Goal: Task Accomplishment & Management: Use online tool/utility

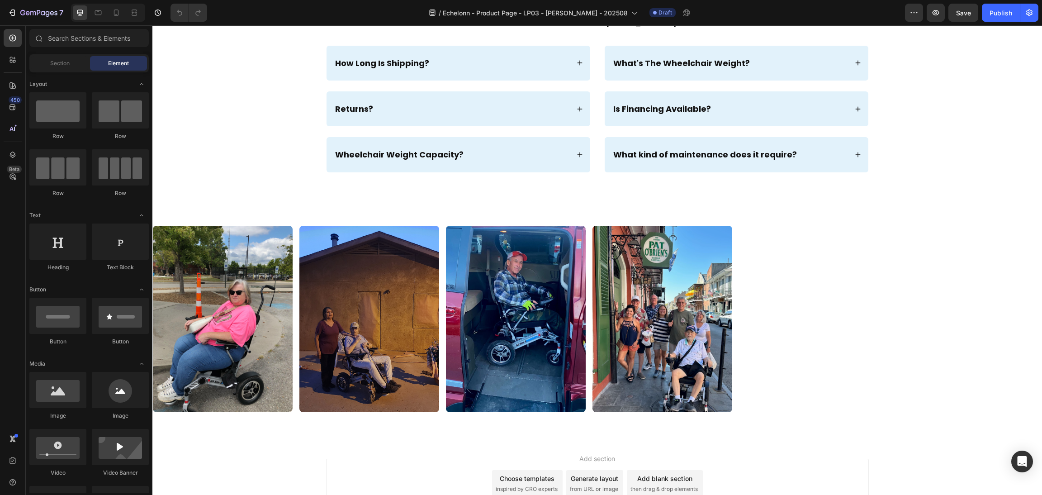
scroll to position [2027, 0]
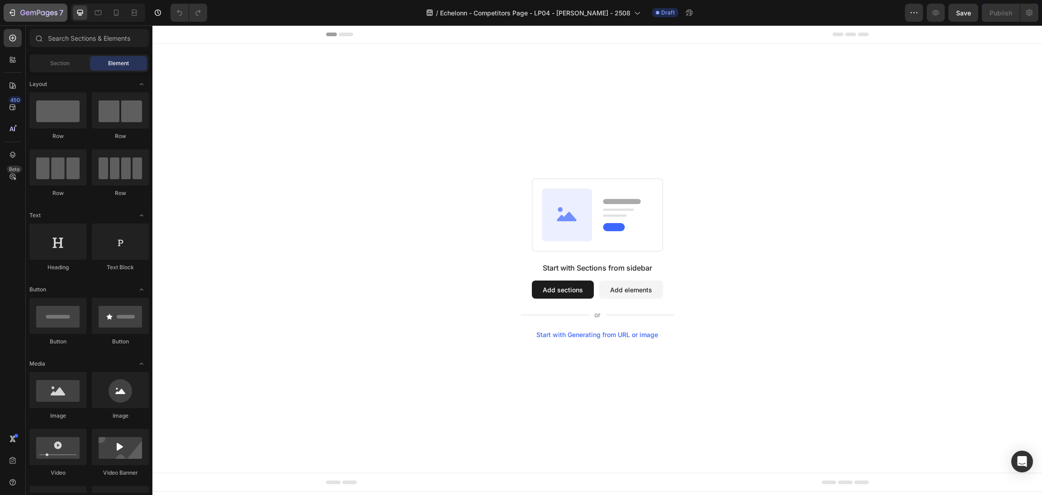
click at [56, 7] on div "7" at bounding box center [41, 12] width 43 height 11
click at [582, 125] on div "Start with Sections from sidebar Add sections Add elements Start with Generatin…" at bounding box center [596, 258] width 889 height 429
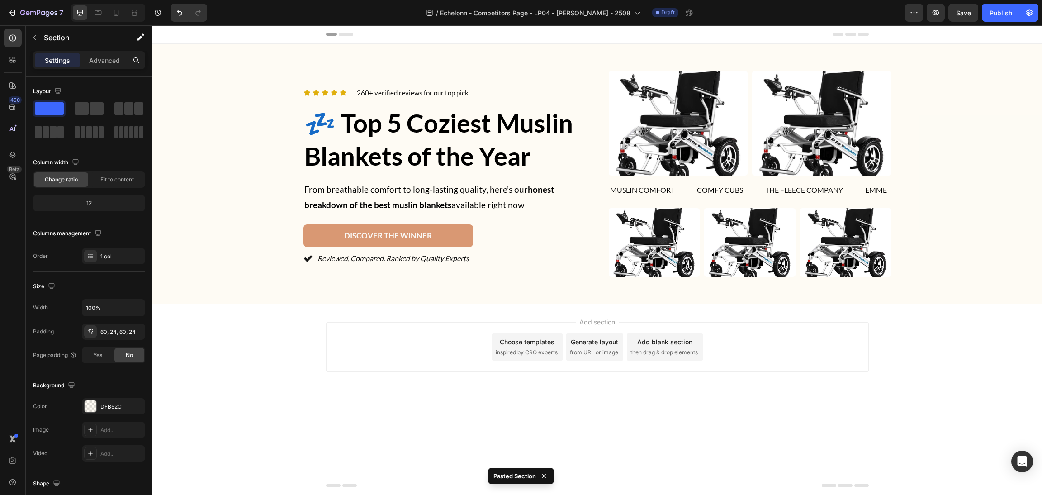
drag, startPoint x: 915, startPoint y: 347, endPoint x: 860, endPoint y: 304, distance: 69.6
click at [907, 338] on div "Add section Choose templates inspired by CRO experts Generate layout from URL o…" at bounding box center [596, 359] width 889 height 111
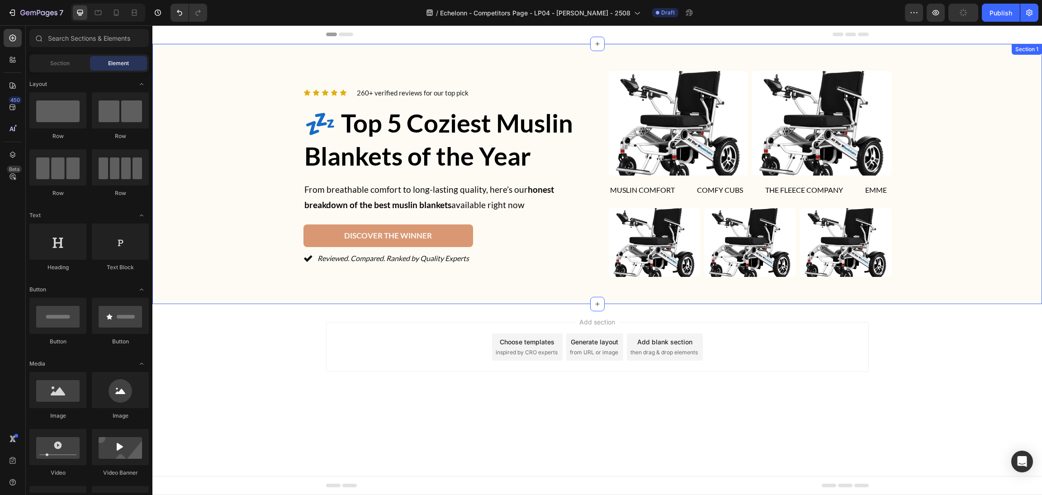
click at [481, 122] on span "💤 Top 5 Coziest Muslin Blankets of the Year" at bounding box center [438, 139] width 269 height 63
click at [514, 139] on h2 "💤 Top 5 Coziest Muslin Blankets of the Year" at bounding box center [444, 140] width 283 height 68
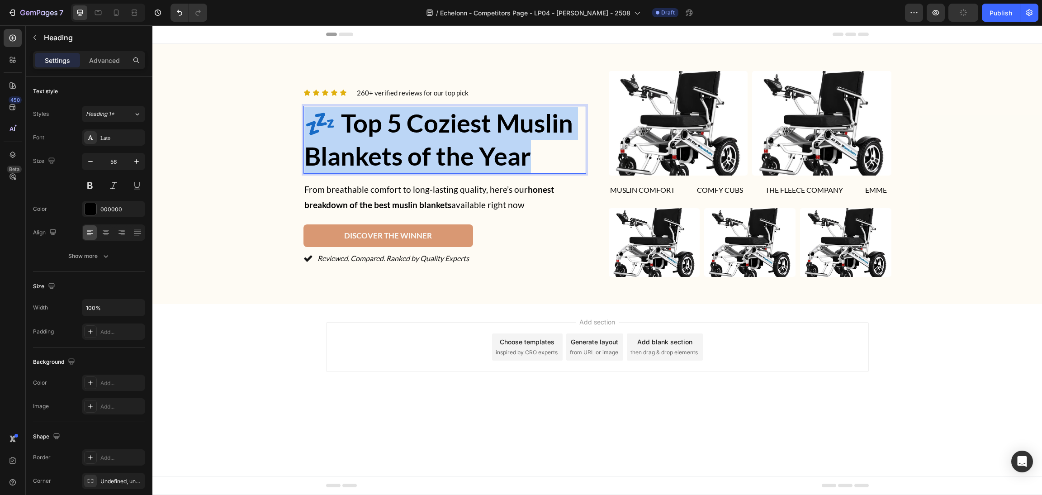
drag, startPoint x: 549, startPoint y: 149, endPoint x: 286, endPoint y: 106, distance: 266.6
click at [286, 106] on div "Icon Icon Icon Icon Icon Icon List 260+ verified reviews for our top pick Text …" at bounding box center [597, 174] width 868 height 206
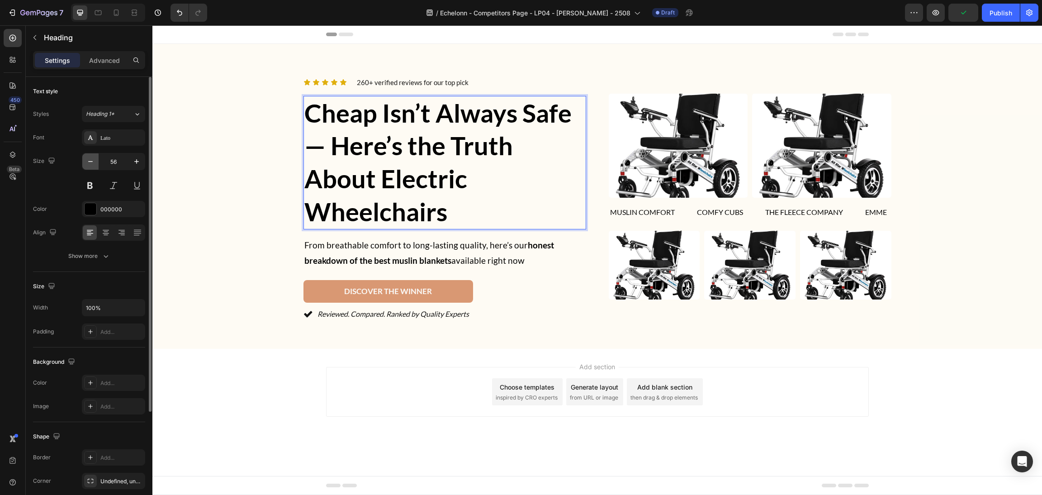
click at [91, 160] on icon "button" at bounding box center [90, 161] width 9 height 9
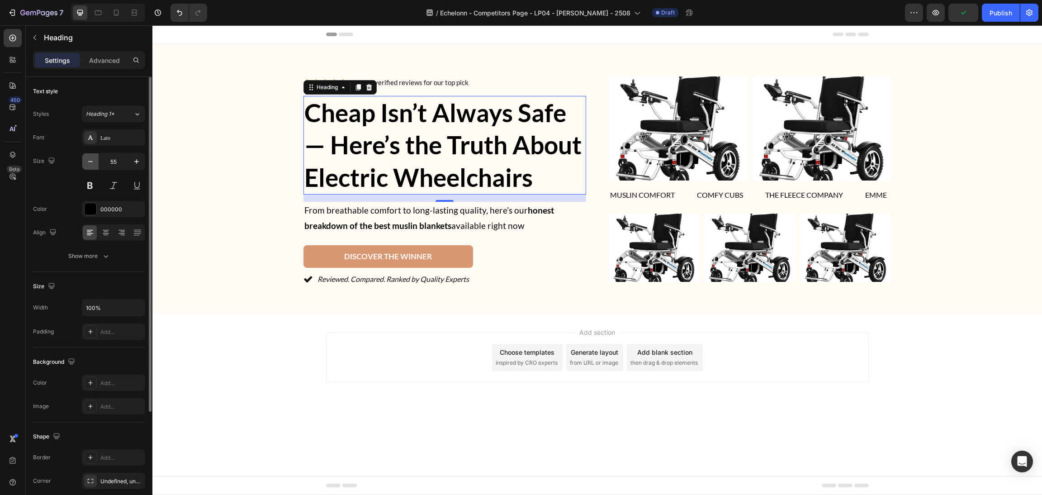
click at [91, 160] on icon "button" at bounding box center [90, 161] width 9 height 9
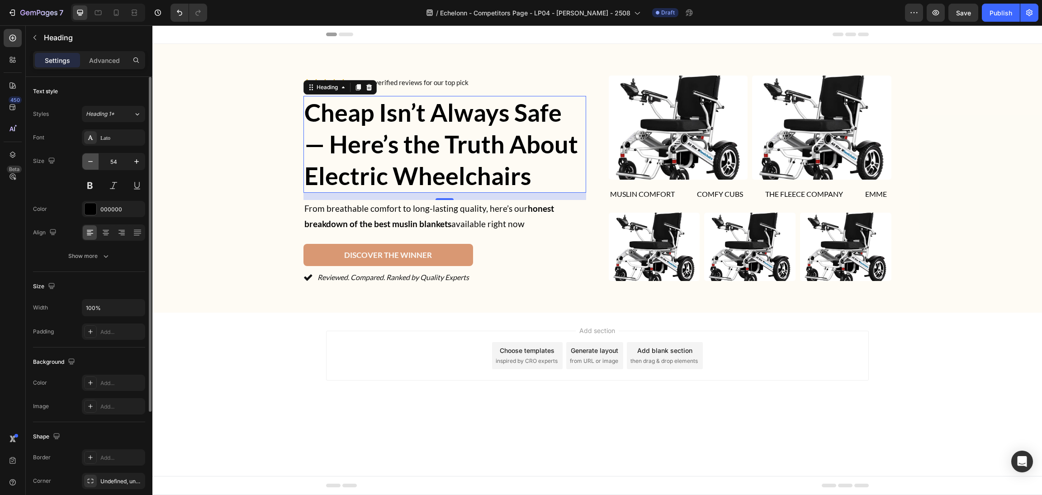
click at [91, 160] on icon "button" at bounding box center [90, 161] width 9 height 9
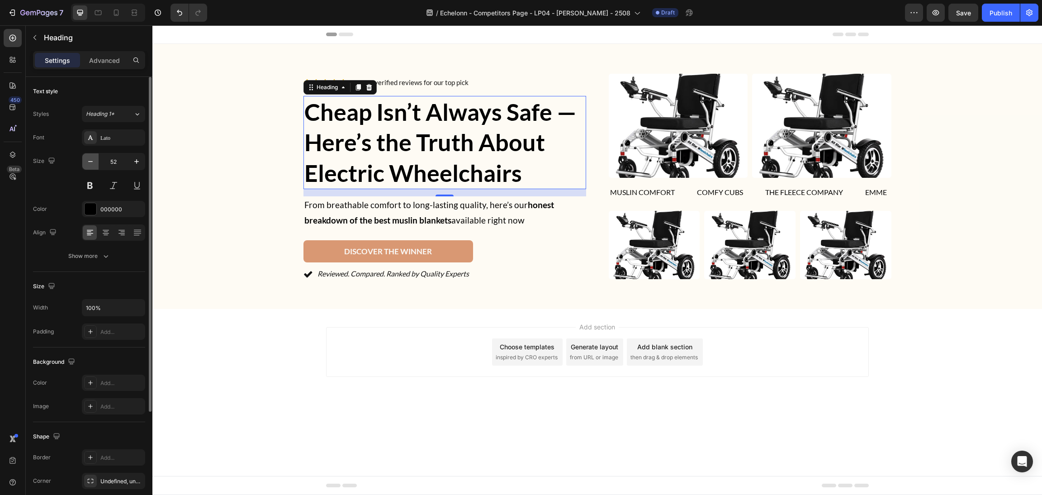
click at [91, 160] on icon "button" at bounding box center [90, 161] width 9 height 9
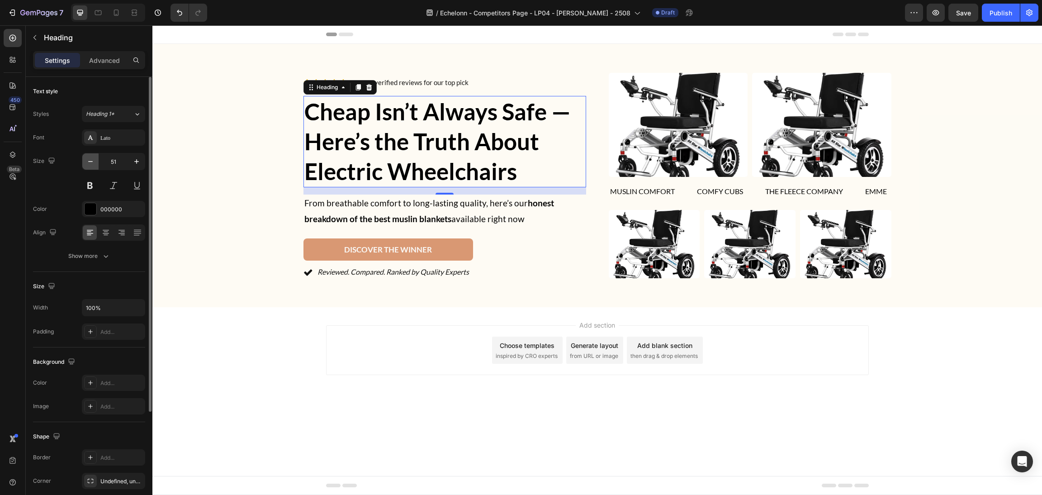
click at [91, 160] on icon "button" at bounding box center [90, 161] width 9 height 9
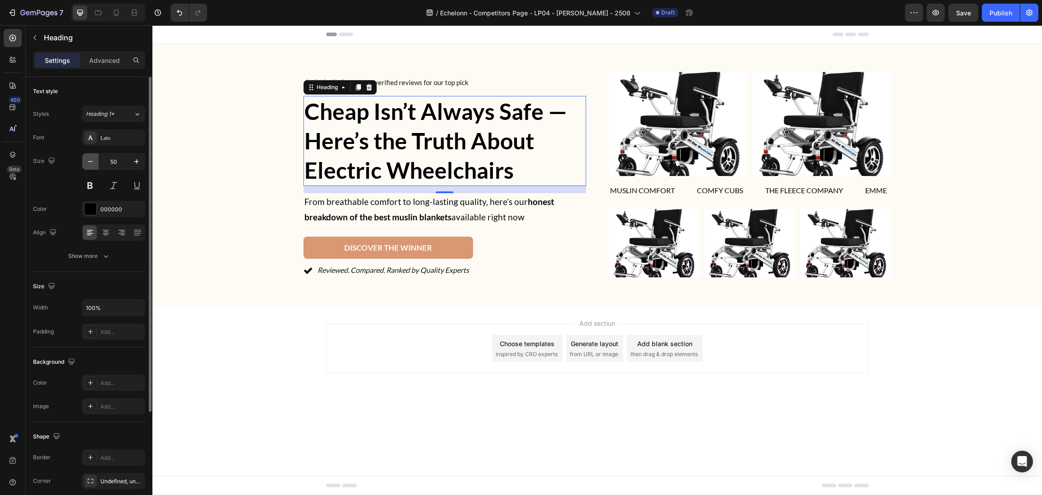
click at [91, 160] on icon "button" at bounding box center [90, 161] width 9 height 9
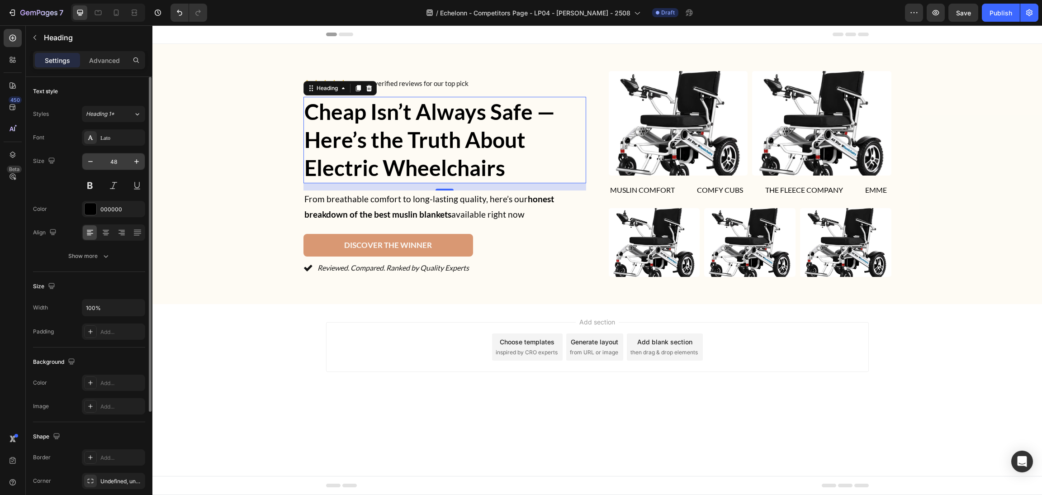
click at [127, 165] on input "48" at bounding box center [114, 161] width 30 height 16
click at [145, 161] on div "48" at bounding box center [113, 161] width 63 height 17
click at [130, 160] on button "button" at bounding box center [136, 161] width 16 height 16
type input "49"
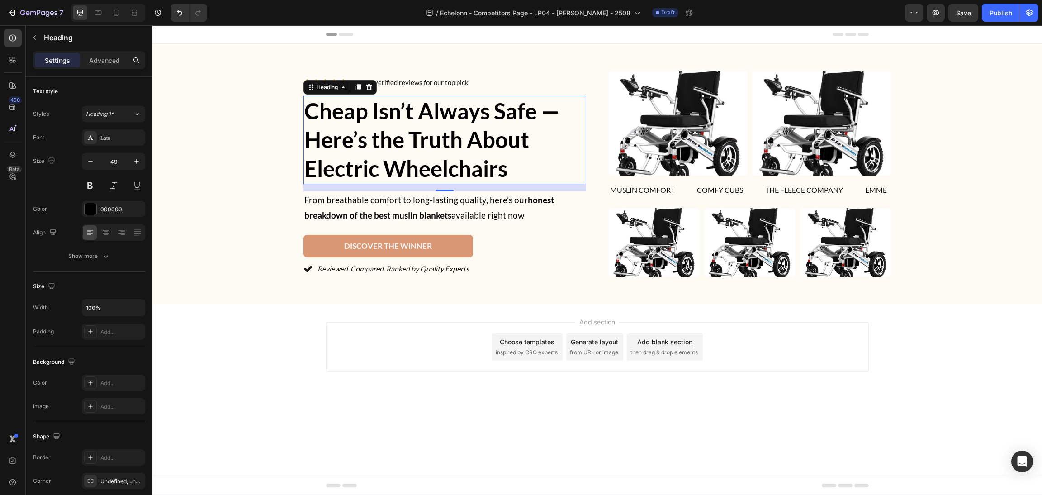
click at [487, 361] on div "Add section Choose templates inspired by CRO experts Generate layout from URL o…" at bounding box center [597, 347] width 543 height 50
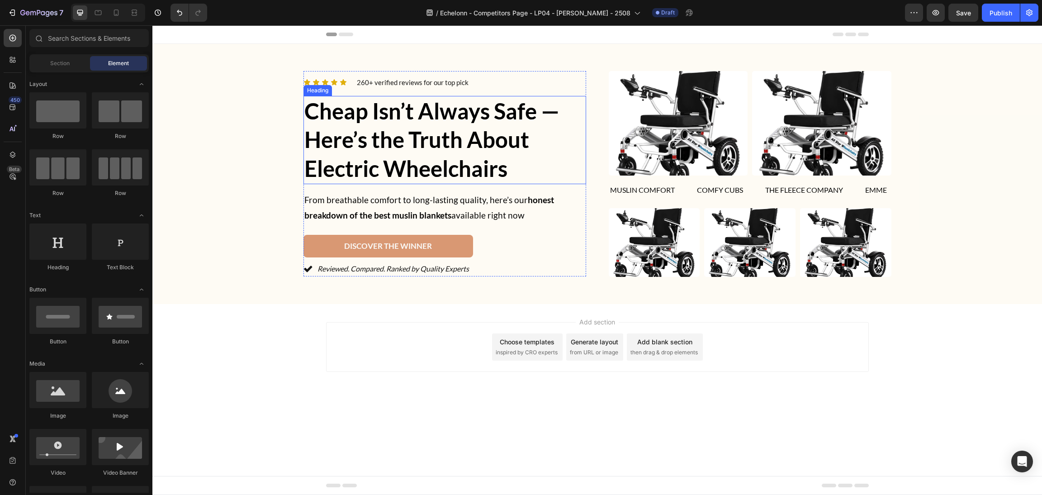
click at [392, 137] on span "Cheap Isn’t Always Safe — Here’s the Truth About Electric Wheelchairs" at bounding box center [431, 140] width 255 height 84
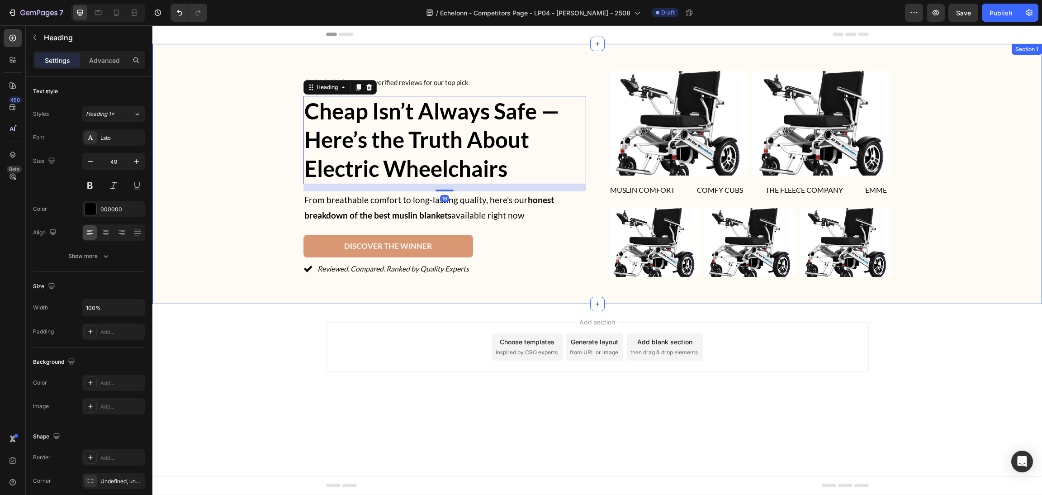
click at [213, 181] on div "Icon Icon Icon Icon Icon Icon List 260+ verified reviews for our top pick Text …" at bounding box center [597, 174] width 868 height 206
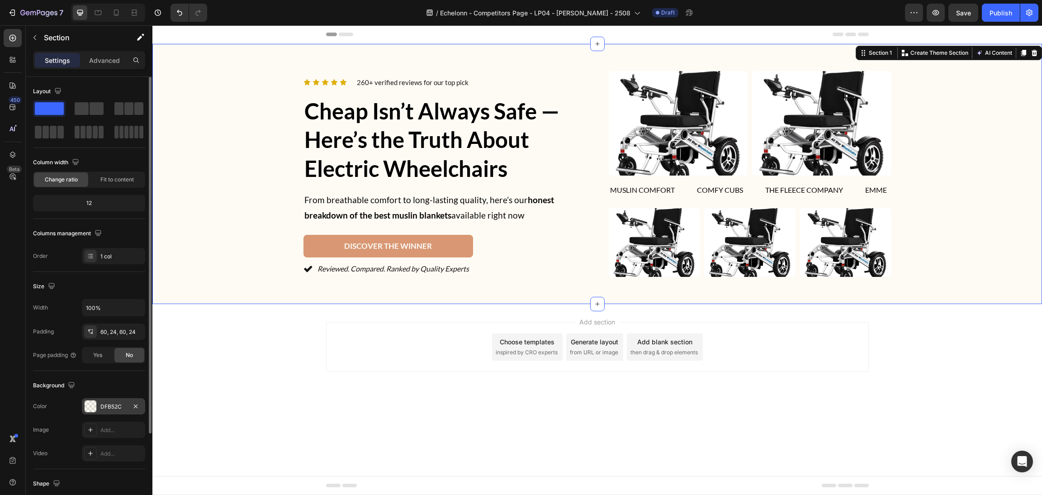
click at [93, 404] on div at bounding box center [91, 406] width 12 height 12
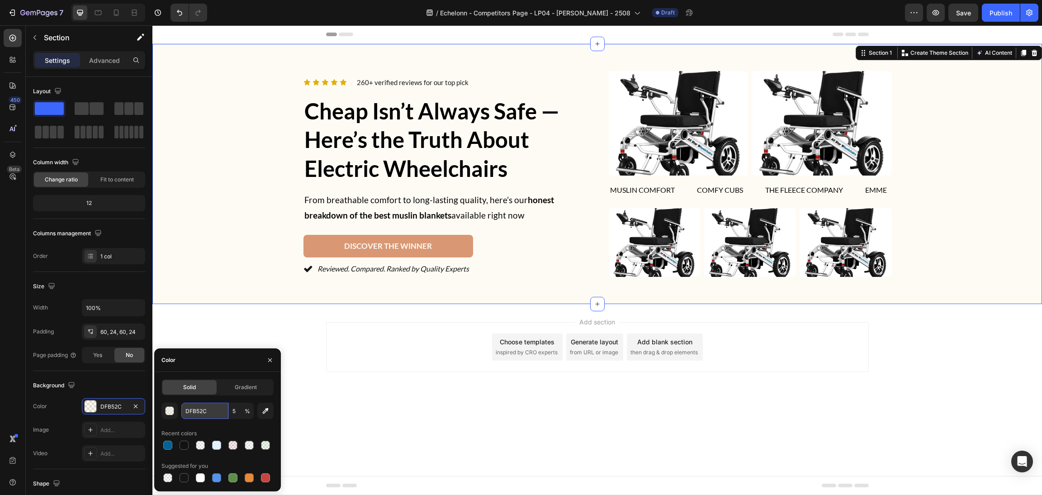
click at [211, 406] on input "DFB52C" at bounding box center [204, 410] width 47 height 16
type input "f4f"
type input "100"
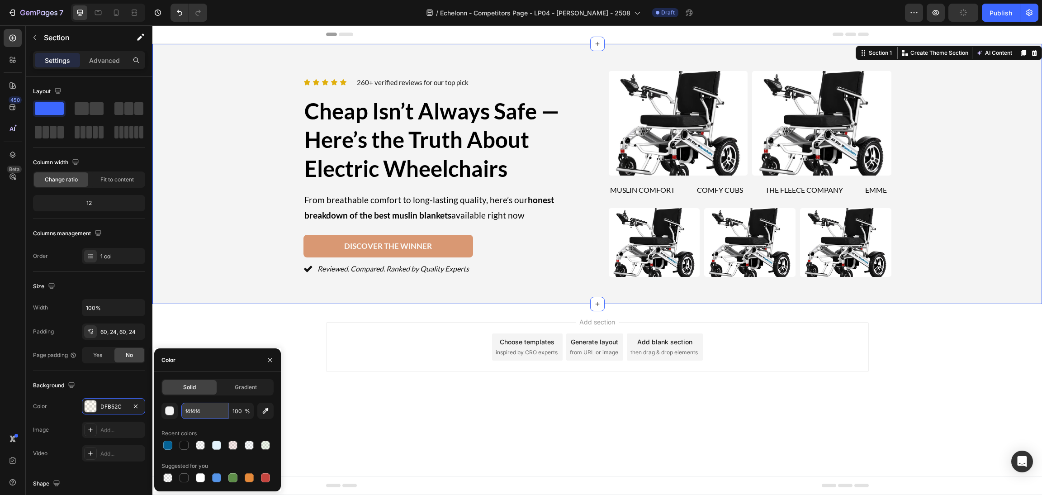
type input "F4F4F4"
click at [240, 413] on input "100" at bounding box center [241, 410] width 25 height 16
type input "40"
click at [471, 358] on div "Add section Choose templates inspired by CRO experts Generate layout from URL o…" at bounding box center [597, 347] width 543 height 50
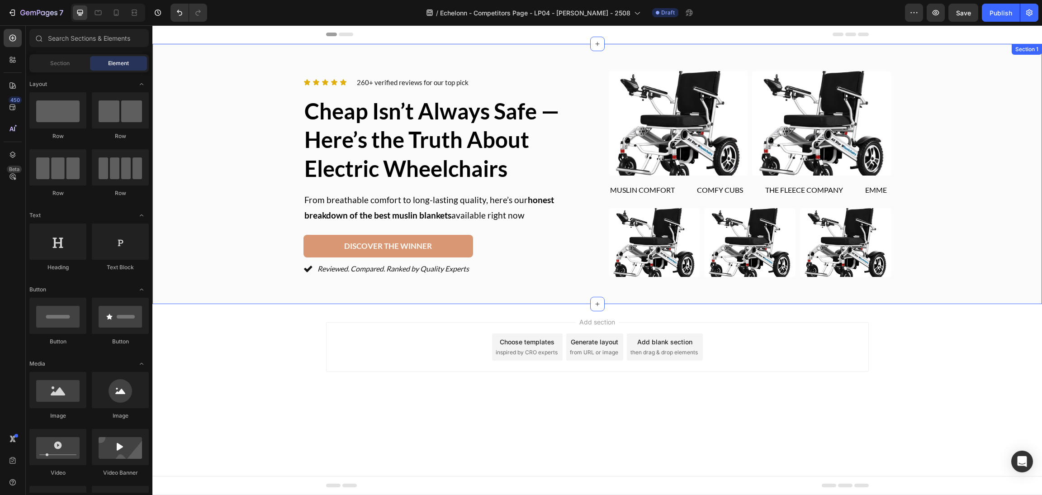
click at [1015, 206] on div "Icon Icon Icon Icon Icon Icon List 260+ verified reviews for our top pick Text …" at bounding box center [597, 174] width 868 height 206
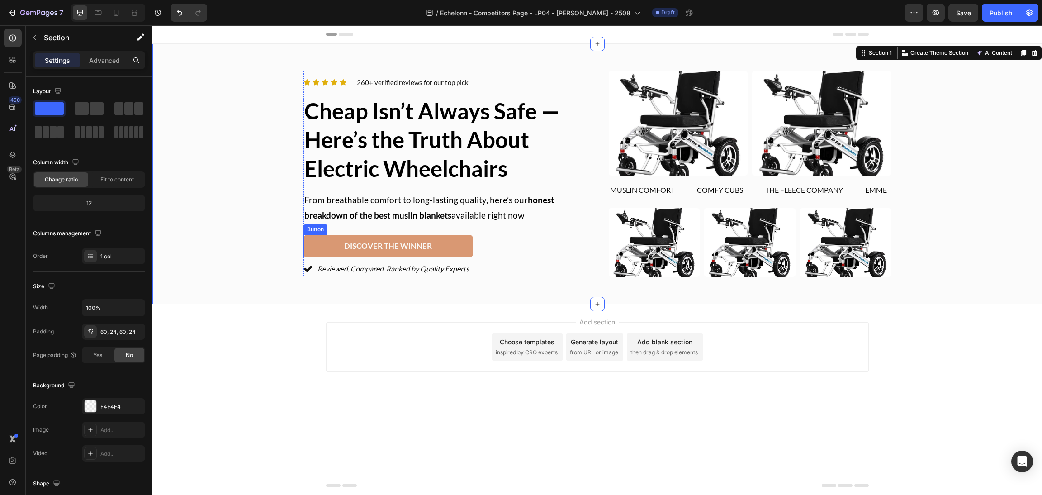
click at [562, 231] on div "Icon Icon Icon Icon Icon Icon List 260+ verified reviews for our top pick Text …" at bounding box center [444, 173] width 283 height 205
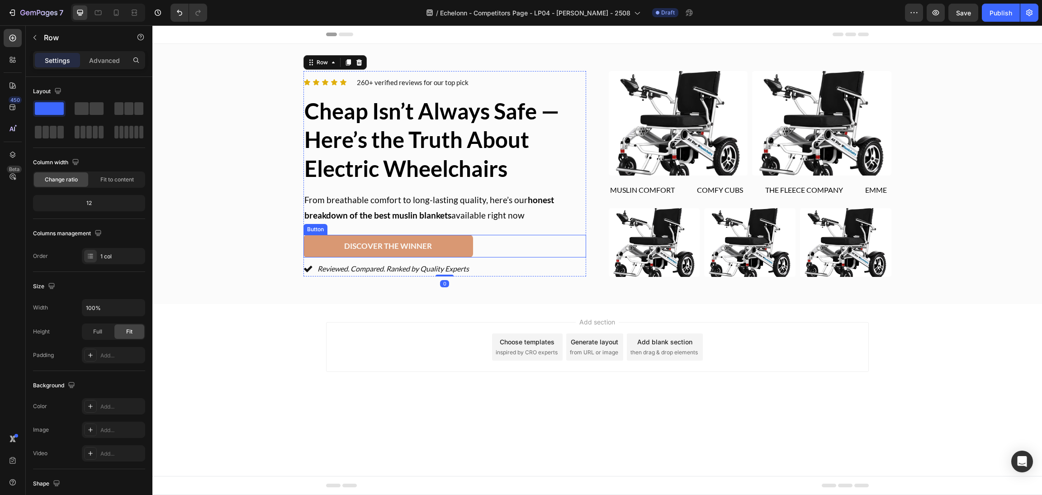
click at [555, 242] on div "discover the winner Button" at bounding box center [444, 246] width 283 height 23
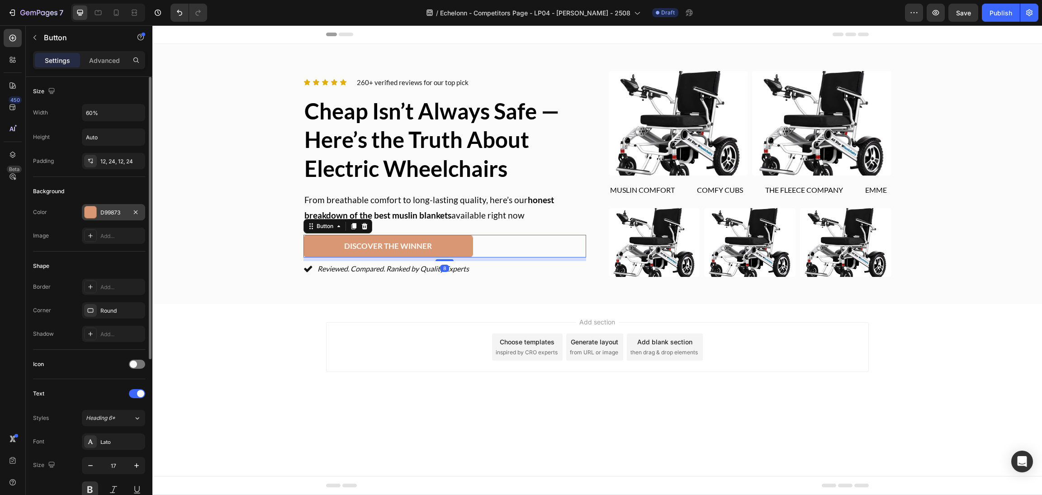
click at [84, 213] on div at bounding box center [90, 212] width 13 height 13
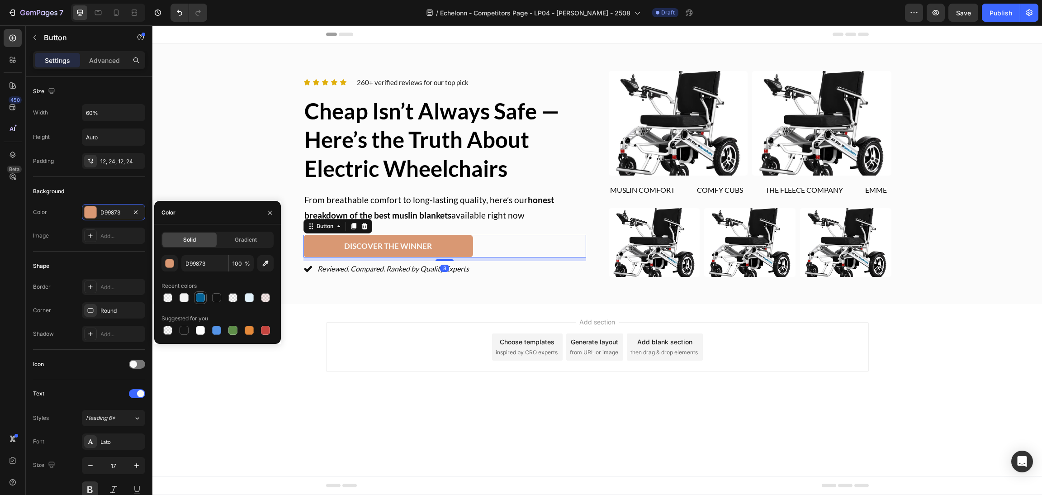
click at [196, 300] on div at bounding box center [200, 297] width 9 height 9
type input "056295"
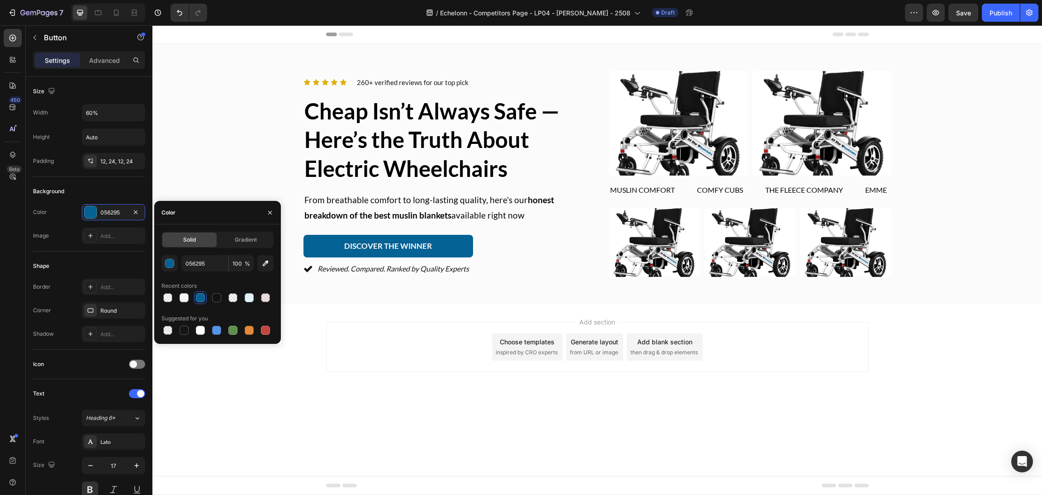
click at [419, 400] on div "Add section Choose templates inspired by CRO experts Generate layout from URL o…" at bounding box center [596, 359] width 889 height 111
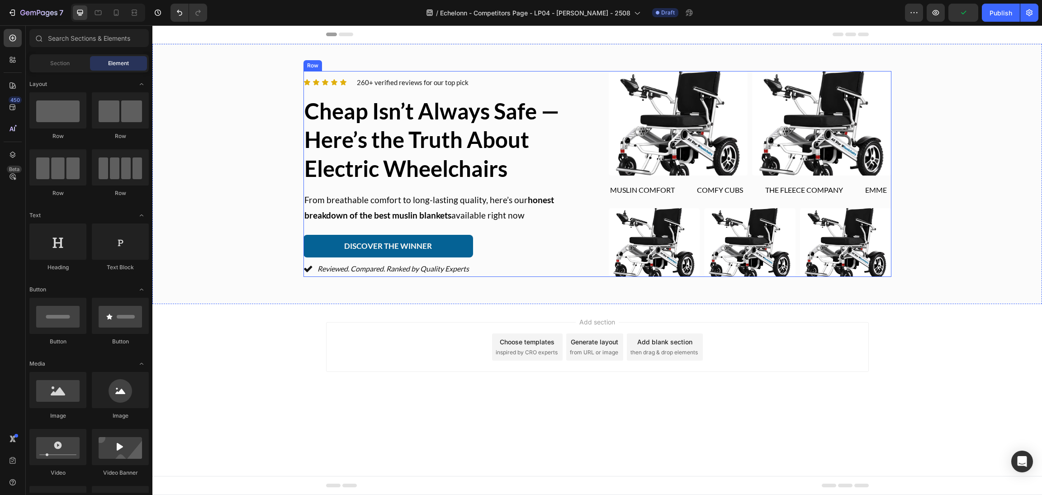
click at [530, 233] on div "Icon Icon Icon Icon Icon Icon List 260+ verified reviews for our top pick Text …" at bounding box center [444, 173] width 283 height 205
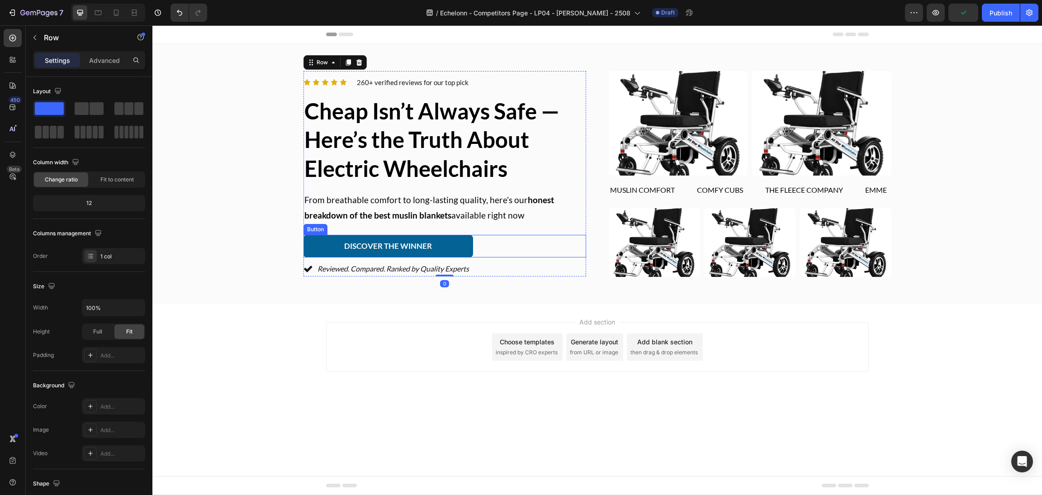
click at [536, 248] on div "discover the winner Button" at bounding box center [444, 246] width 283 height 23
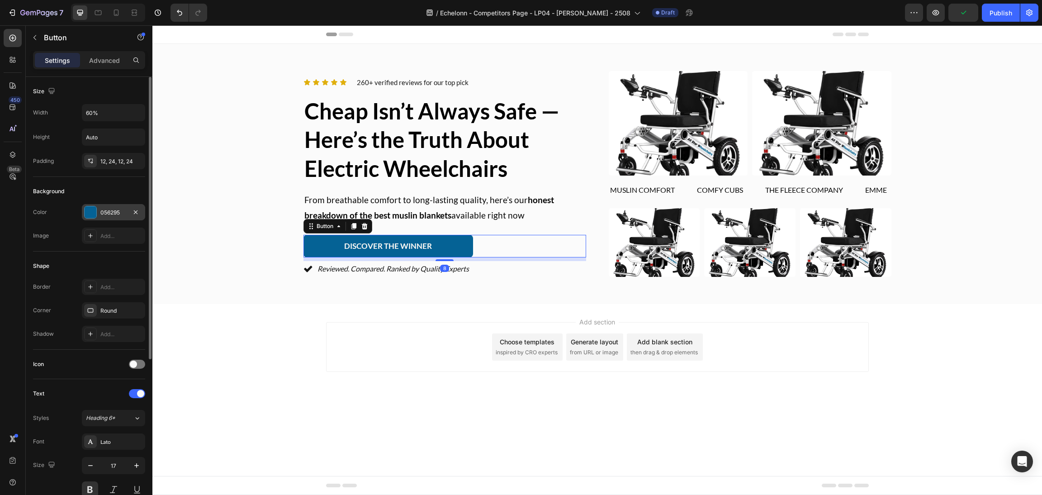
click at [85, 212] on div at bounding box center [91, 212] width 12 height 12
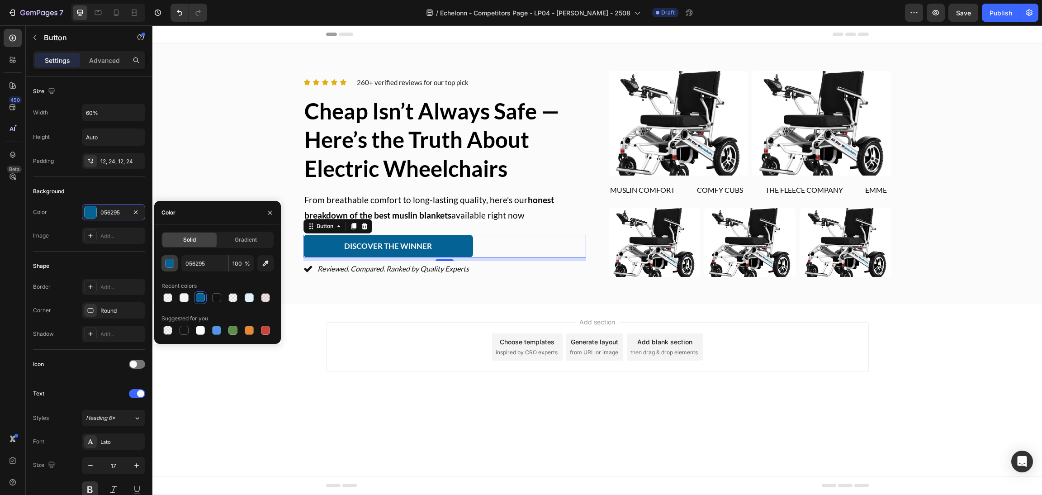
click at [173, 265] on div "button" at bounding box center [169, 263] width 9 height 9
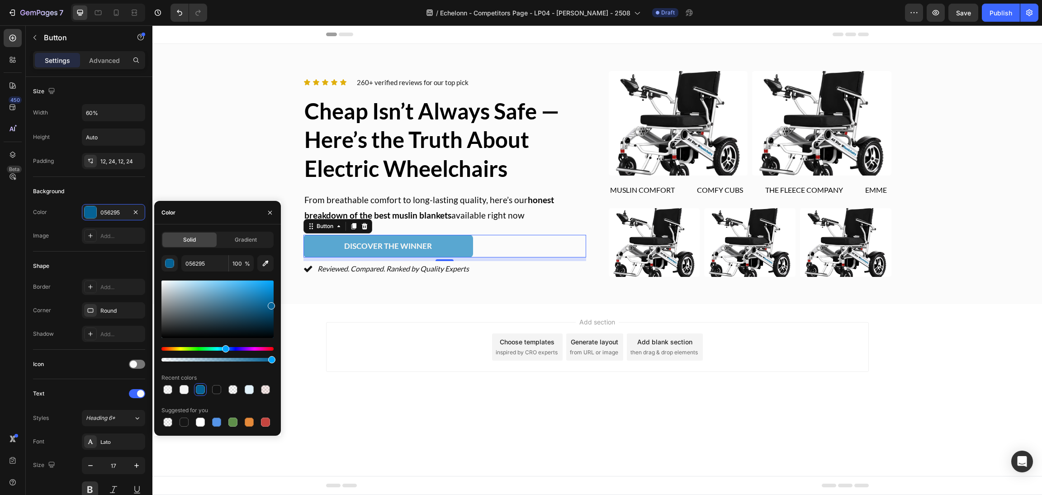
click at [226, 291] on div at bounding box center [217, 308] width 112 height 57
click at [254, 281] on div at bounding box center [217, 308] width 112 height 57
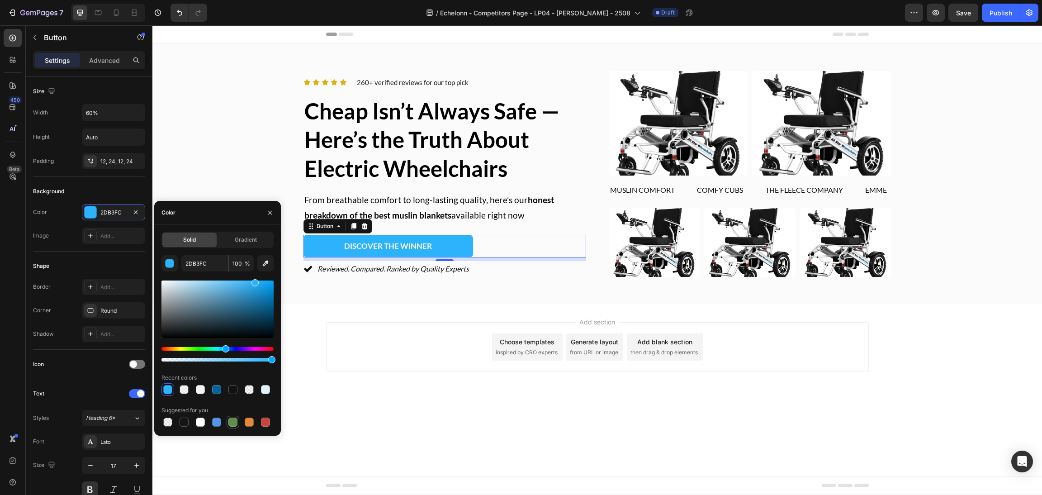
click at [230, 424] on div at bounding box center [232, 421] width 9 height 9
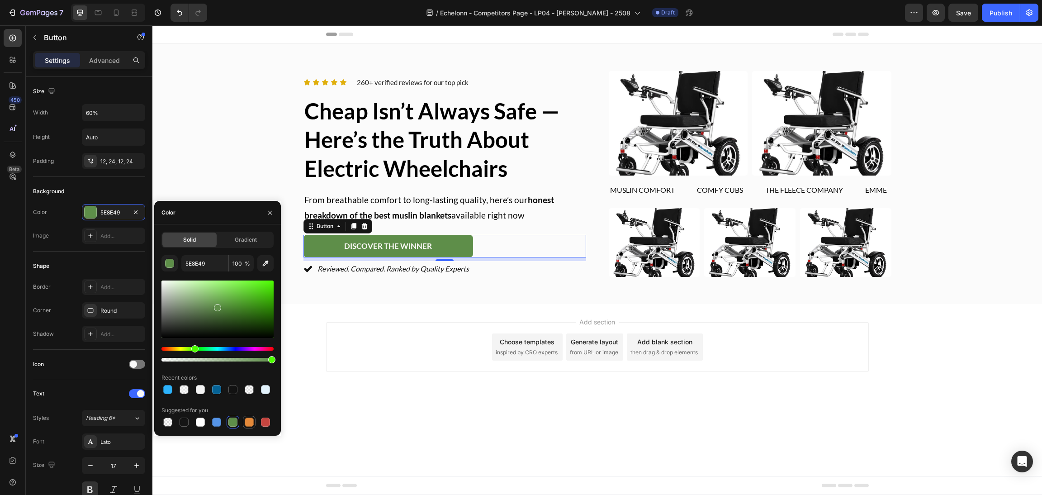
click at [252, 423] on div at bounding box center [249, 421] width 9 height 9
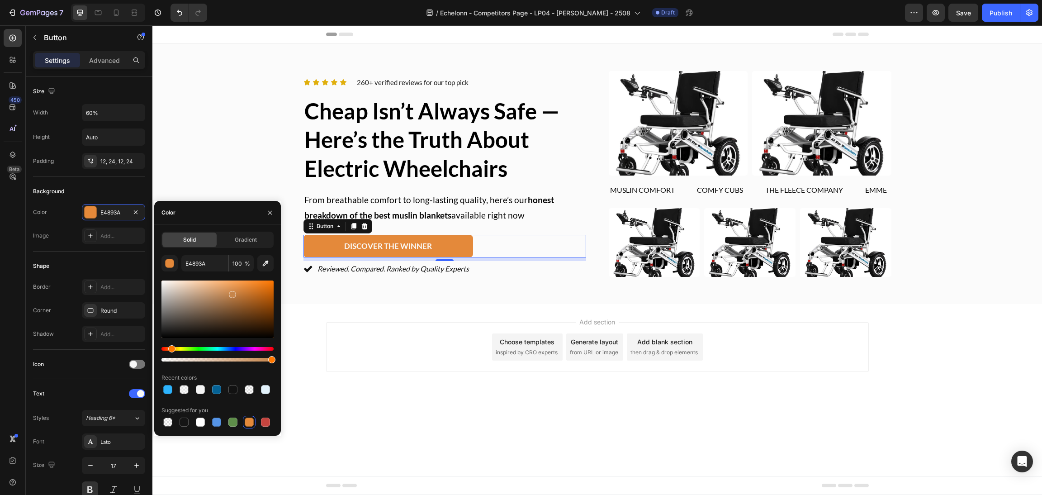
click at [231, 293] on div at bounding box center [217, 308] width 112 height 57
click at [268, 291] on div at bounding box center [217, 308] width 112 height 57
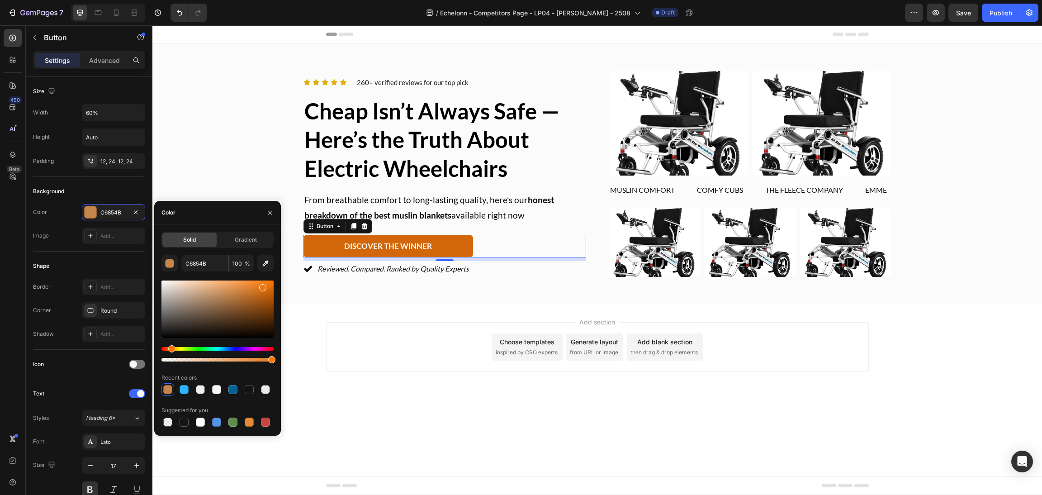
click at [262, 286] on div at bounding box center [217, 308] width 112 height 57
type input "E57819"
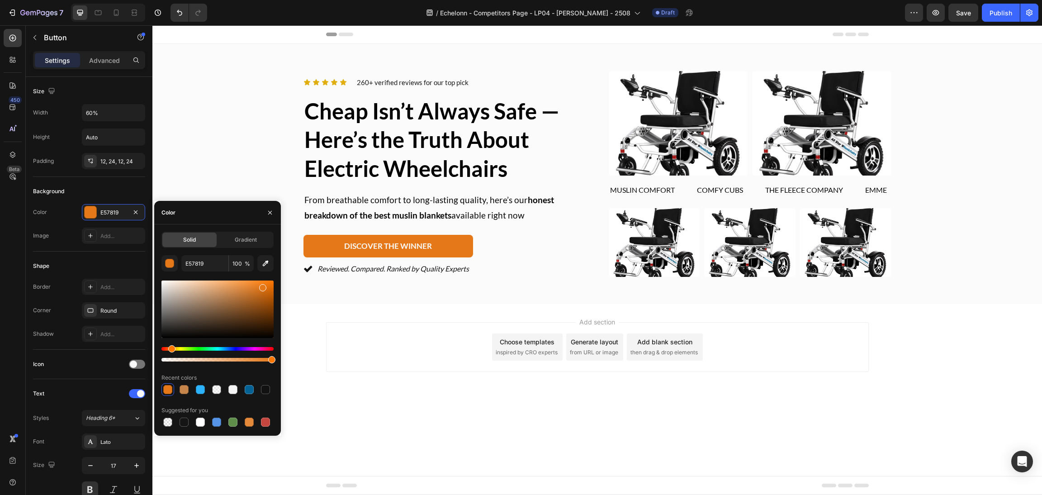
click at [446, 350] on div "Add section Choose templates inspired by CRO experts Generate layout from URL o…" at bounding box center [597, 347] width 543 height 50
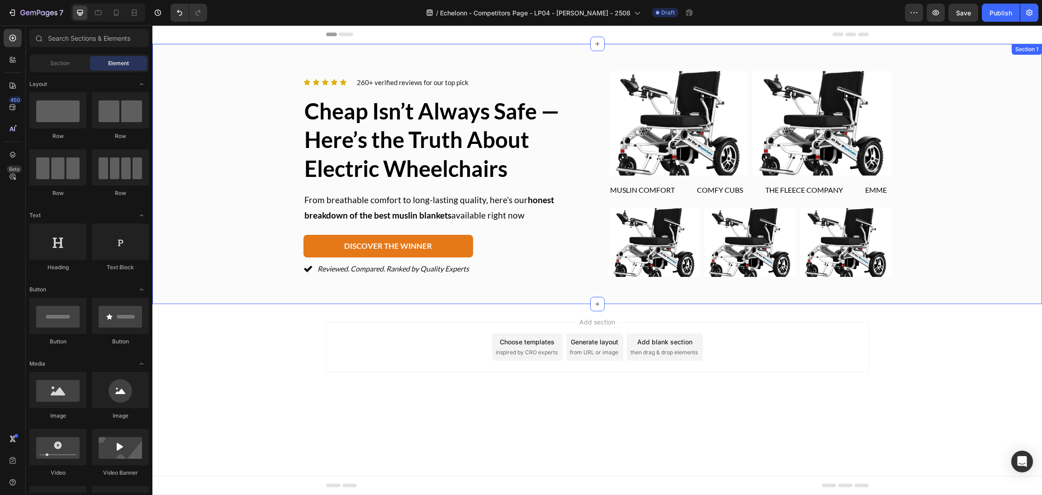
click at [1000, 195] on div "Icon Icon Icon Icon Icon Icon List 260+ verified reviews for our top pick Text …" at bounding box center [597, 174] width 868 height 206
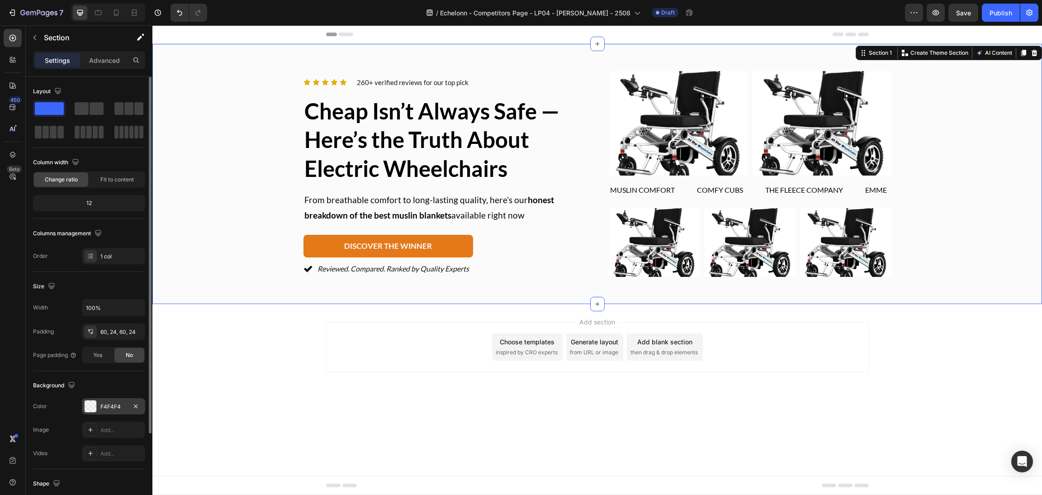
click at [92, 405] on div at bounding box center [91, 406] width 12 height 12
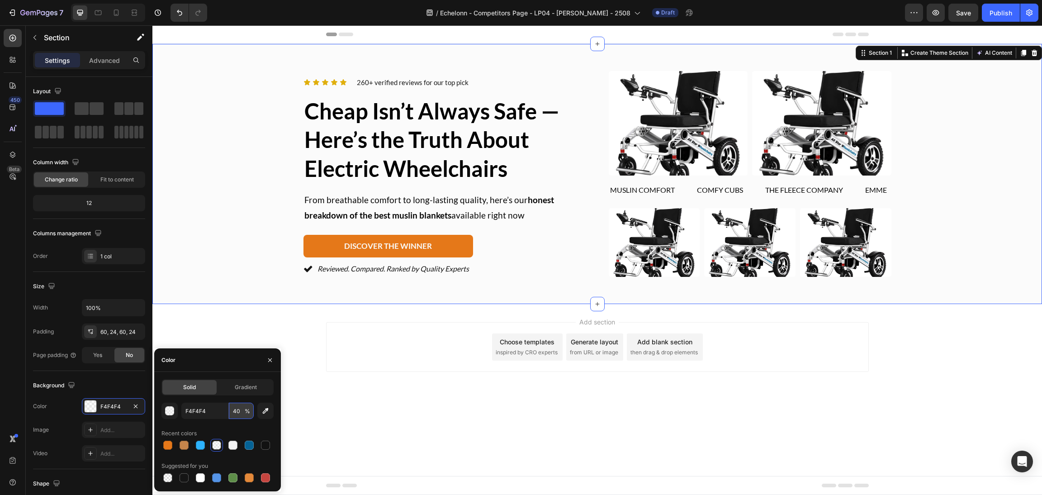
click at [242, 414] on input "40" at bounding box center [241, 410] width 25 height 16
type input "90"
click at [912, 334] on div "Add section Choose templates inspired by CRO experts Generate layout from URL o…" at bounding box center [596, 359] width 889 height 111
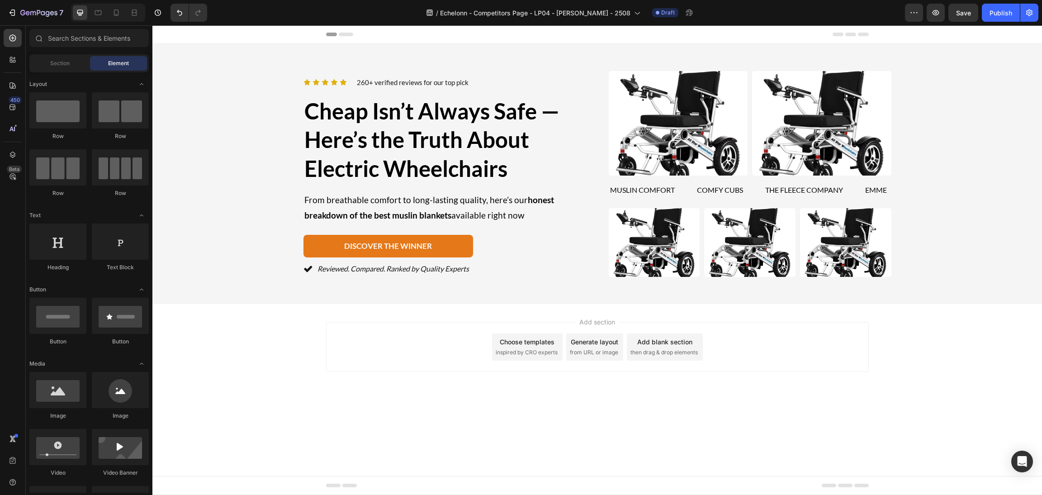
click at [810, 332] on div "Add section Choose templates inspired by CRO experts Generate layout from URL o…" at bounding box center [597, 347] width 543 height 50
click at [388, 154] on p "⁠⁠⁠⁠⁠⁠⁠ Cheap Isn’t Always Safe — Here’s the Truth About Electric Wheelchairs" at bounding box center [444, 140] width 281 height 86
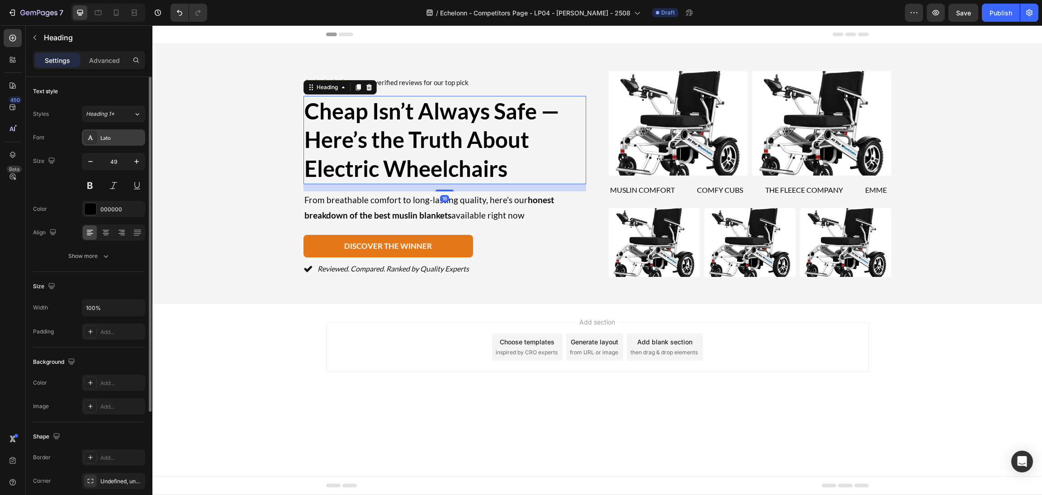
click at [120, 137] on div "Lato" at bounding box center [121, 138] width 42 height 8
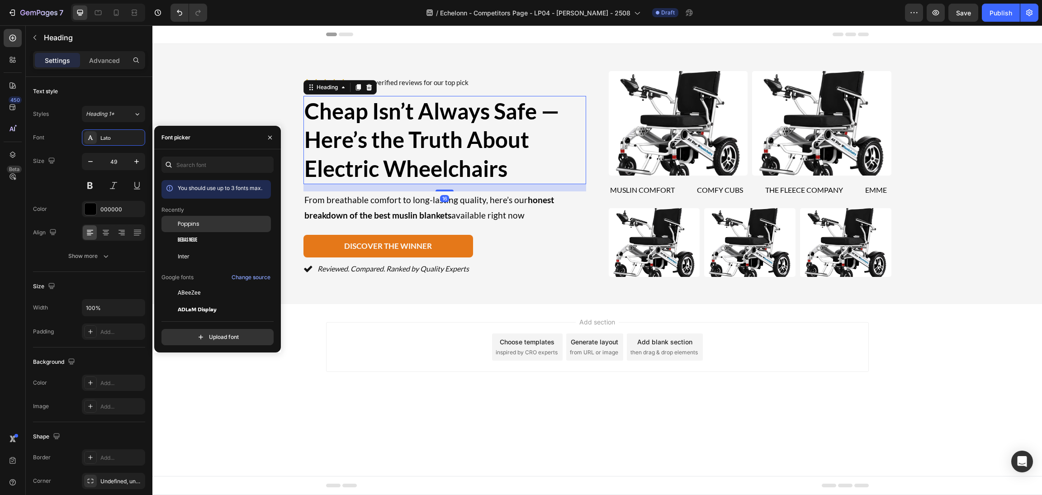
click at [199, 284] on div "Poppins" at bounding box center [215, 292] width 109 height 16
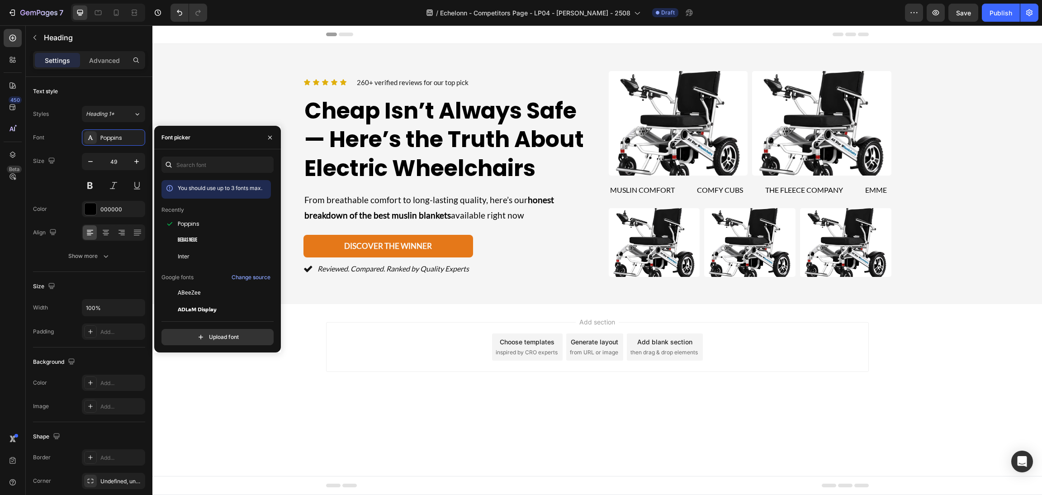
click at [528, 424] on body "Header Icon Icon Icon Icon Icon Icon List 260+ verified reviews for our top pic…" at bounding box center [596, 259] width 889 height 469
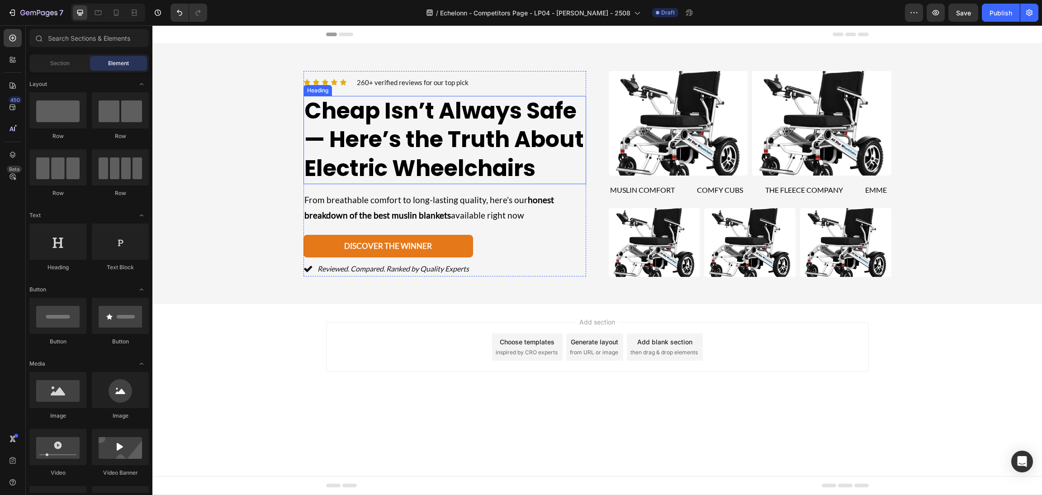
click at [471, 157] on span "Cheap Isn’t Always Safe — Here’s the Truth About Electric Wheelchairs" at bounding box center [443, 139] width 279 height 88
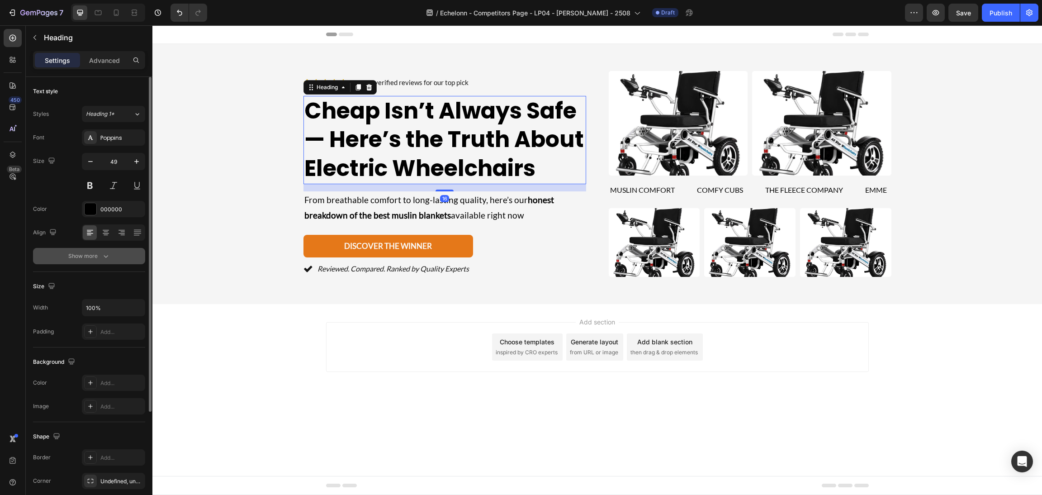
click at [91, 262] on button "Show more" at bounding box center [89, 256] width 112 height 16
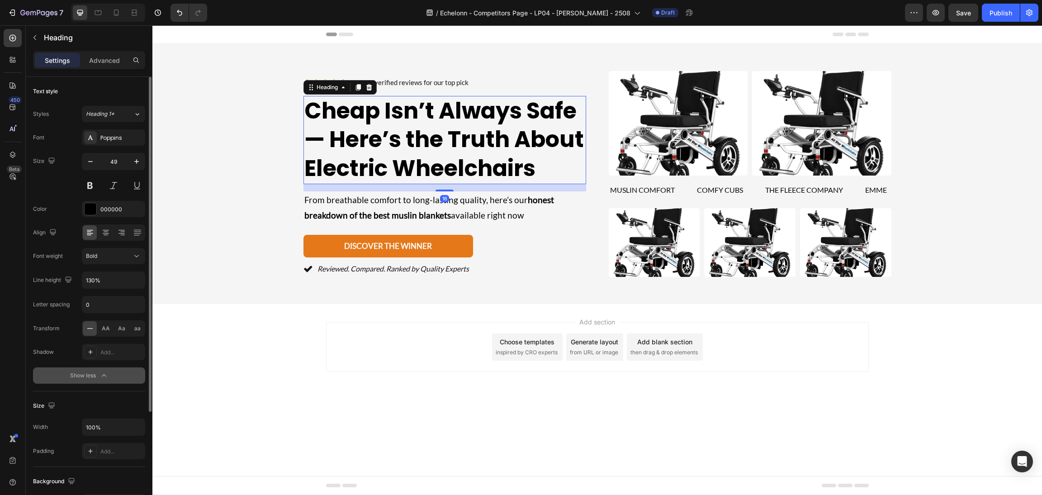
click at [93, 257] on span "Bold" at bounding box center [91, 255] width 11 height 7
click at [101, 316] on span "Semi Bold" at bounding box center [99, 316] width 26 height 8
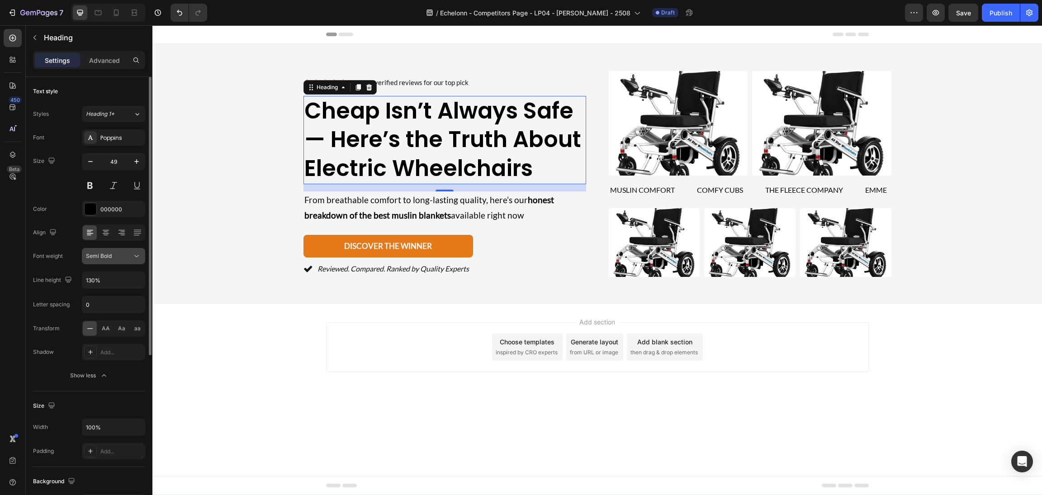
click at [105, 264] on button "Semi Bold" at bounding box center [113, 256] width 63 height 16
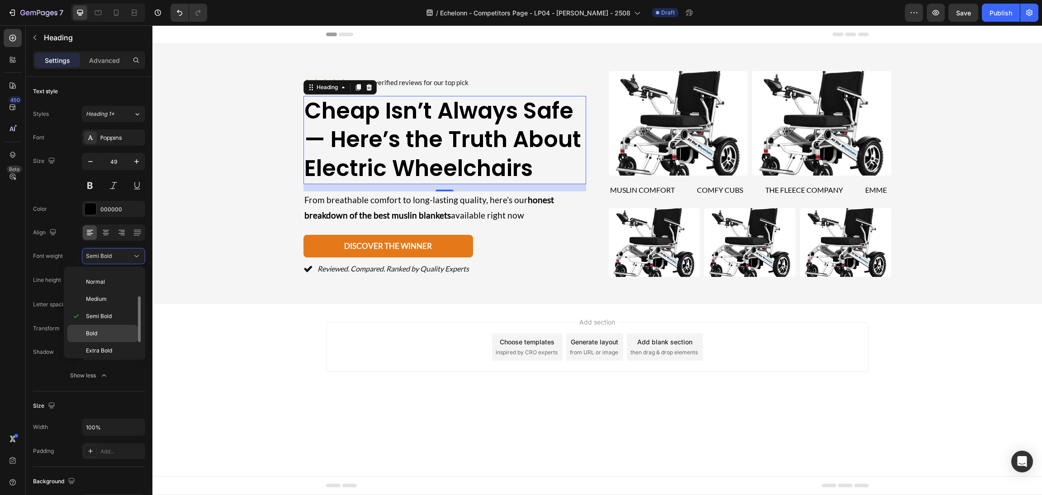
click at [104, 342] on div "Bold" at bounding box center [102, 350] width 71 height 17
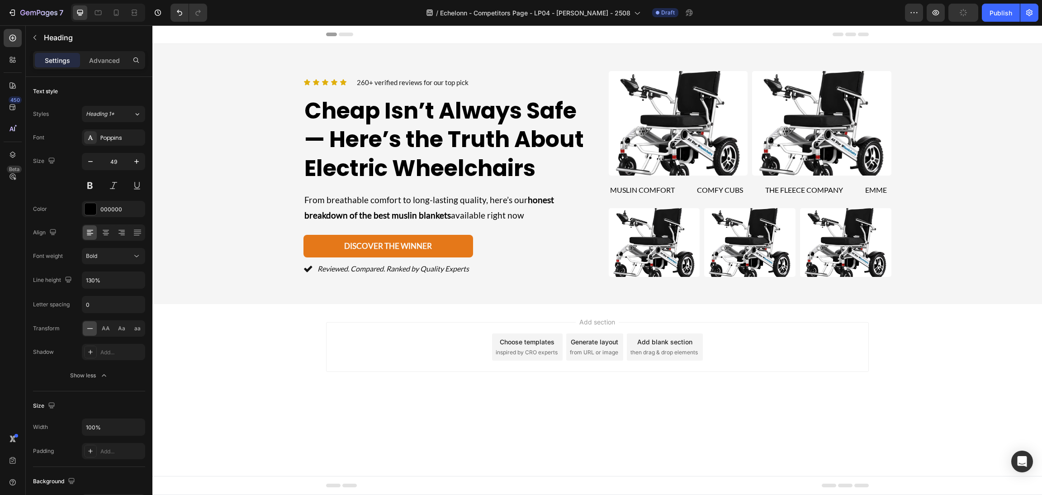
click at [264, 341] on div "Add section Choose templates inspired by CRO experts Generate layout from URL o…" at bounding box center [596, 359] width 889 height 111
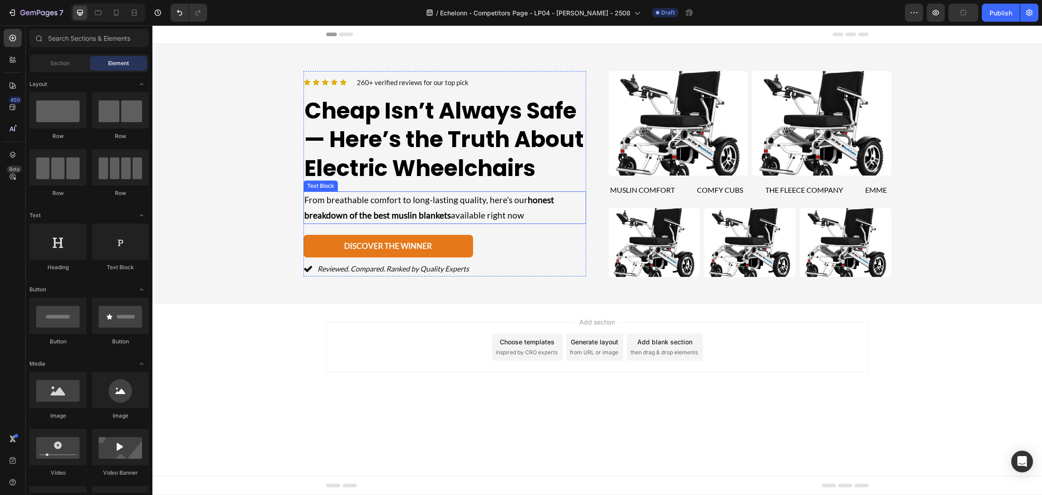
click at [410, 199] on p "From breathable comfort to long-lasting quality, here’s our honest breakdown of…" at bounding box center [444, 207] width 281 height 31
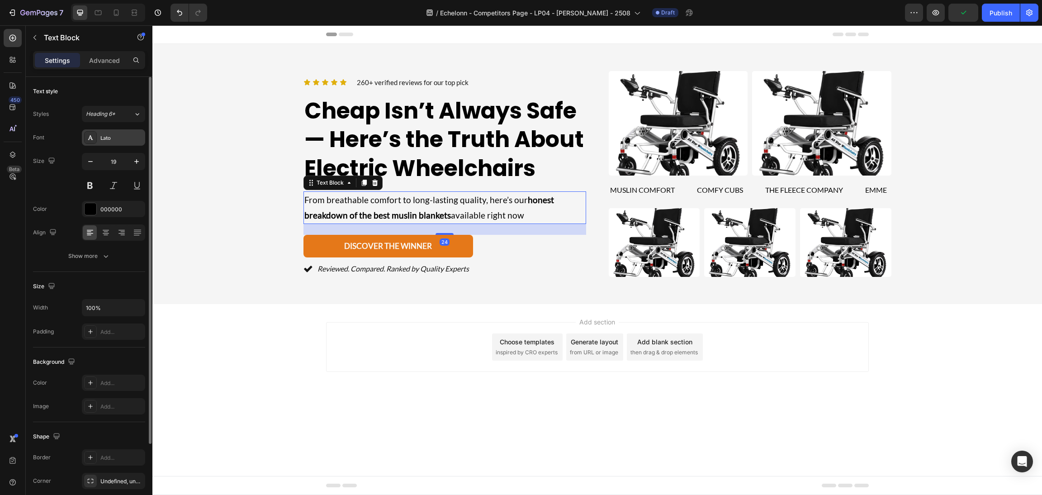
click at [108, 138] on div "Lato" at bounding box center [121, 138] width 42 height 8
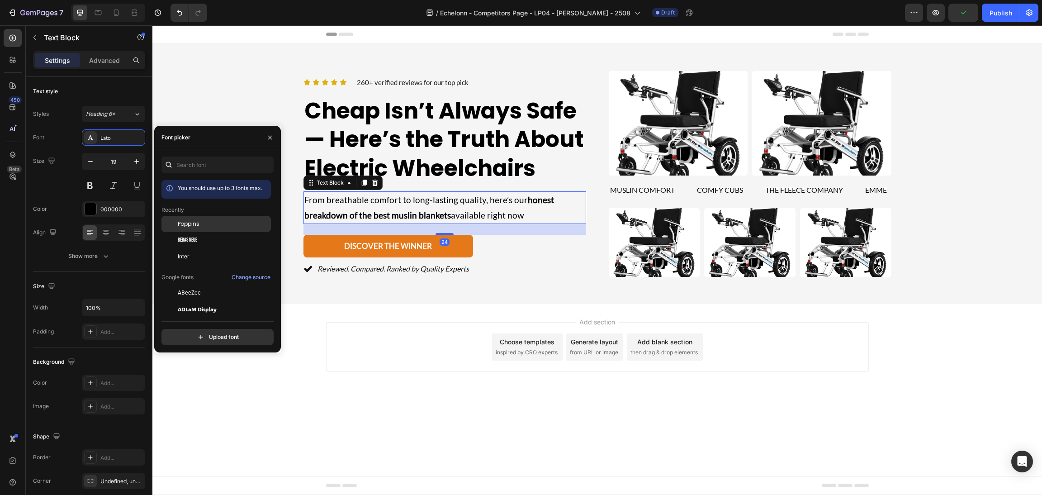
click at [198, 223] on span "Poppins" at bounding box center [189, 224] width 22 height 8
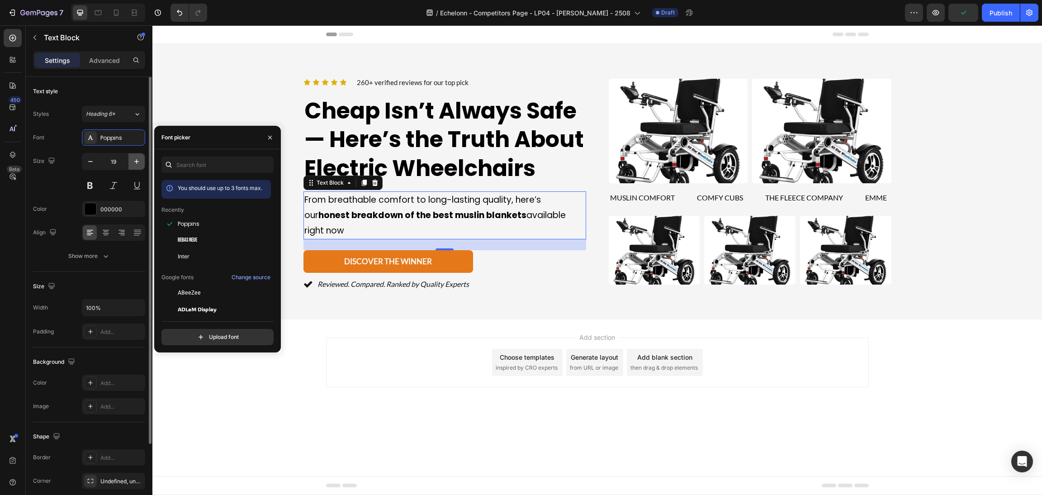
click at [129, 153] on button "button" at bounding box center [136, 161] width 16 height 16
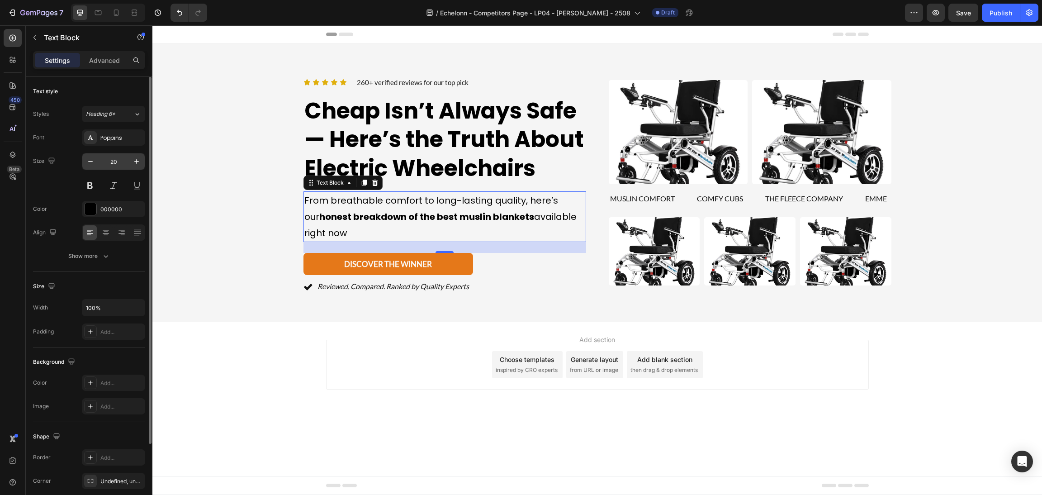
click at [97, 160] on button "button" at bounding box center [90, 161] width 16 height 16
type input "19"
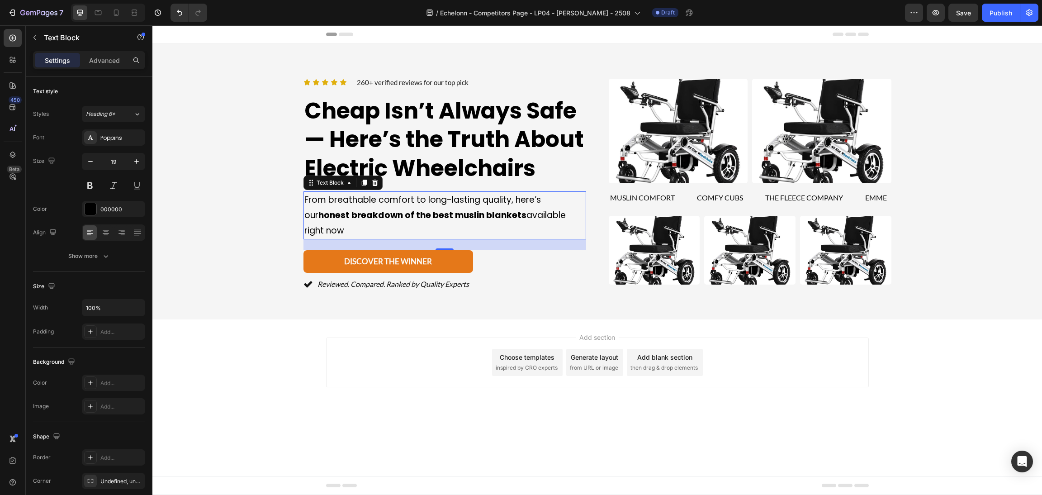
click at [356, 231] on p "From breathable comfort to long-lasting quality, here’s our honest breakdown of…" at bounding box center [444, 215] width 281 height 47
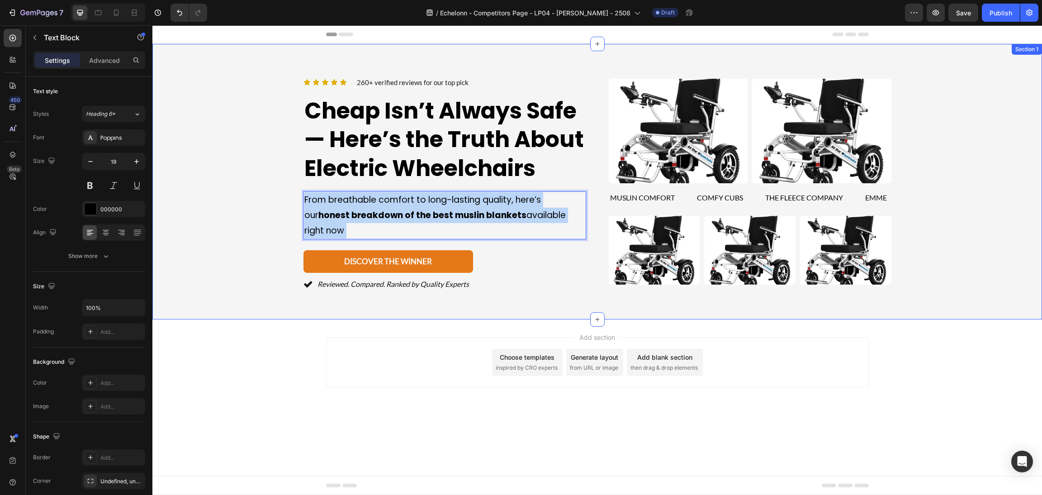
drag, startPoint x: 355, startPoint y: 231, endPoint x: 205, endPoint y: 231, distance: 150.1
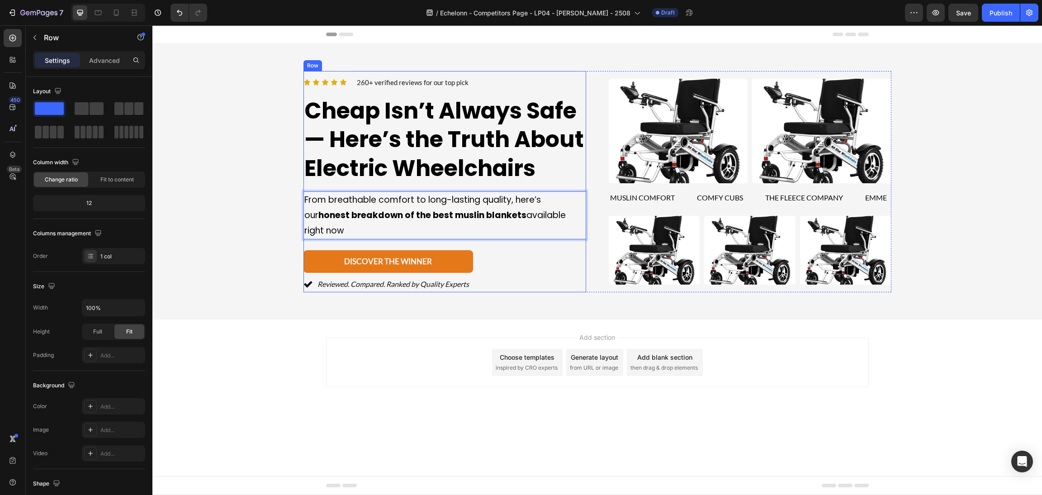
click at [396, 241] on div "Icon Icon Icon Icon Icon Icon List 260+ verified reviews for our top pick Text …" at bounding box center [444, 181] width 283 height 221
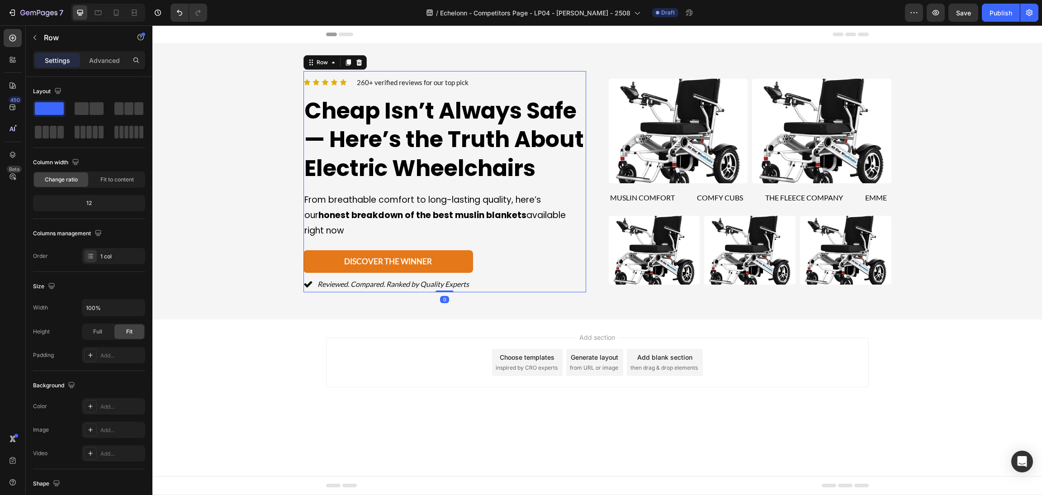
click at [372, 225] on p "From breathable comfort to long-lasting quality, here’s our honest breakdown of…" at bounding box center [444, 215] width 281 height 47
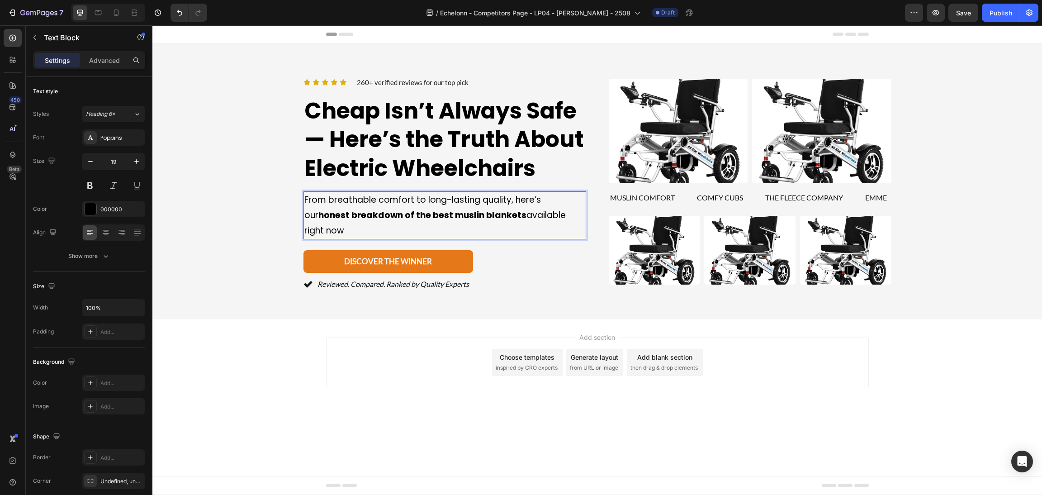
click at [361, 231] on p "From breathable comfort to long-lasting quality, here’s our honest breakdown of…" at bounding box center [444, 215] width 281 height 47
click at [468, 410] on div "Add section Choose templates inspired by CRO experts Generate layout from URL o…" at bounding box center [596, 374] width 889 height 111
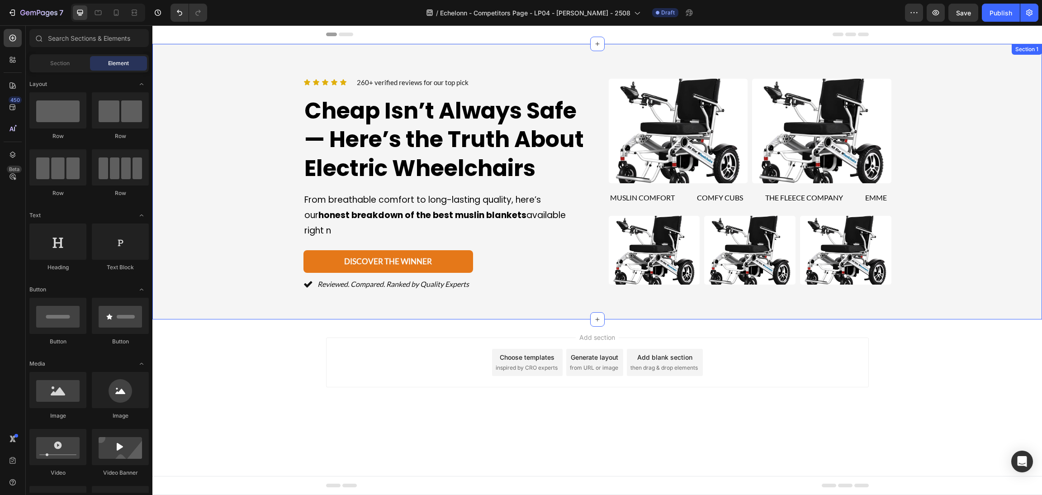
click at [400, 76] on div "Icon Icon Icon Icon Icon Icon List 260+ verified reviews for our top pick Text …" at bounding box center [444, 181] width 283 height 221
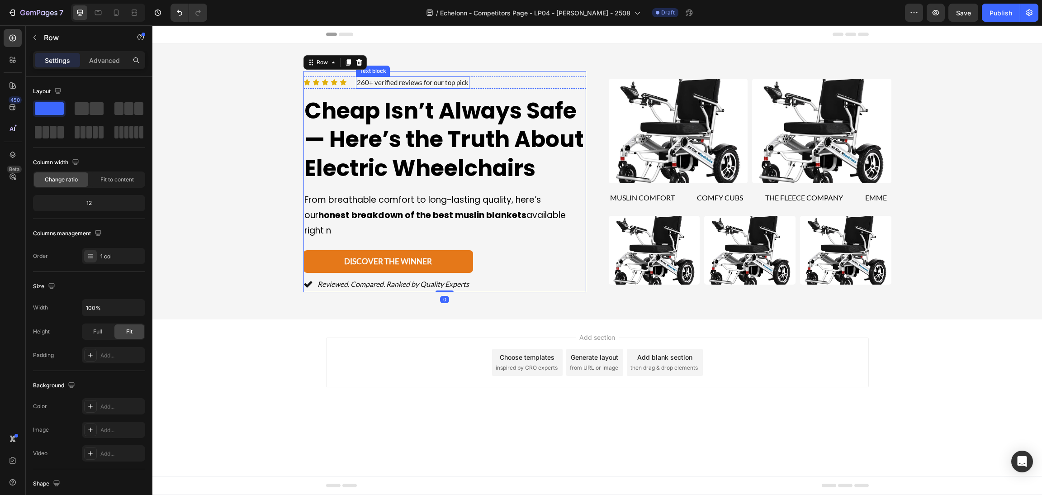
click at [401, 80] on p "260+ verified reviews for our top pick" at bounding box center [413, 82] width 112 height 10
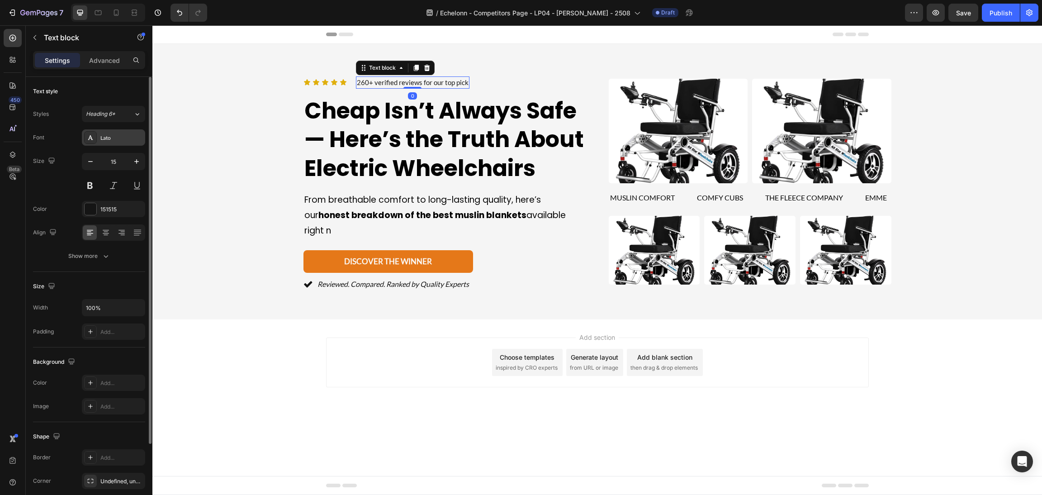
click at [118, 142] on div "Lato" at bounding box center [121, 138] width 42 height 8
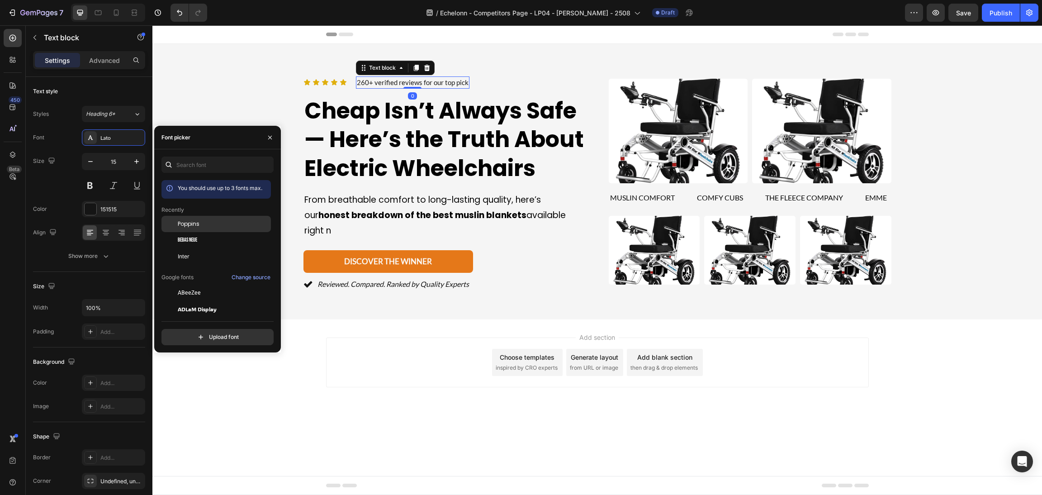
click at [192, 222] on span "Poppins" at bounding box center [189, 224] width 22 height 8
click at [496, 358] on div "Choose templates inspired by CRO experts" at bounding box center [527, 362] width 71 height 27
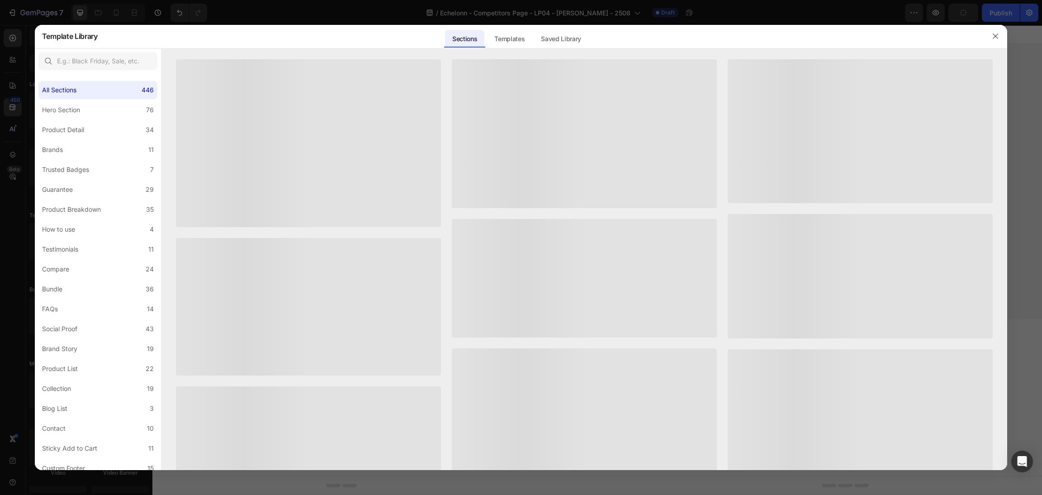
scroll to position [406, 0]
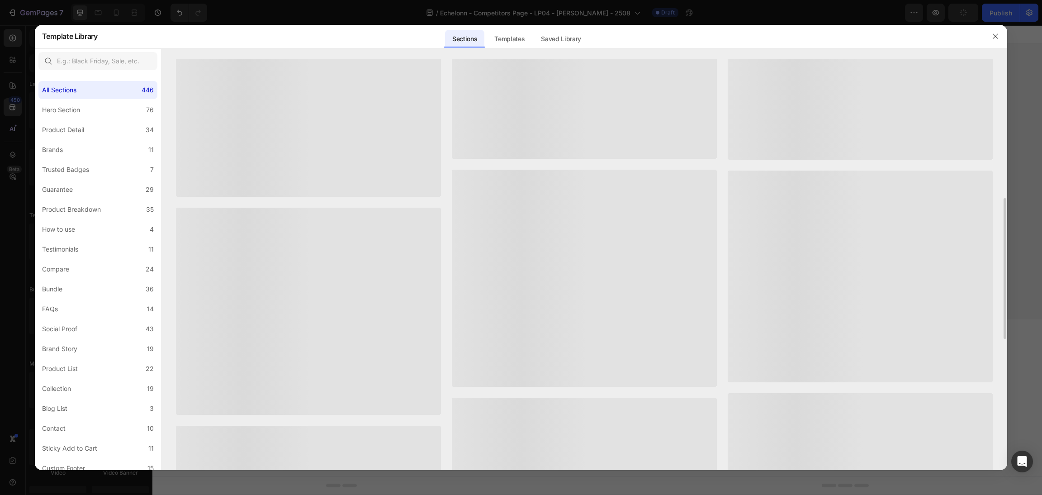
click at [371, 362] on div at bounding box center [308, 311] width 265 height 207
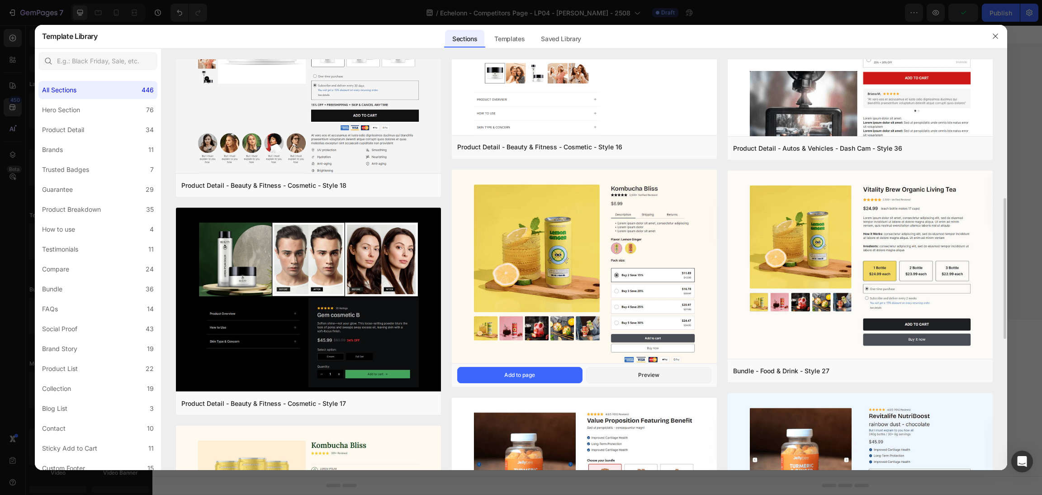
click at [983, 41] on div at bounding box center [995, 36] width 24 height 24
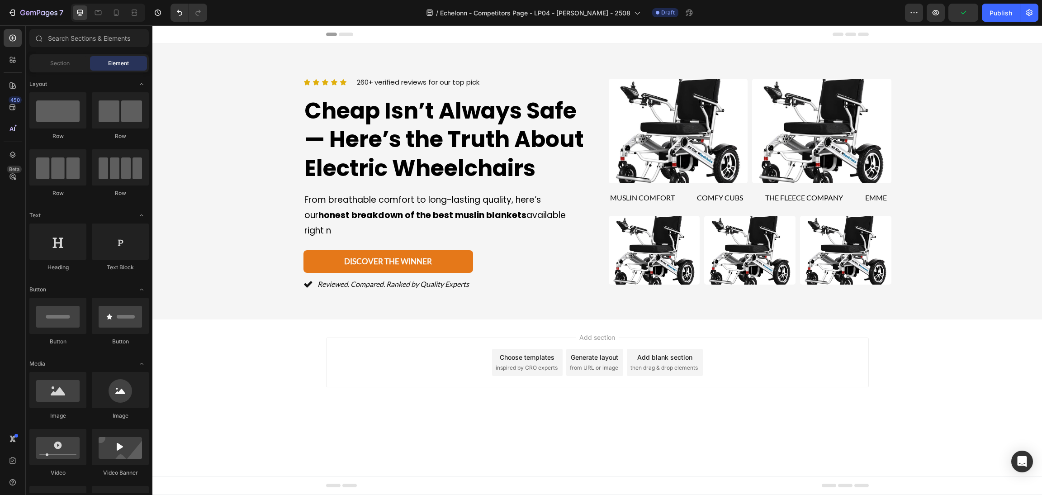
click at [997, 33] on div "Header" at bounding box center [596, 34] width 889 height 19
drag, startPoint x: 891, startPoint y: 247, endPoint x: 904, endPoint y: 249, distance: 13.2
click at [891, 248] on div "Icon Icon Icon Icon Icon Icon List 260+ verified reviews for our top pick Text …" at bounding box center [597, 181] width 868 height 221
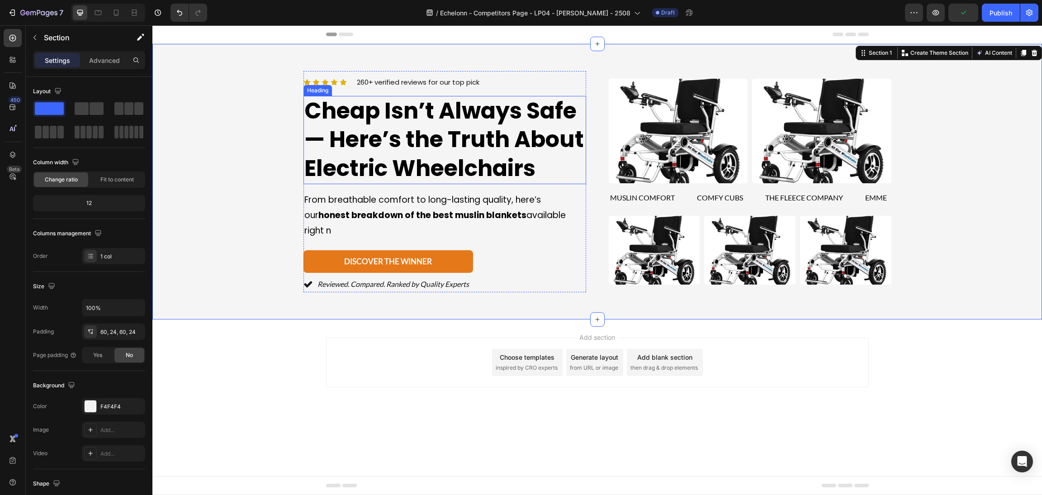
click at [344, 157] on span "Cheap Isn’t Always Safe — Here’s the Truth About Electric Wheelchairs" at bounding box center [443, 139] width 279 height 88
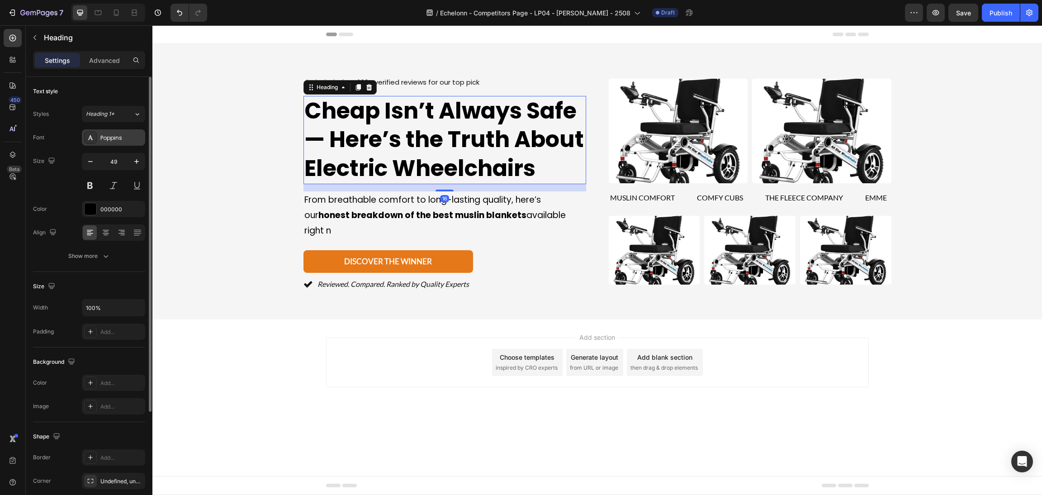
click at [116, 138] on div "Poppins" at bounding box center [121, 138] width 42 height 8
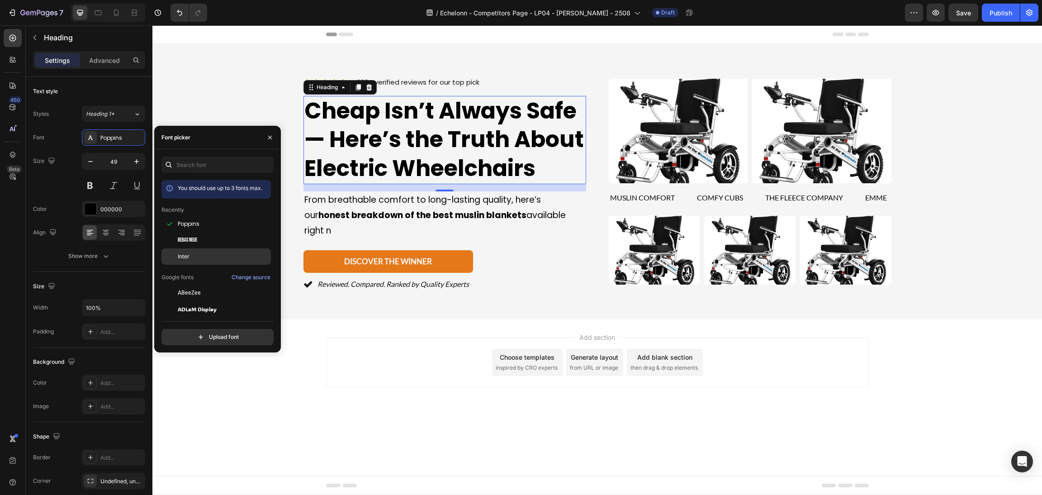
click at [192, 255] on div "Inter" at bounding box center [223, 256] width 91 height 8
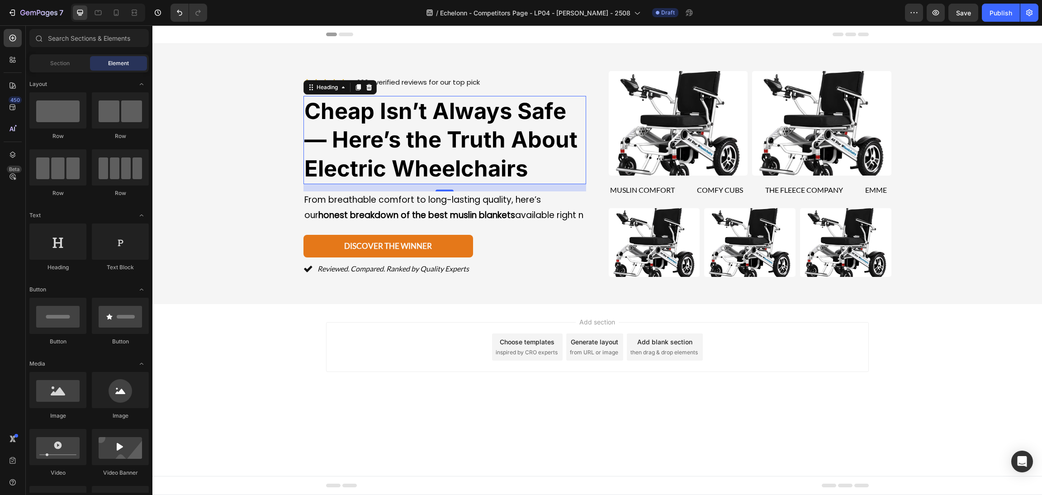
click at [492, 400] on div "Add section Choose templates inspired by CRO experts Generate layout from URL o…" at bounding box center [596, 359] width 889 height 111
click at [419, 219] on strong "honest breakdown of the best muslin blankets" at bounding box center [416, 215] width 197 height 12
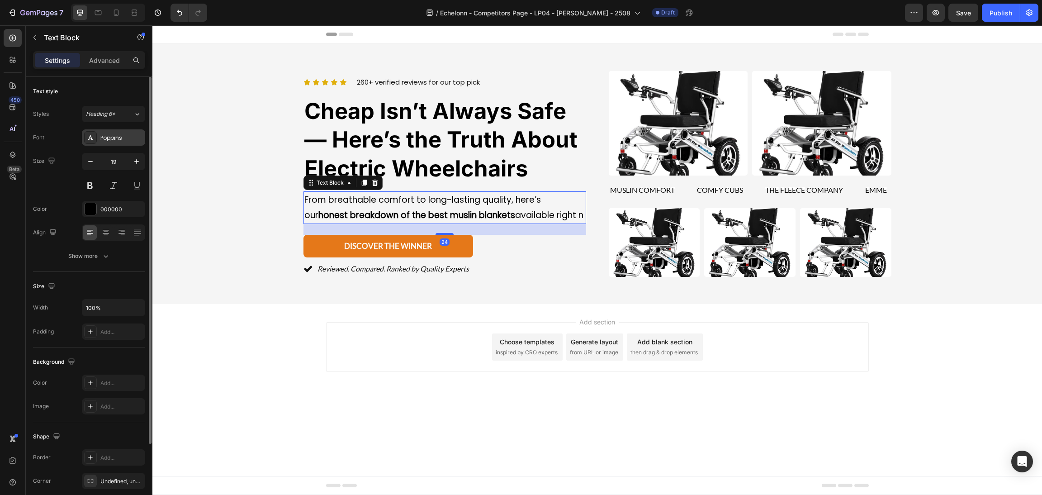
click at [124, 134] on div "Poppins" at bounding box center [121, 138] width 42 height 8
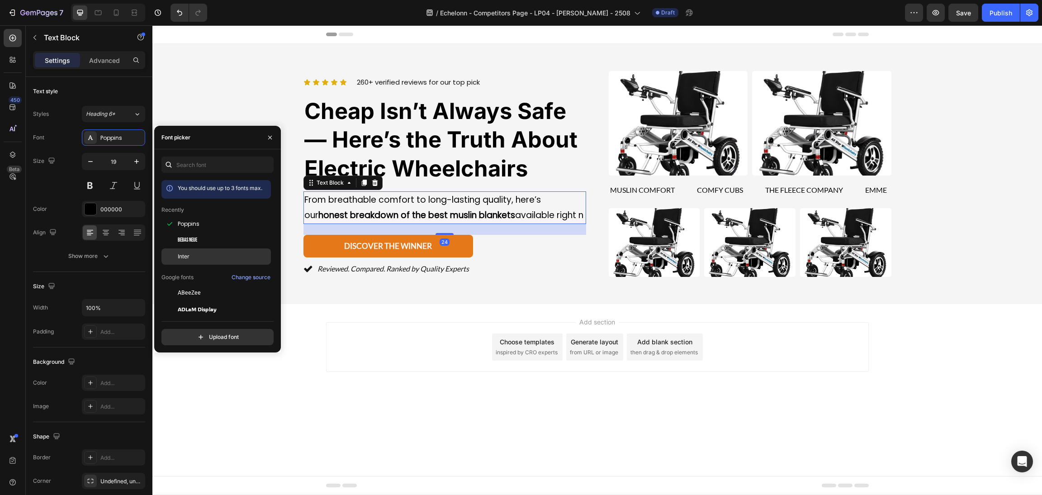
click at [186, 253] on span "Inter" at bounding box center [184, 256] width 12 height 8
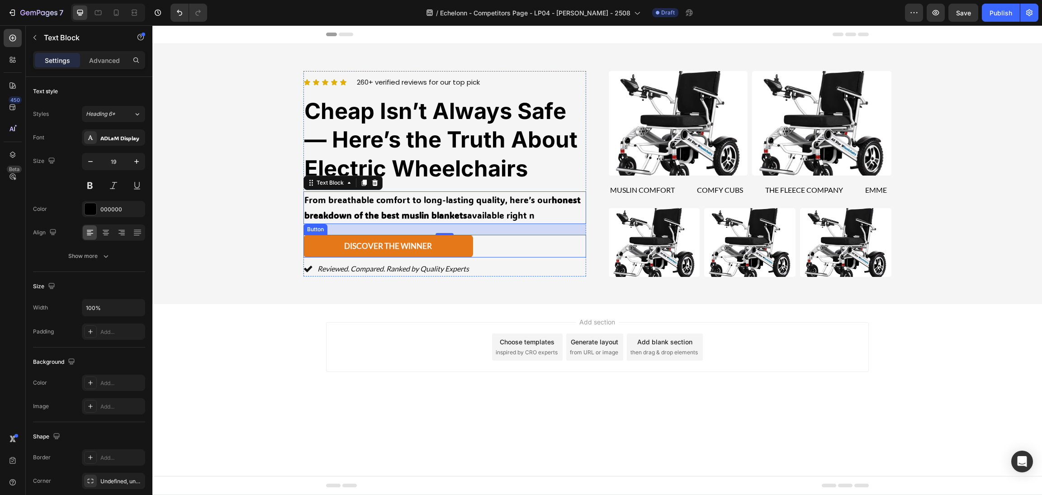
click at [576, 233] on div "24" at bounding box center [444, 229] width 283 height 11
click at [514, 239] on div "discover the winner Button" at bounding box center [444, 246] width 283 height 23
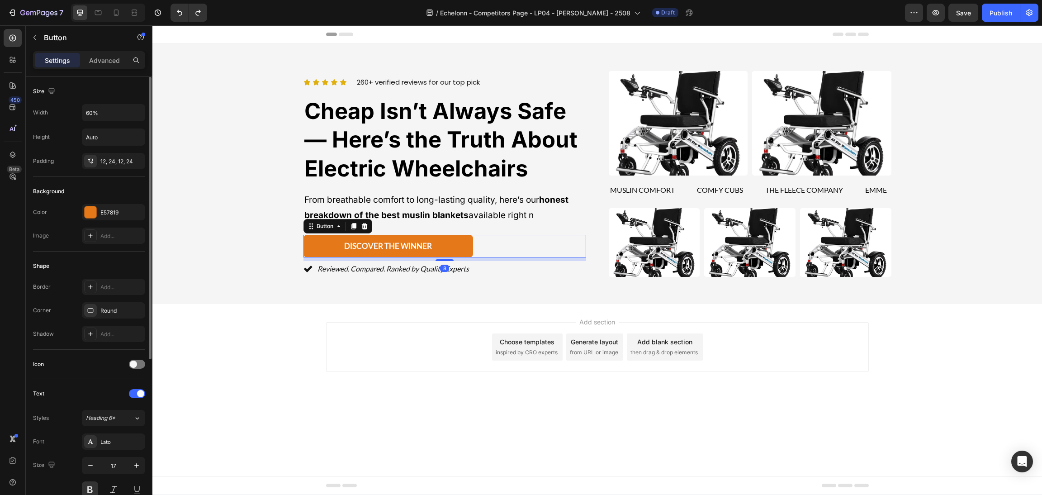
scroll to position [203, 0]
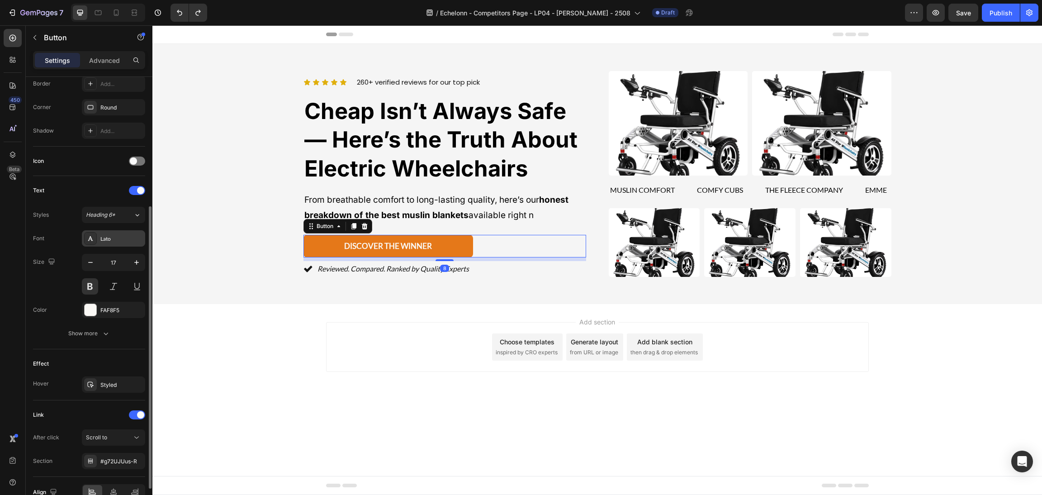
click at [115, 239] on div "Lato" at bounding box center [121, 239] width 42 height 8
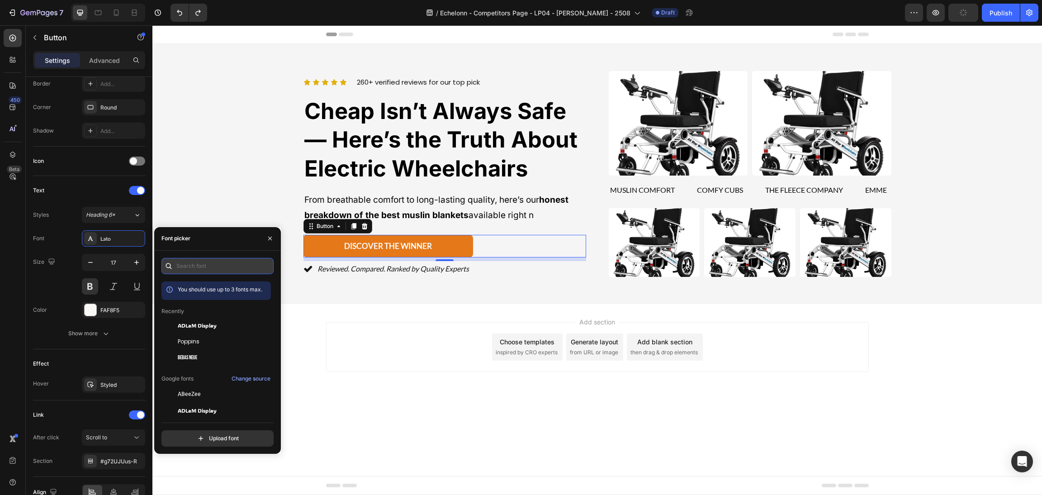
click at [198, 266] on input "text" at bounding box center [217, 266] width 112 height 16
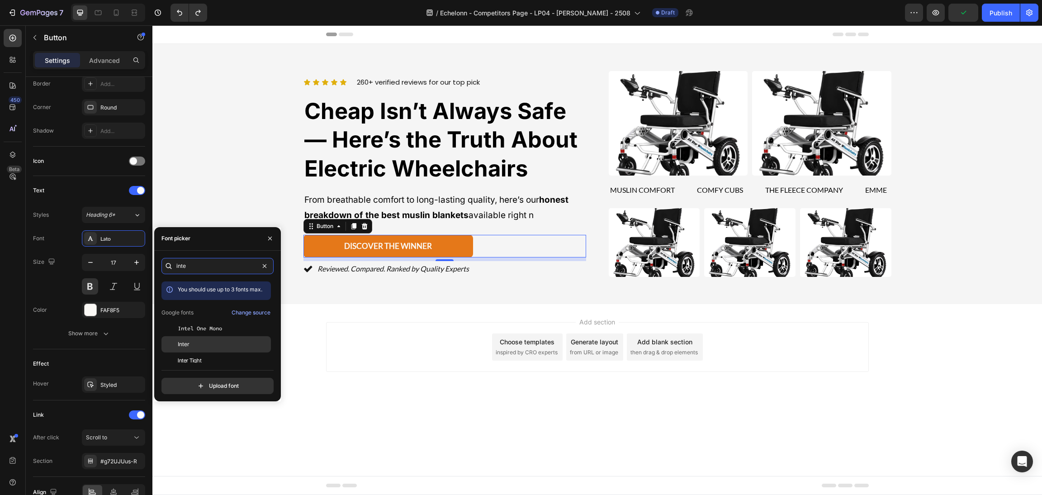
type input "inte"
click at [203, 340] on div "Inter" at bounding box center [223, 344] width 91 height 8
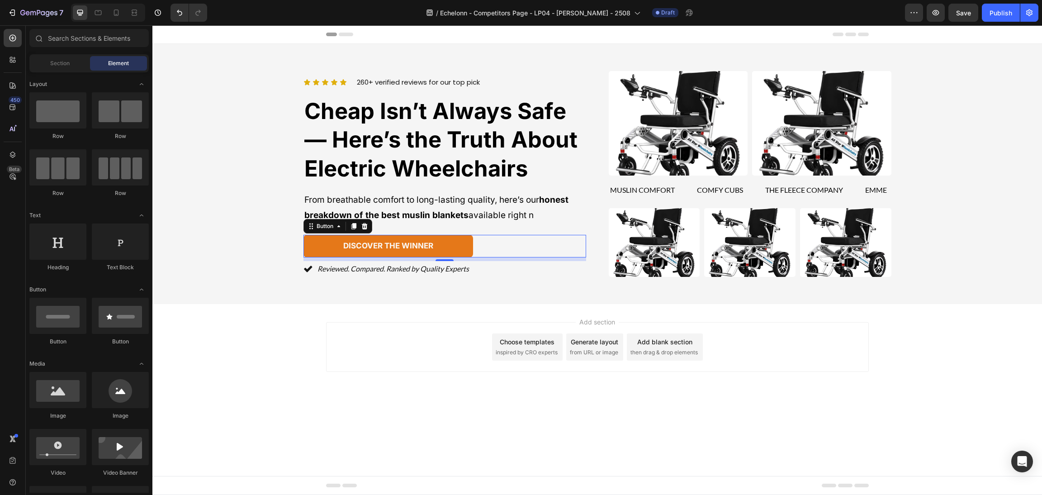
click at [329, 354] on div "Add section Choose templates inspired by CRO experts Generate layout from URL o…" at bounding box center [597, 347] width 543 height 50
click at [506, 245] on div "discover the winner Button" at bounding box center [444, 246] width 283 height 23
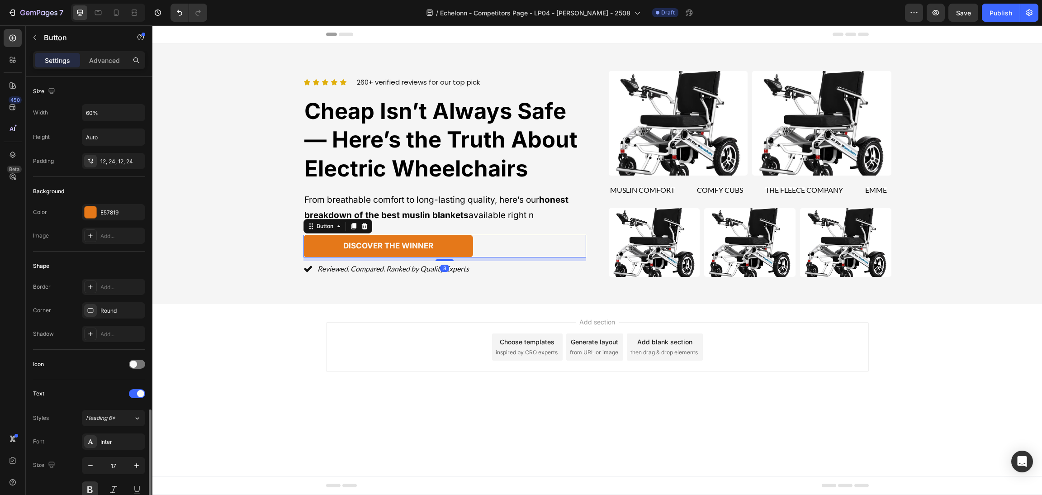
scroll to position [253, 0]
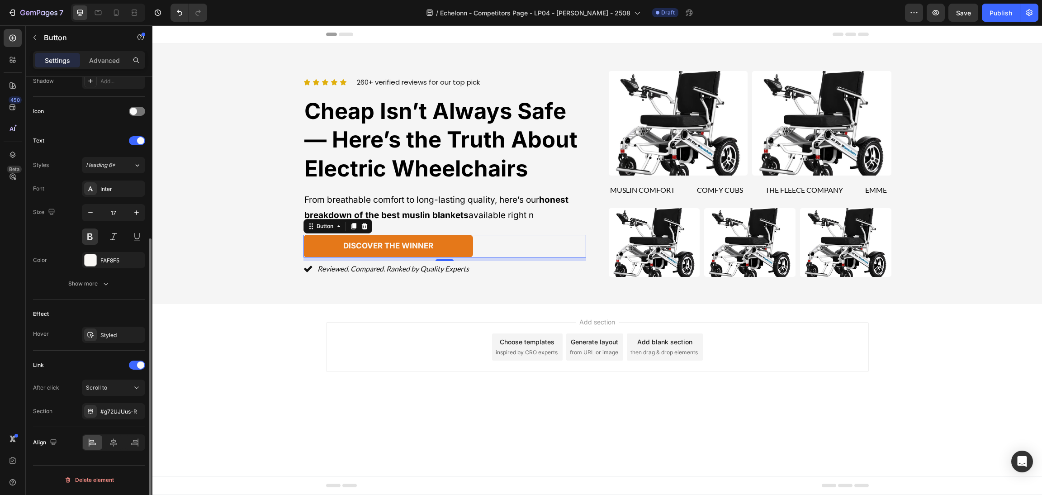
click at [97, 344] on div "Effect Hover Styled" at bounding box center [89, 324] width 112 height 51
click at [97, 336] on div "Styled" at bounding box center [113, 334] width 63 height 16
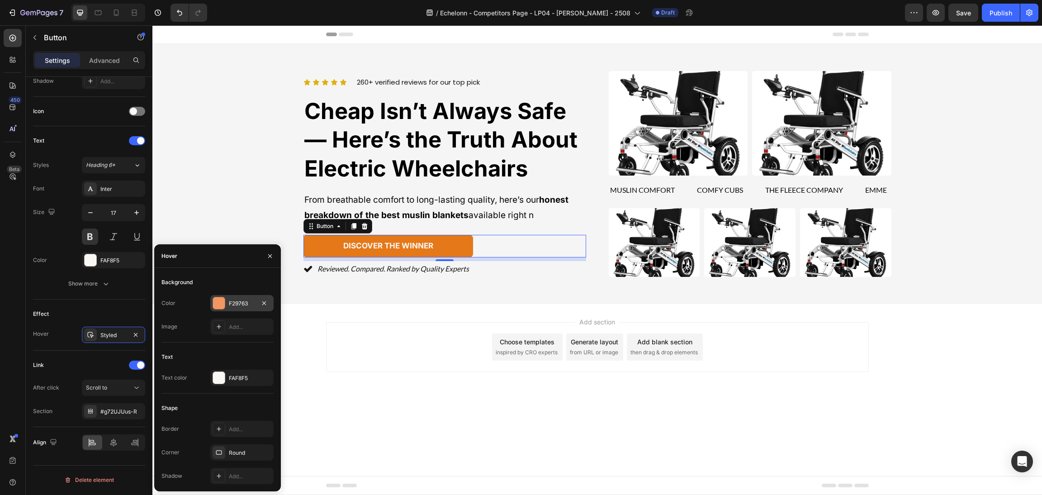
click at [222, 302] on div at bounding box center [219, 303] width 12 height 12
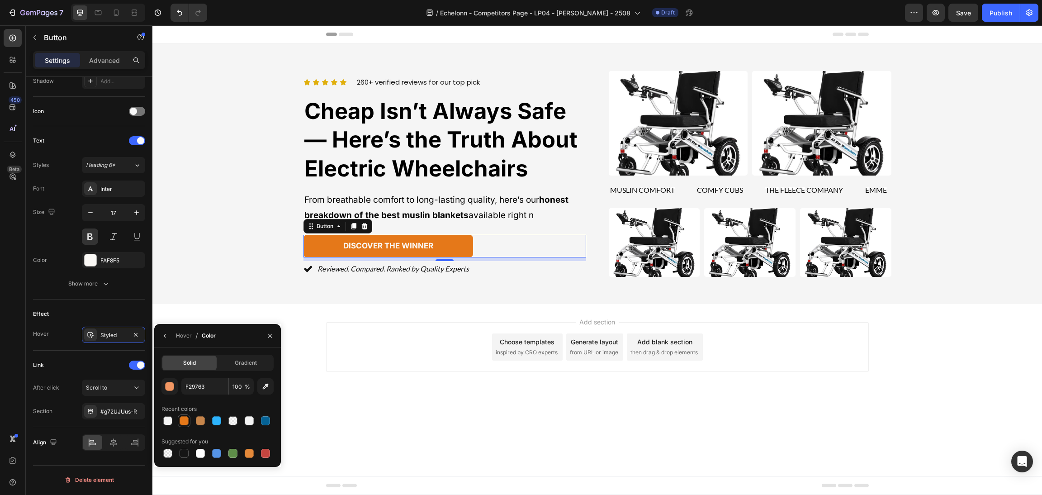
click at [186, 421] on div at bounding box center [183, 420] width 9 height 9
click at [170, 382] on div "button" at bounding box center [169, 386] width 9 height 9
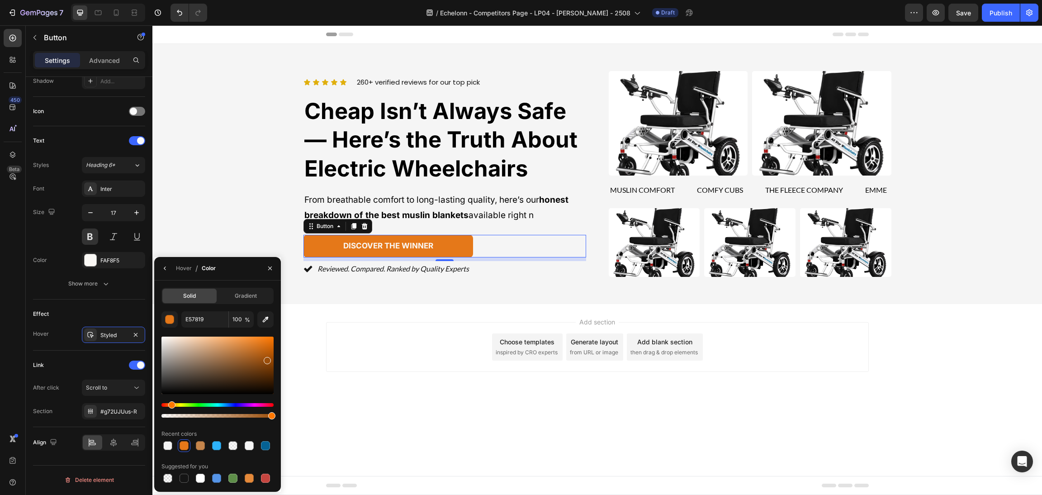
click at [266, 358] on div at bounding box center [217, 364] width 112 height 57
click at [267, 341] on div at bounding box center [217, 364] width 112 height 57
drag, startPoint x: 265, startPoint y: 339, endPoint x: 274, endPoint y: 333, distance: 10.2
click at [270, 336] on div at bounding box center [217, 364] width 112 height 57
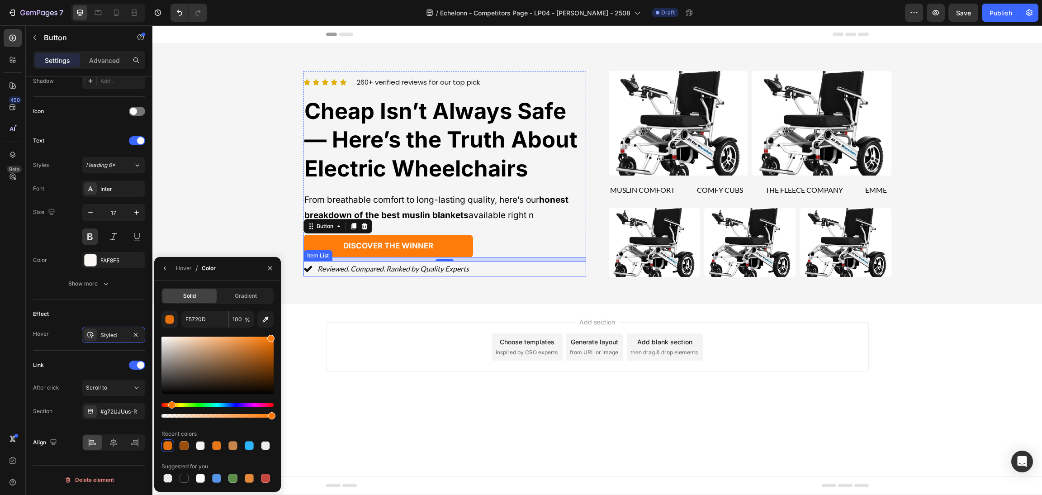
type input "FF7C0A"
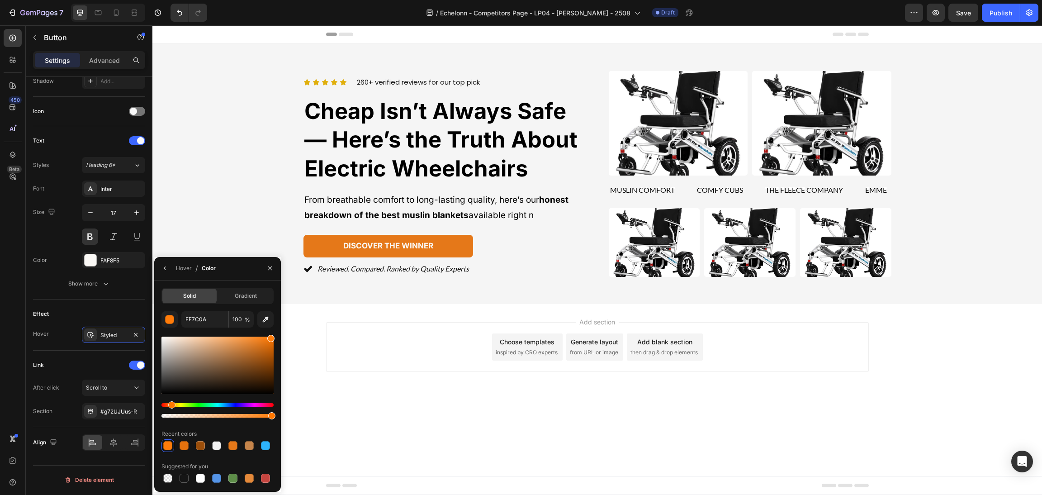
click at [389, 356] on div "Add section Choose templates inspired by CRO experts Generate layout from URL o…" at bounding box center [597, 347] width 543 height 50
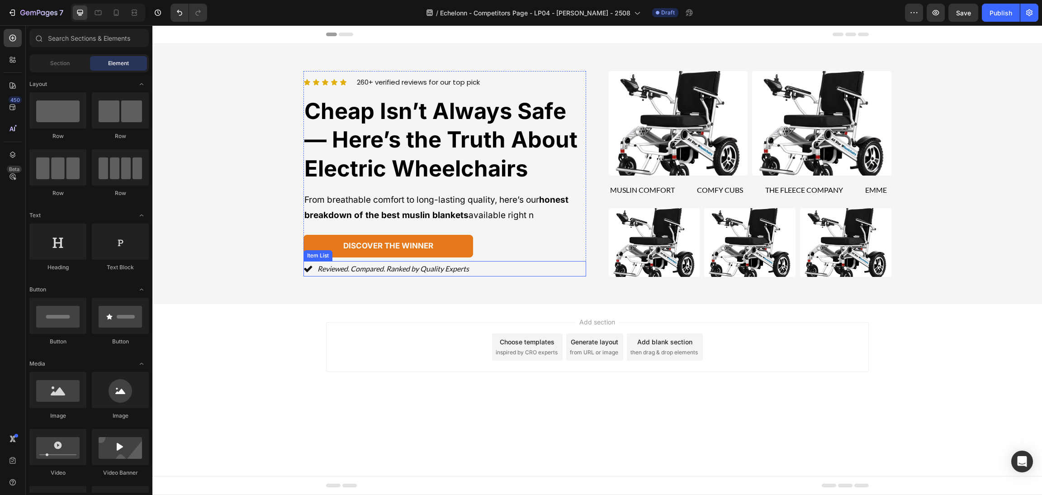
click at [486, 261] on div "Reviewed. Compared. Ranked by Quality Experts" at bounding box center [444, 269] width 283 height 16
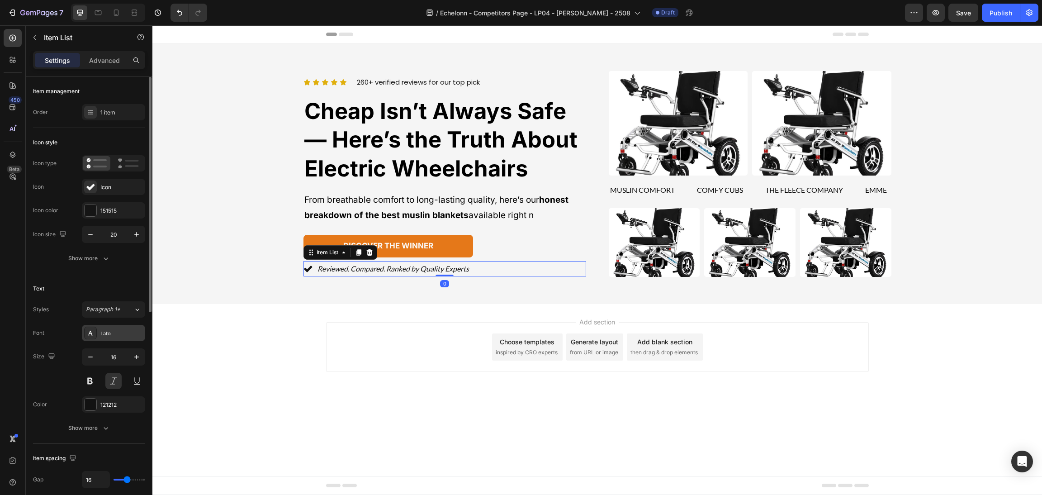
click at [118, 332] on div "Lato" at bounding box center [121, 333] width 42 height 8
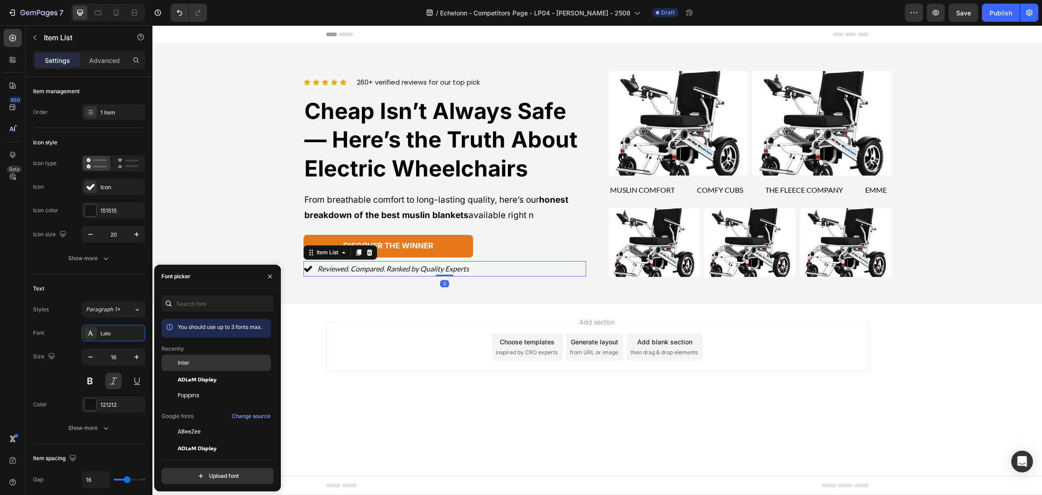
click at [184, 361] on span "Inter" at bounding box center [184, 363] width 12 height 8
click at [386, 323] on div "Add section Choose templates inspired by CRO experts Generate layout from URL o…" at bounding box center [597, 347] width 543 height 50
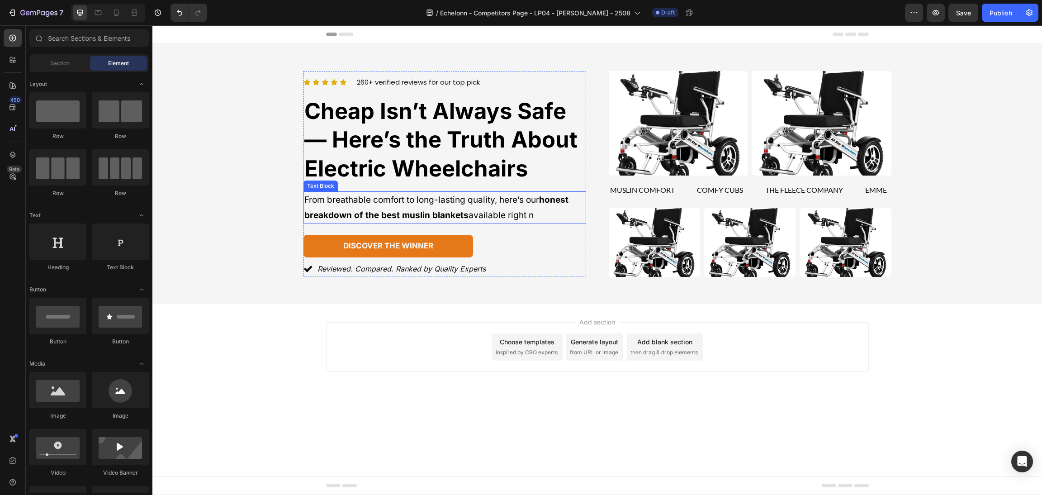
click at [419, 196] on p "From breathable comfort to long-lasting quality, here’s our honest breakdown of…" at bounding box center [444, 207] width 281 height 31
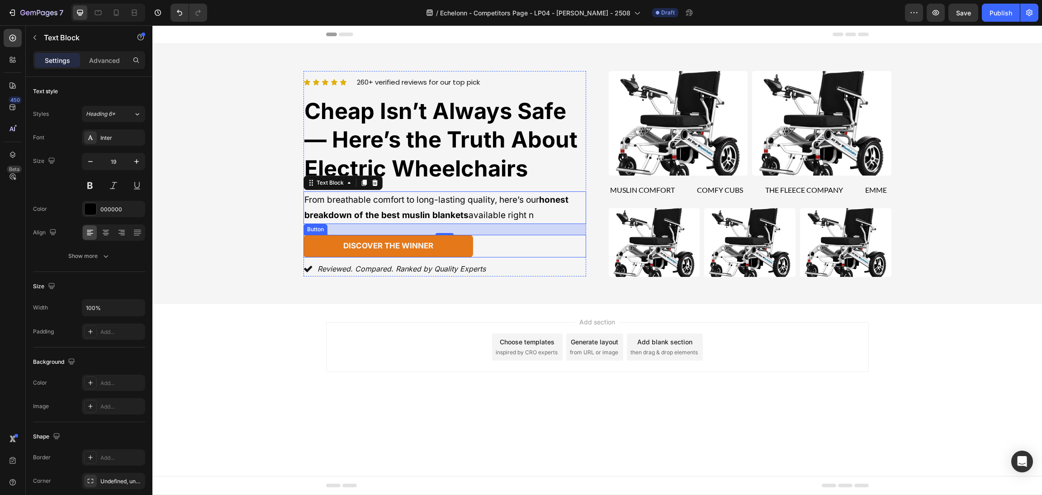
click at [481, 163] on span "Cheap Isn’t Always Safe — Here’s the Truth About Electric Wheelchairs" at bounding box center [440, 140] width 273 height 84
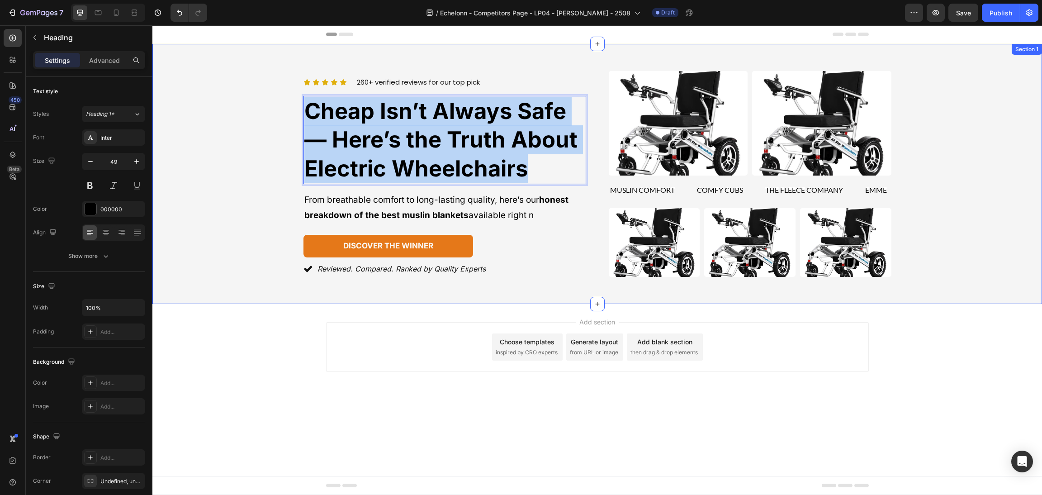
drag, startPoint x: 557, startPoint y: 172, endPoint x: 239, endPoint y: 107, distance: 324.9
click at [239, 107] on div "Icon Icon Icon Icon Icon Icon List 260+ verified reviews for our top pick Text …" at bounding box center [597, 174] width 868 height 206
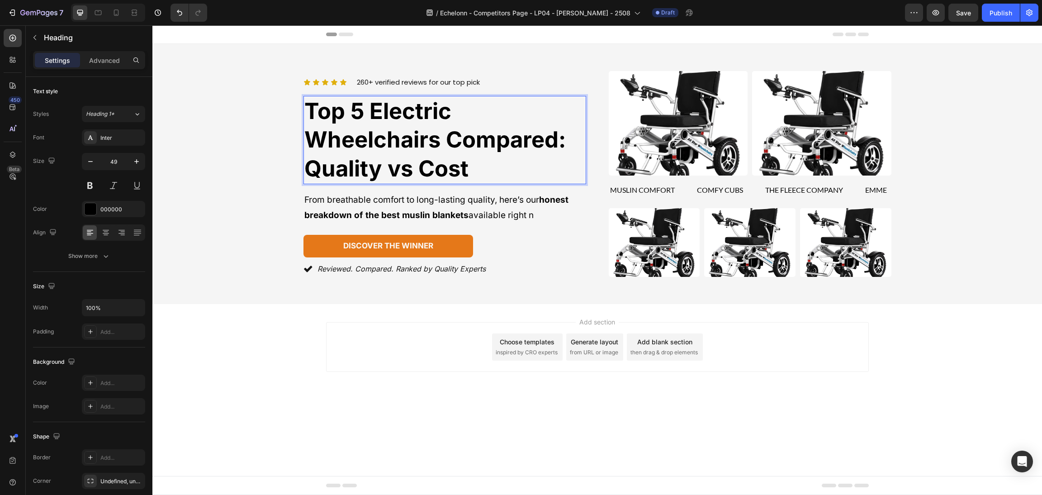
click at [486, 117] on p "Top 5 Electric Wheelchairs Compared: Quality vs Cost" at bounding box center [444, 140] width 281 height 86
click at [356, 132] on span "Top 5 Electric Wheelchairs Compared: Quality vs Cost" at bounding box center [434, 140] width 261 height 84
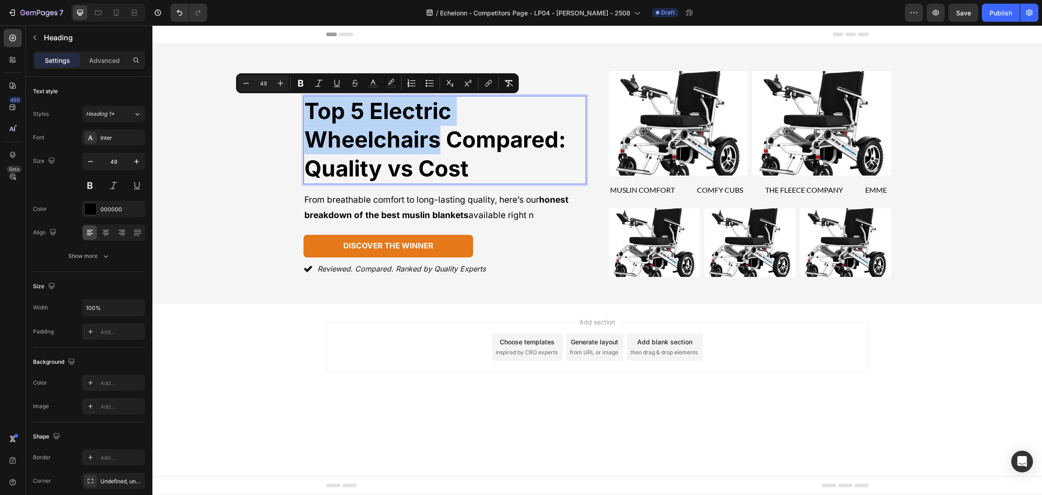
drag, startPoint x: 440, startPoint y: 139, endPoint x: 302, endPoint y: 109, distance: 141.6
click at [302, 109] on div "Icon Icon Icon Icon Icon Icon List 260+ verified reviews for our top pick Text …" at bounding box center [597, 174] width 868 height 206
drag, startPoint x: 387, startPoint y: 81, endPoint x: 247, endPoint y: 86, distance: 139.3
click at [387, 81] on icon "Editor contextual toolbar" at bounding box center [391, 83] width 9 height 9
type input "8C7C68"
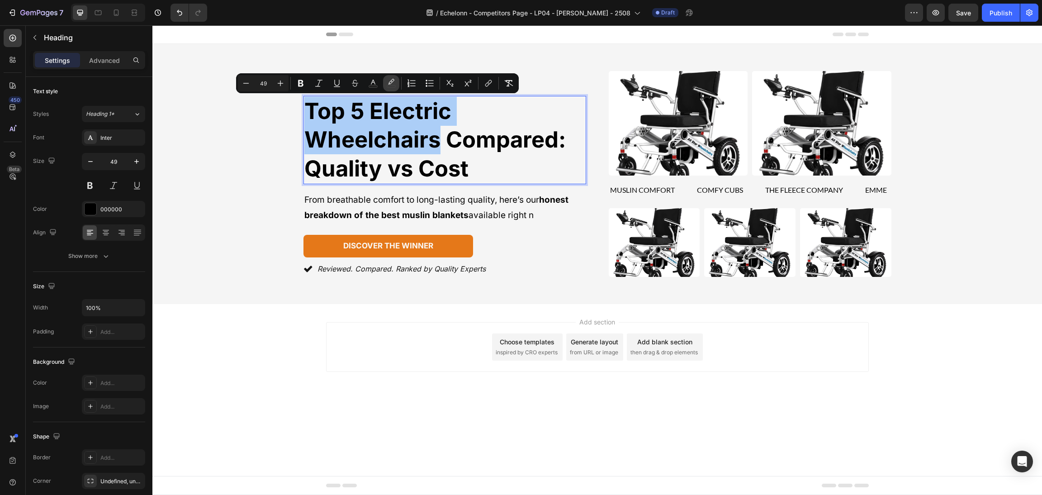
type input "0"
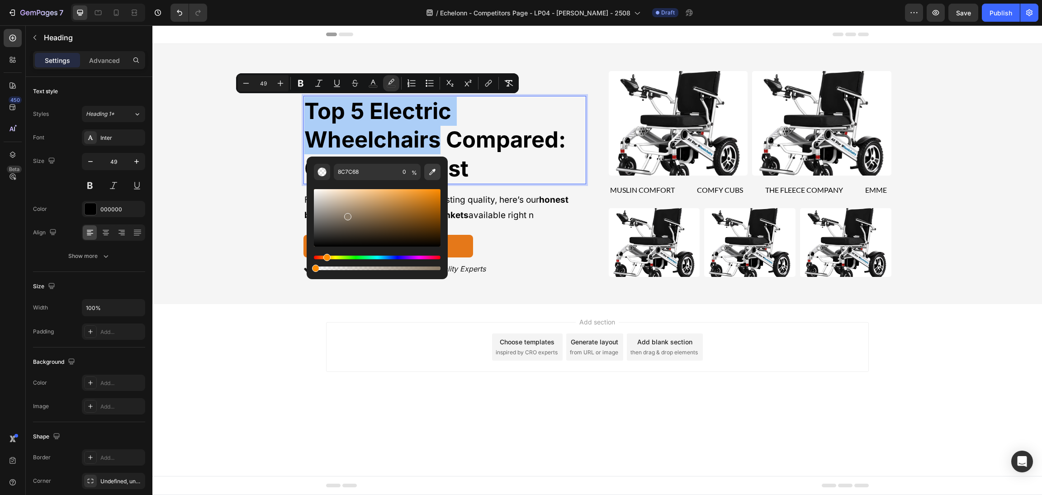
click at [434, 171] on icon "Editor contextual toolbar" at bounding box center [432, 171] width 9 height 9
type input "E57819"
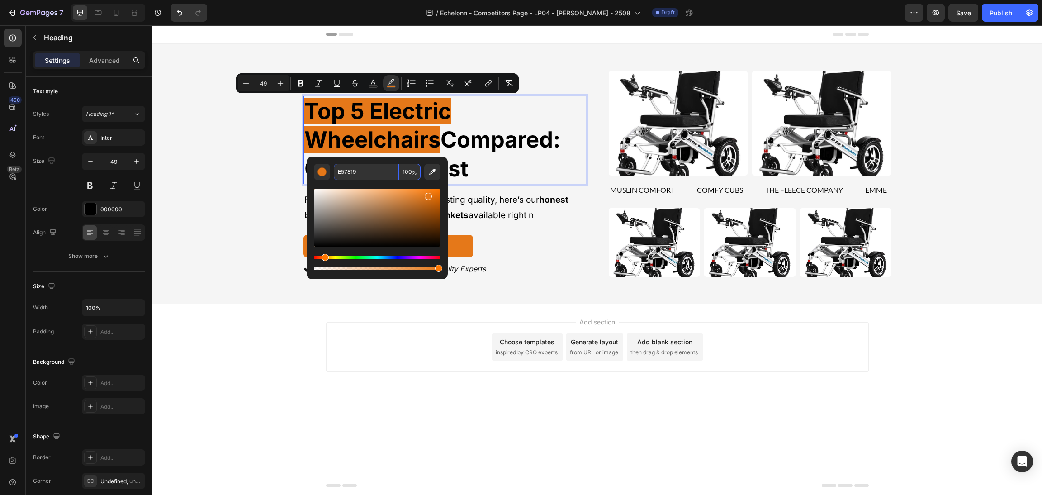
click at [408, 169] on input "100" at bounding box center [410, 172] width 22 height 16
type input "2"
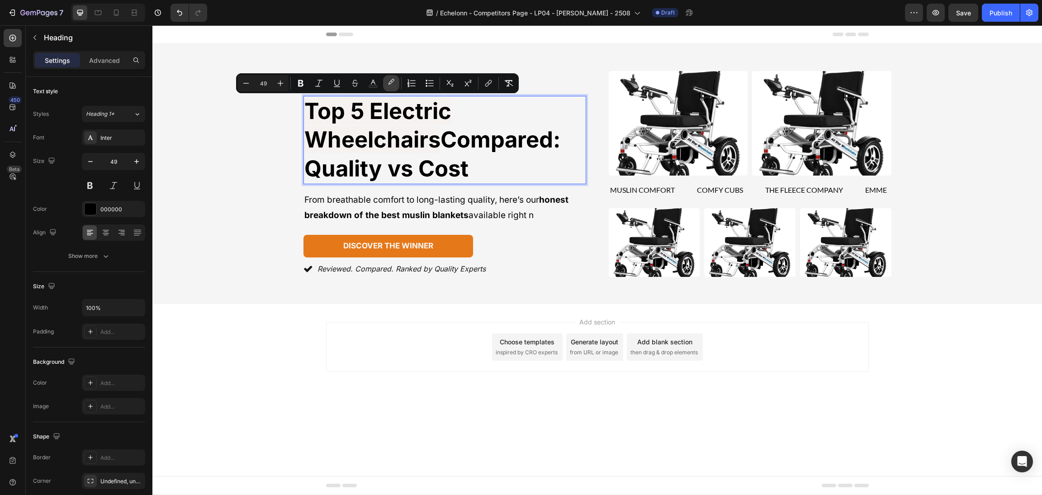
click at [390, 81] on icon "Editor contextual toolbar" at bounding box center [391, 83] width 9 height 9
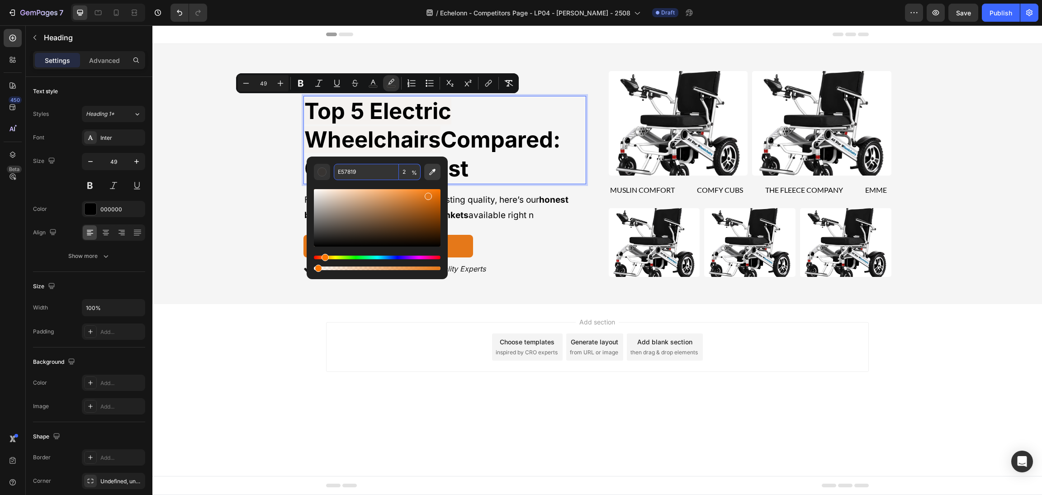
click at [429, 171] on icon "Editor contextual toolbar" at bounding box center [432, 171] width 9 height 9
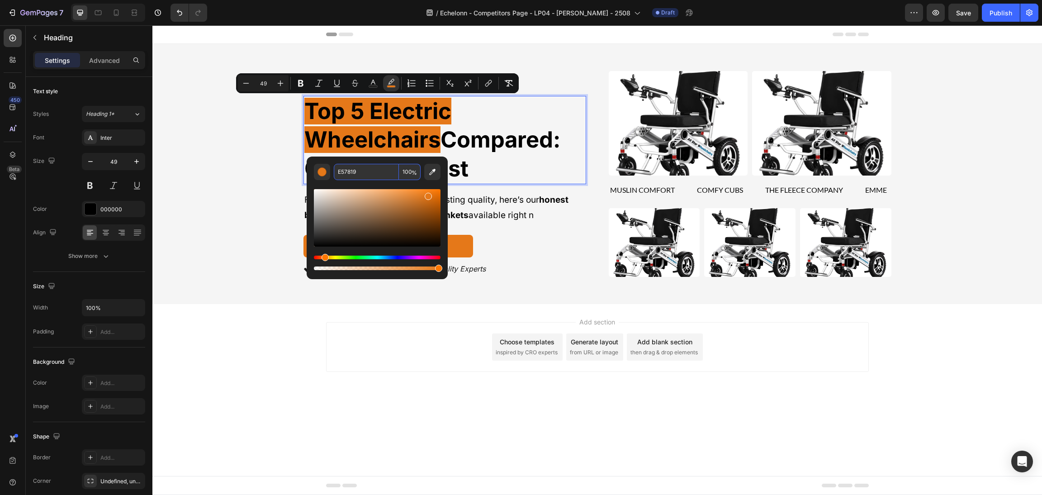
click at [406, 172] on input "100" at bounding box center [410, 172] width 22 height 16
type input "20"
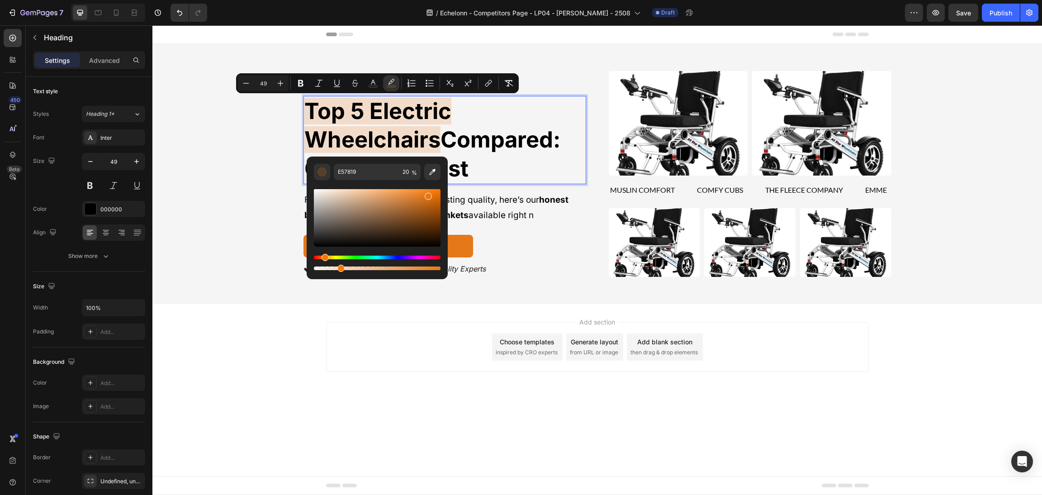
click at [784, 408] on div "Add section Choose templates inspired by CRO experts Generate layout from URL o…" at bounding box center [596, 359] width 889 height 111
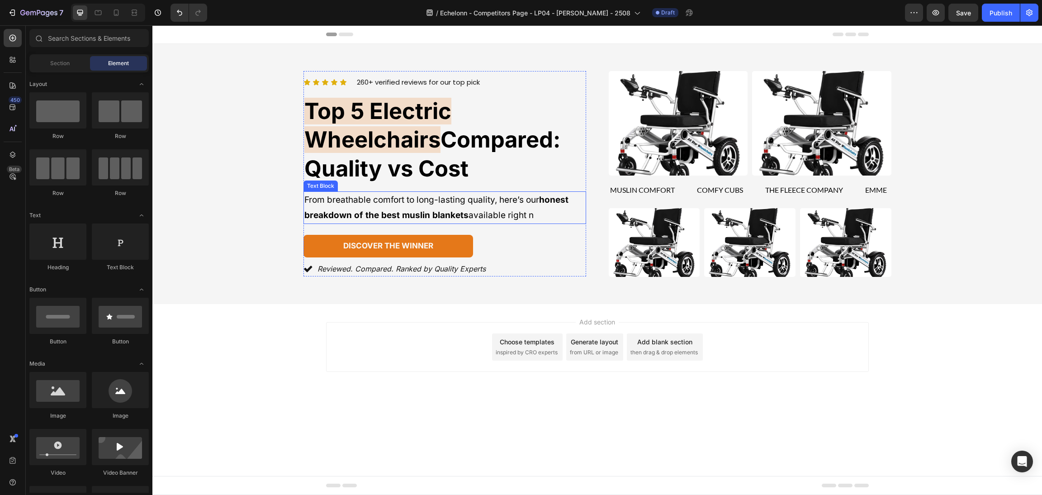
click at [480, 120] on p "⁠⁠⁠⁠⁠⁠⁠ Top 5 Electric Wheelchairs Compared: Quality vs Cost" at bounding box center [444, 140] width 281 height 86
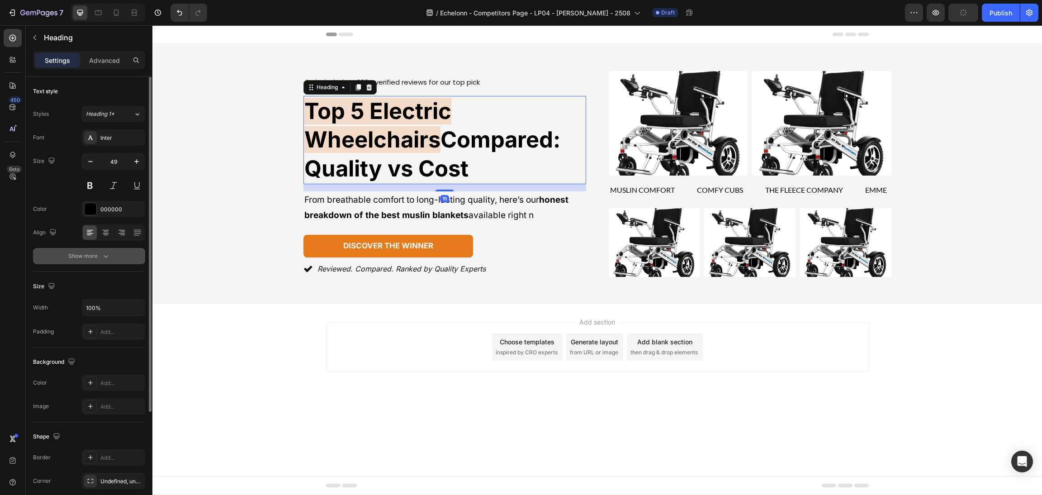
click at [96, 258] on div "Show more" at bounding box center [89, 255] width 42 height 9
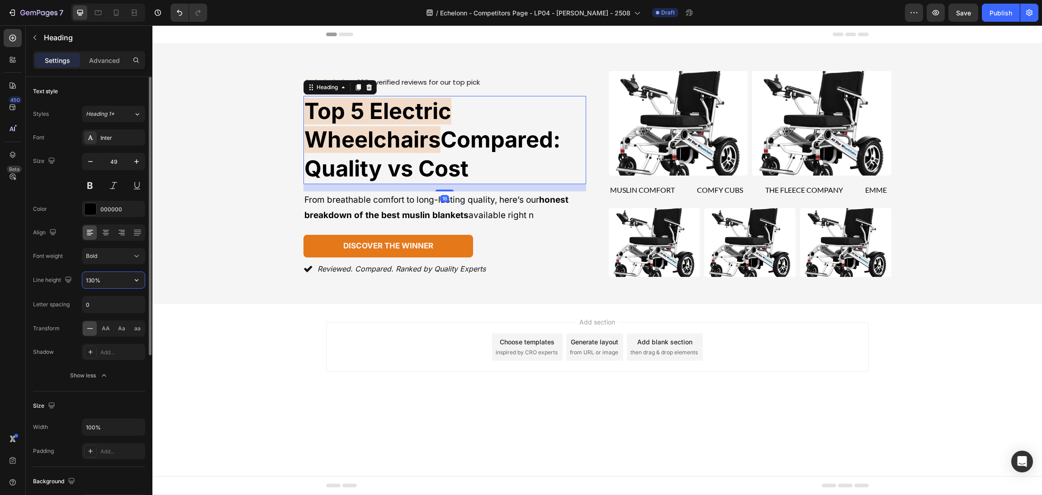
click at [115, 281] on input "130%" at bounding box center [113, 280] width 62 height 16
click at [132, 284] on button "button" at bounding box center [136, 280] width 16 height 16
click at [113, 356] on p "150%" at bounding box center [111, 355] width 52 height 8
type input "150%"
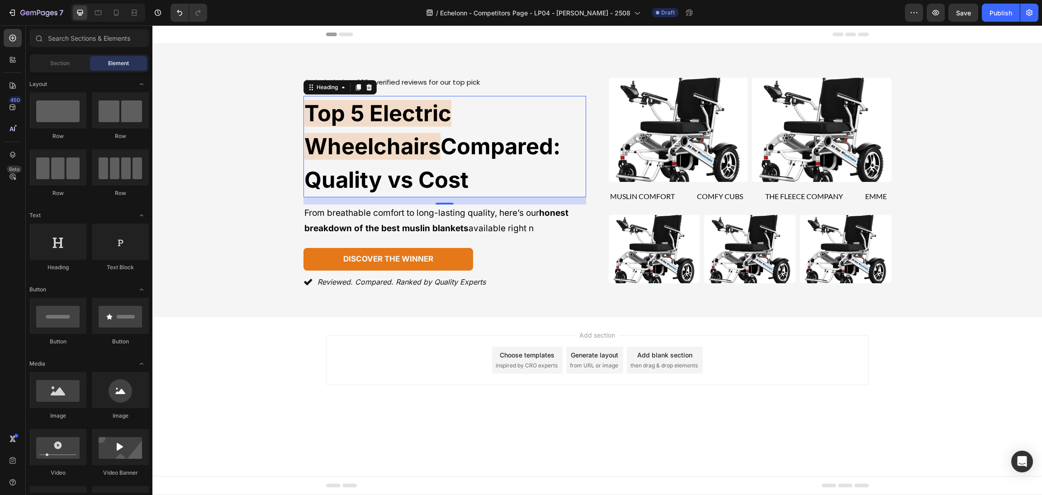
click at [237, 359] on div "Add section Choose templates inspired by CRO experts Generate layout from URL o…" at bounding box center [596, 372] width 889 height 111
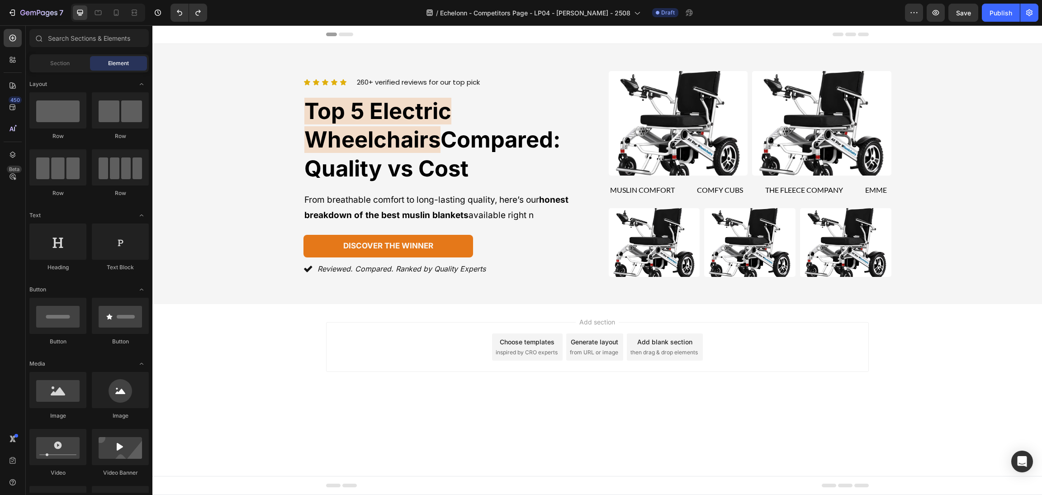
click at [873, 387] on div "Add section Choose templates inspired by CRO experts Generate layout from URL o…" at bounding box center [596, 359] width 889 height 111
click at [473, 129] on span "Compared: Quality vs Cost" at bounding box center [432, 154] width 256 height 56
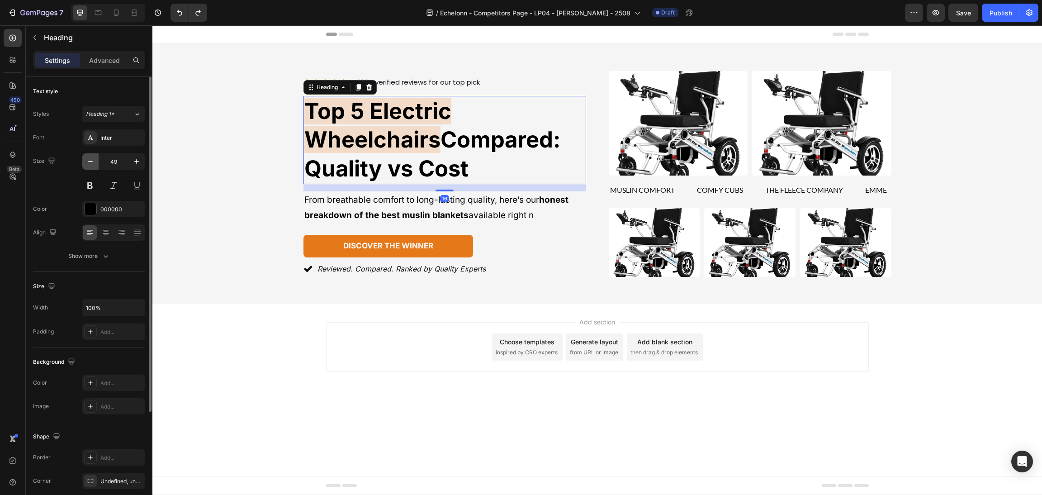
click at [94, 160] on button "button" at bounding box center [90, 161] width 16 height 16
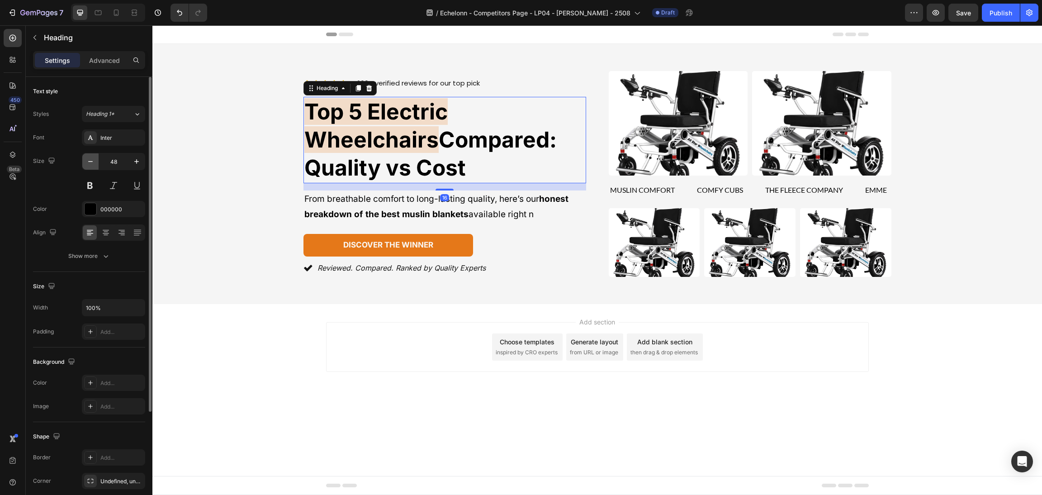
click at [94, 160] on icon "button" at bounding box center [90, 161] width 9 height 9
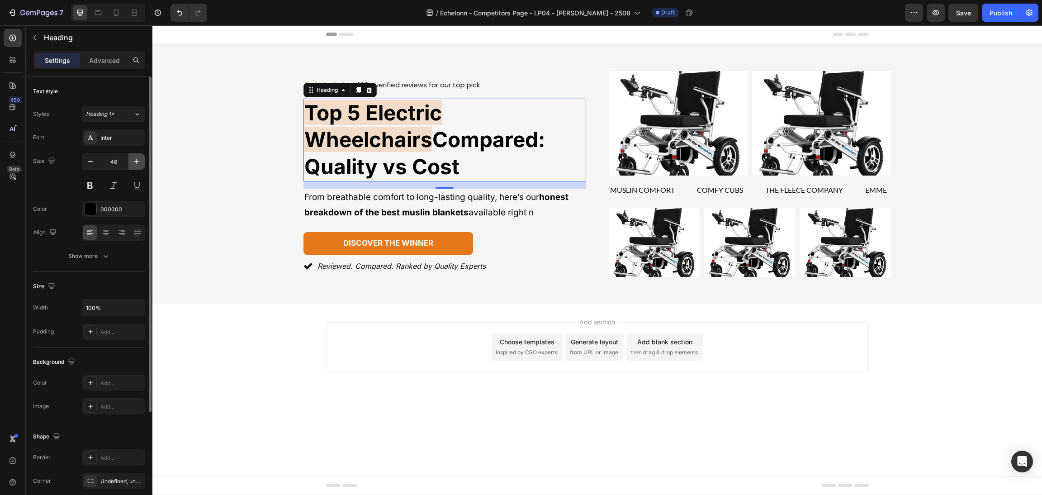
click at [135, 160] on icon "button" at bounding box center [136, 161] width 9 height 9
type input "47"
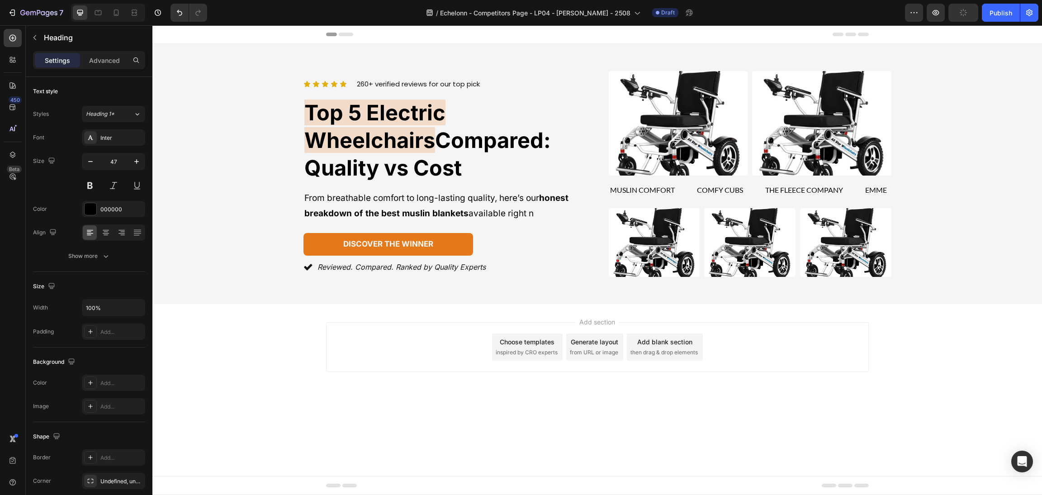
click at [341, 415] on div "Add section Choose templates inspired by CRO experts Generate layout from URL o…" at bounding box center [596, 359] width 889 height 111
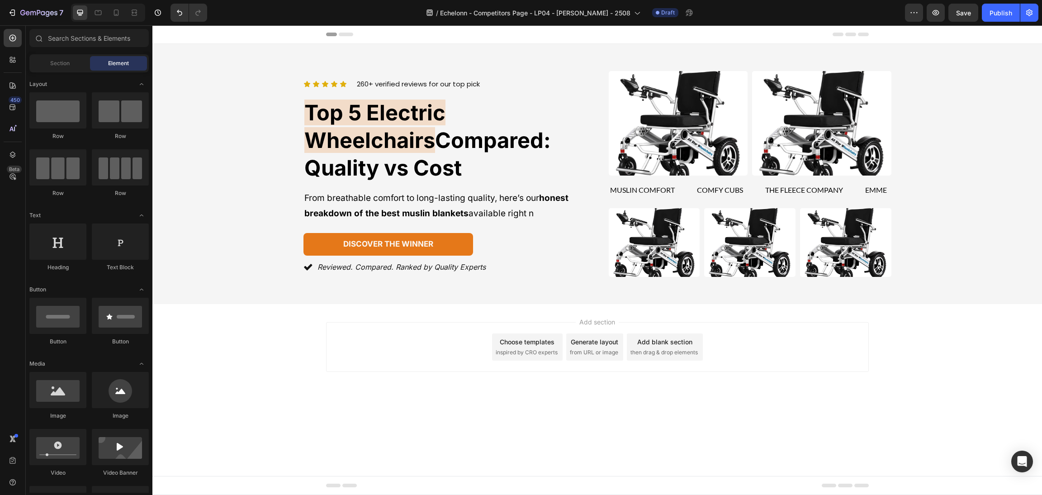
drag, startPoint x: 892, startPoint y: 329, endPoint x: 880, endPoint y: 318, distance: 16.0
click at [895, 331] on div "Add section Choose templates inspired by CRO experts Generate layout from URL o…" at bounding box center [596, 359] width 889 height 111
click at [561, 233] on div "discover the winner Button" at bounding box center [444, 244] width 283 height 23
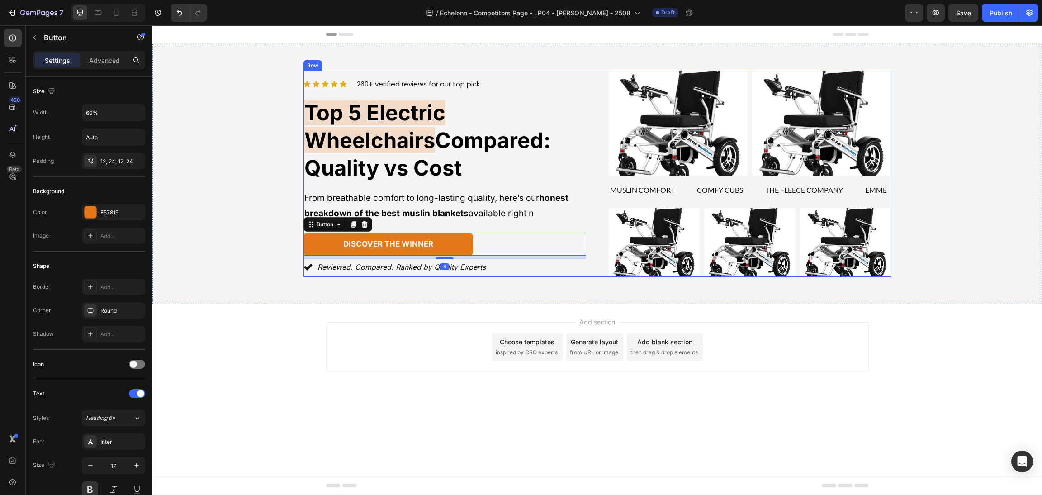
click at [597, 239] on div "Icon Icon Icon Icon Icon Icon List 260+ verified reviews for our top pick Text …" at bounding box center [597, 174] width 588 height 206
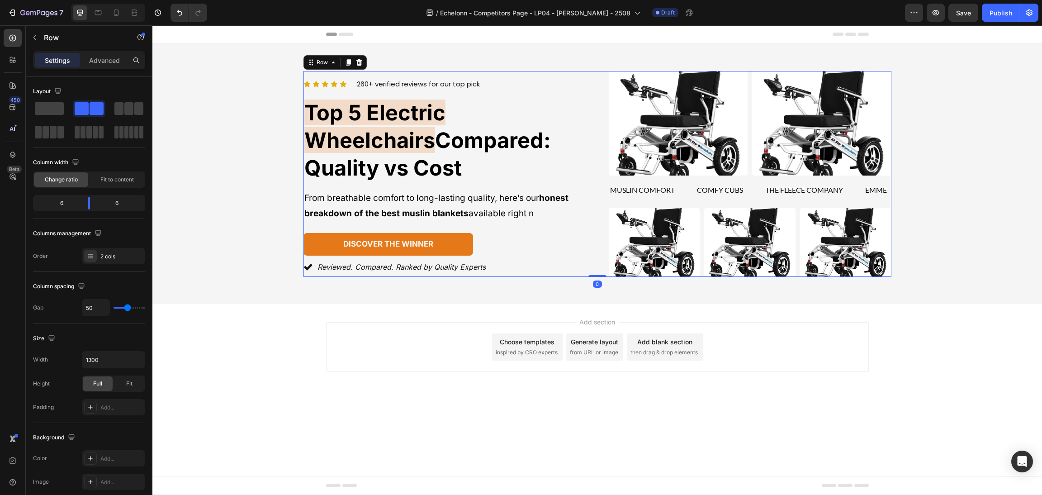
click at [868, 324] on div "Add section Choose templates inspired by CRO experts Generate layout from URL o…" at bounding box center [596, 359] width 889 height 111
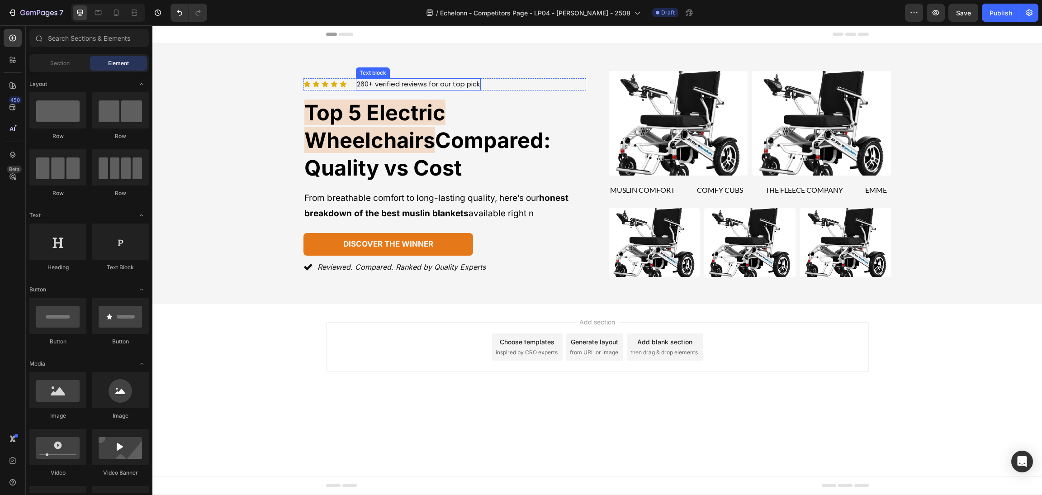
click at [470, 90] on p "260+ verified reviews for our top pick" at bounding box center [418, 84] width 123 height 10
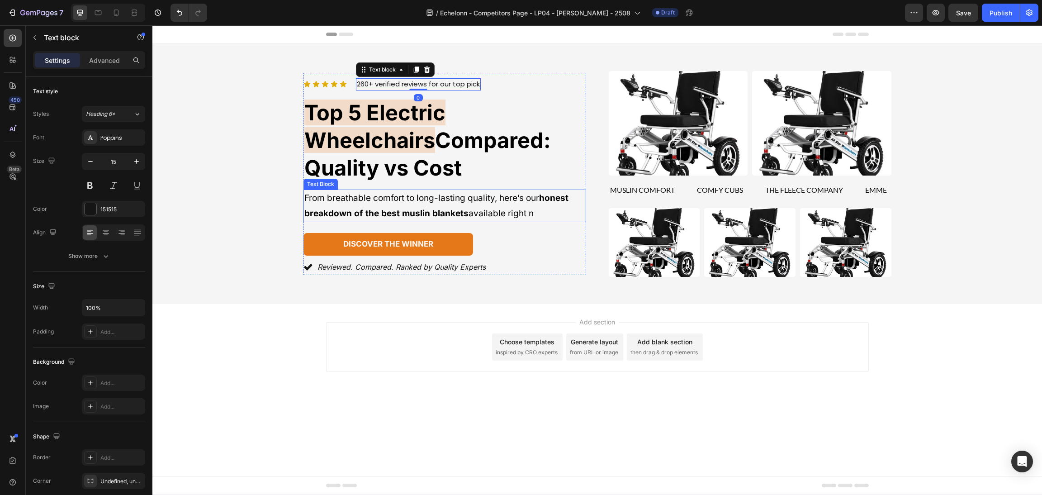
click at [330, 190] on p "From breathable comfort to long-lasting quality, here’s our honest breakdown of…" at bounding box center [444, 205] width 281 height 31
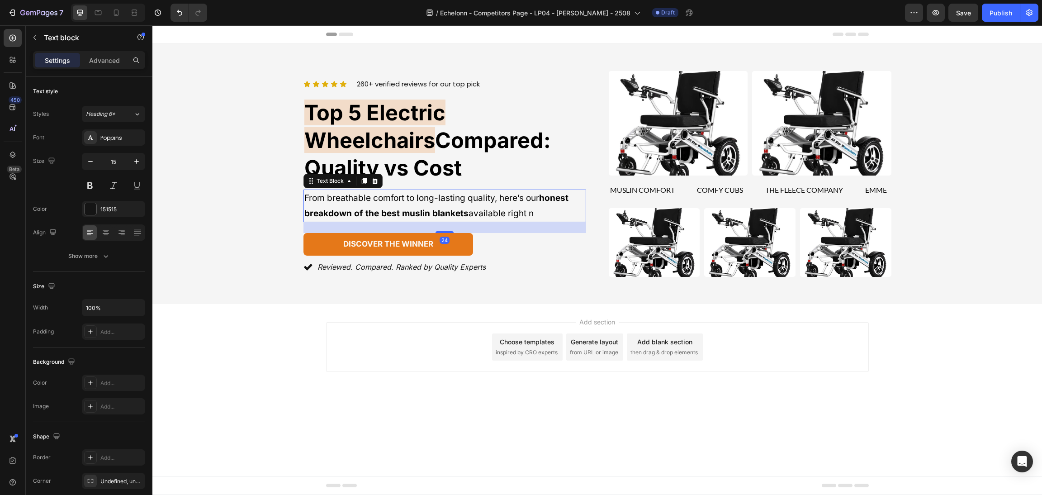
scroll to position [93, 0]
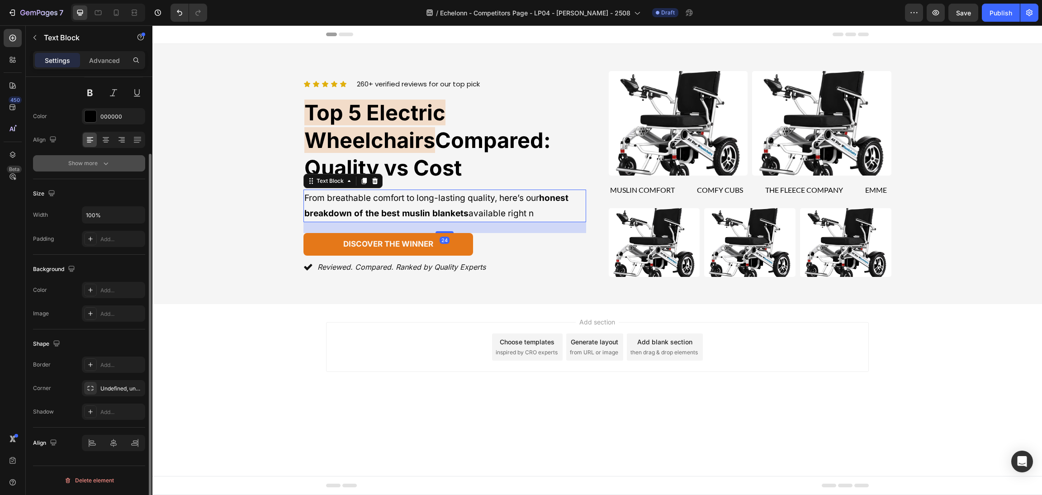
drag, startPoint x: 118, startPoint y: 143, endPoint x: 113, endPoint y: 157, distance: 14.4
click at [118, 142] on icon at bounding box center [121, 139] width 9 height 9
click at [113, 160] on button "Show more" at bounding box center [89, 163] width 112 height 16
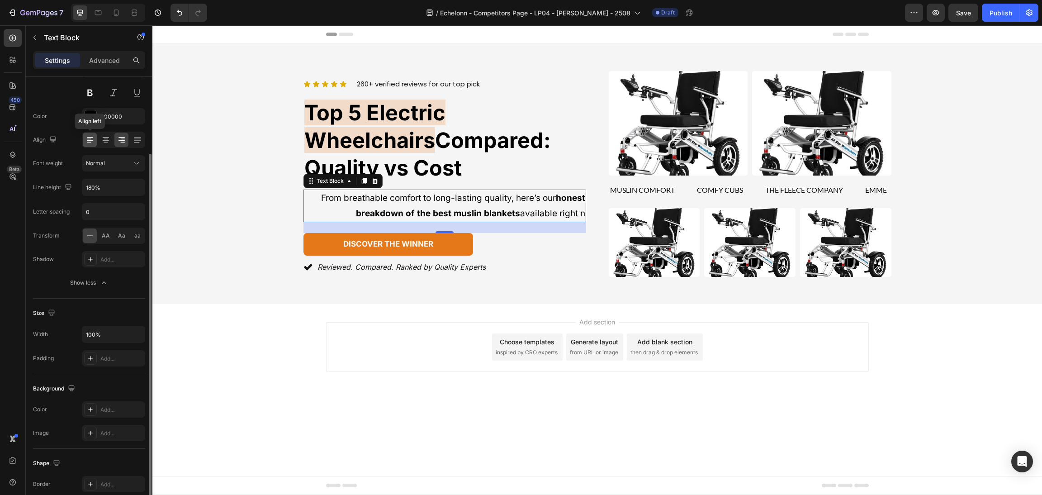
click at [91, 136] on icon at bounding box center [89, 139] width 9 height 9
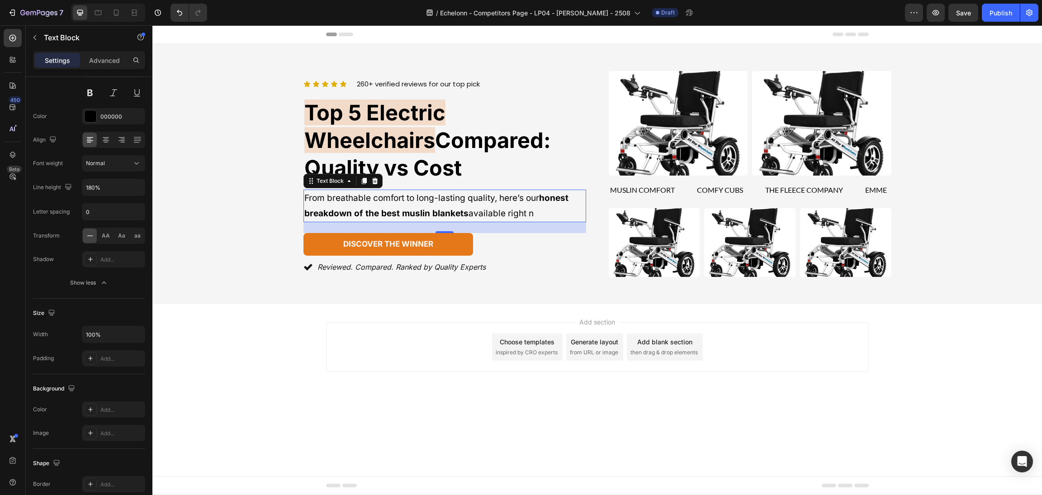
click at [380, 394] on div "Add section Choose templates inspired by CRO experts Generate layout from URL o…" at bounding box center [596, 359] width 889 height 111
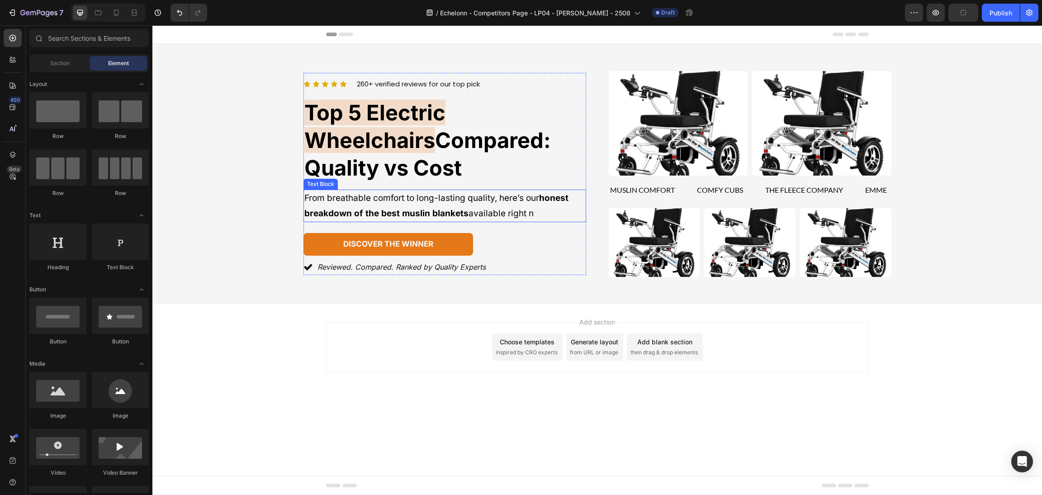
click at [503, 190] on p "From breathable comfort to long-lasting quality, here’s our honest breakdown of…" at bounding box center [444, 205] width 281 height 31
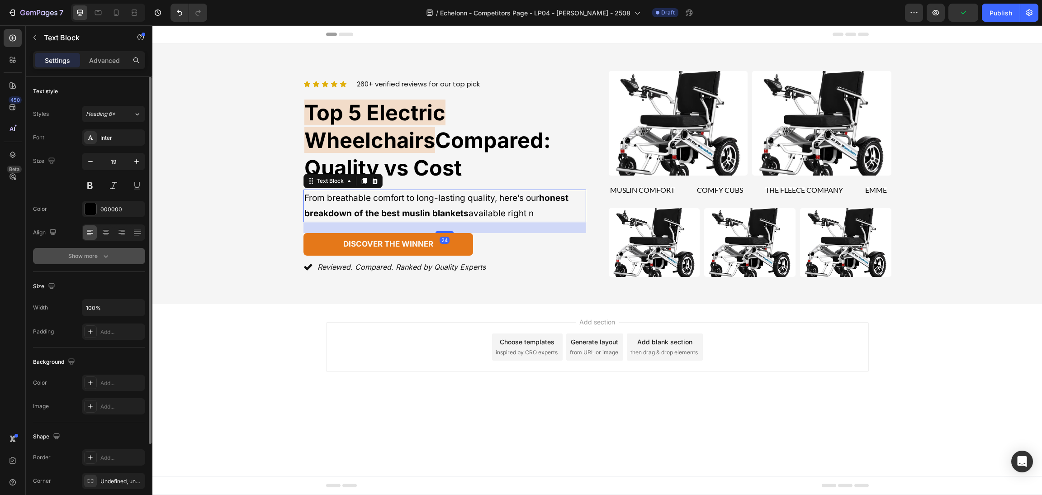
click at [104, 253] on icon "button" at bounding box center [105, 255] width 9 height 9
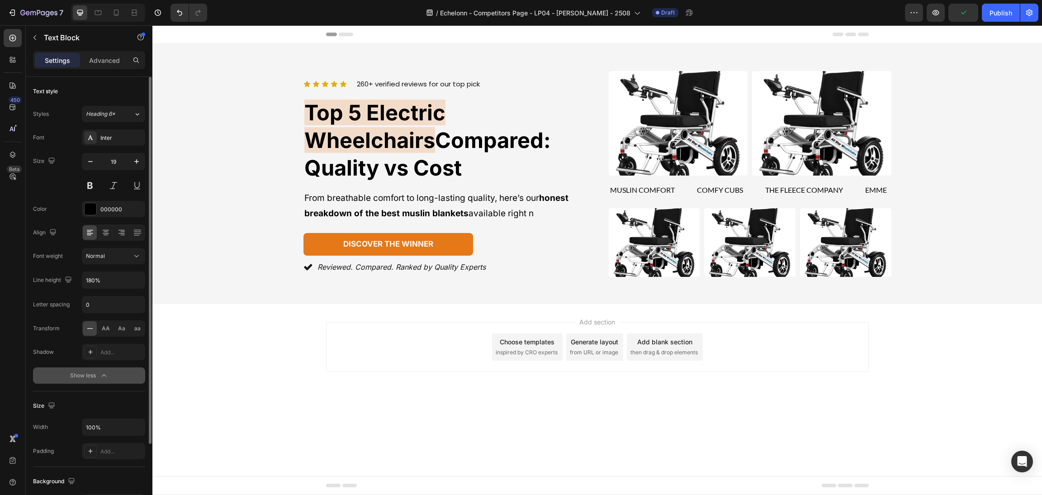
click at [295, 343] on div "Add section Choose templates inspired by CRO experts Generate layout from URL o…" at bounding box center [596, 359] width 889 height 111
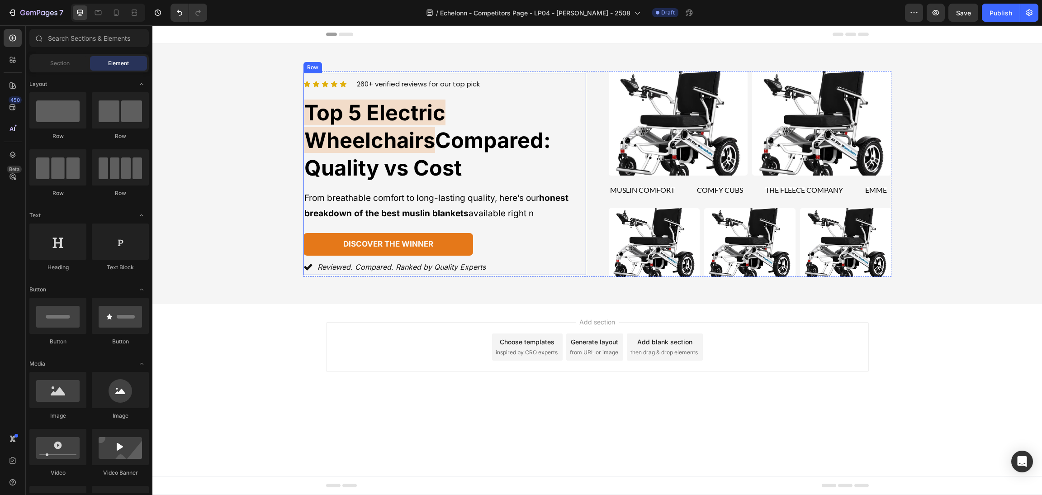
click at [513, 236] on div "discover the winner Button" at bounding box center [444, 244] width 283 height 23
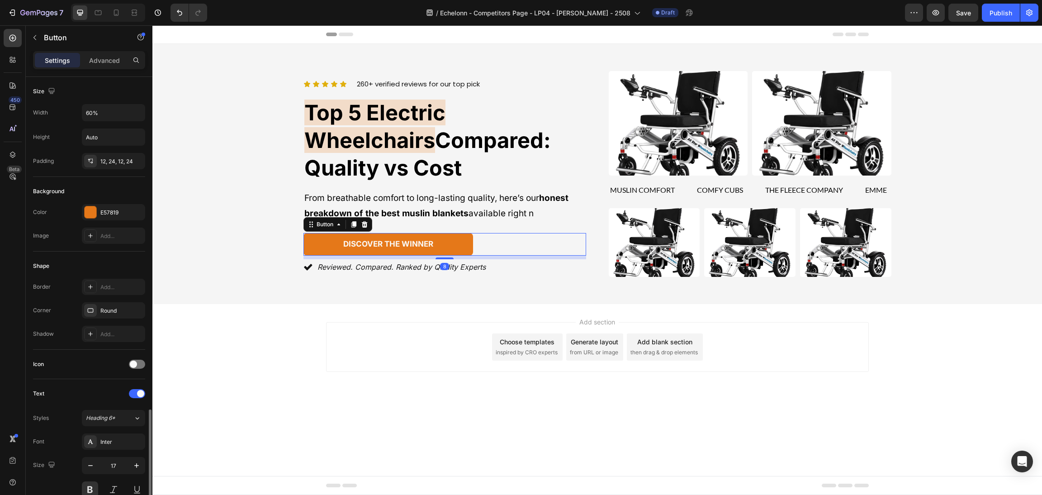
scroll to position [203, 0]
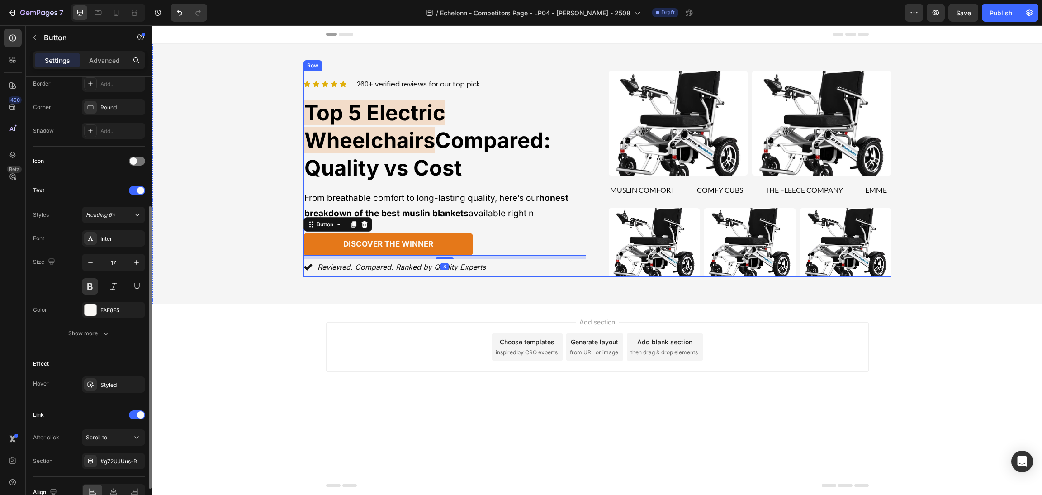
click at [431, 260] on p "Reviewed. Compared. Ranked by Quality Experts" at bounding box center [401, 266] width 168 height 13
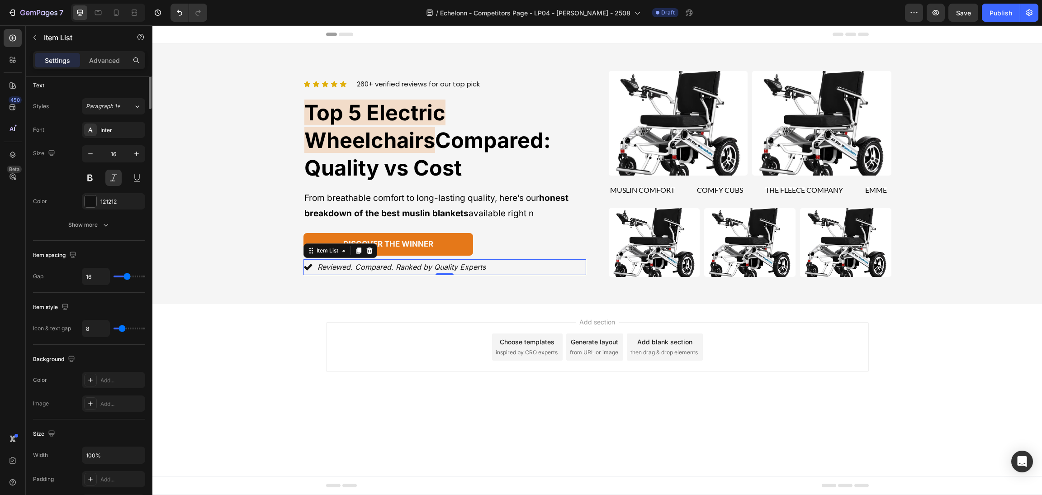
scroll to position [0, 0]
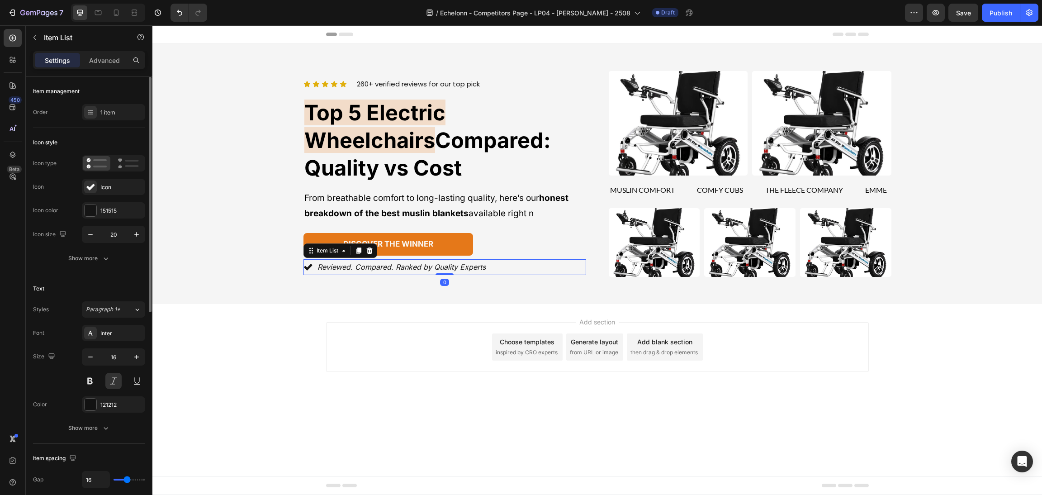
click at [274, 362] on div "Add section Choose templates inspired by CRO experts Generate layout from URL o…" at bounding box center [596, 359] width 889 height 111
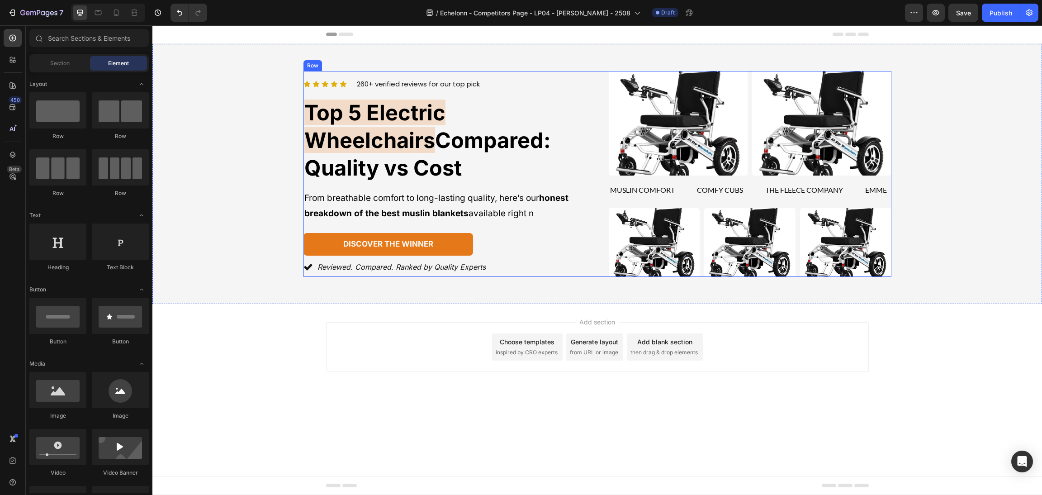
click at [595, 196] on div "Icon Icon Icon Icon Icon Icon List 260+ verified reviews for our top pick Text …" at bounding box center [597, 174] width 588 height 206
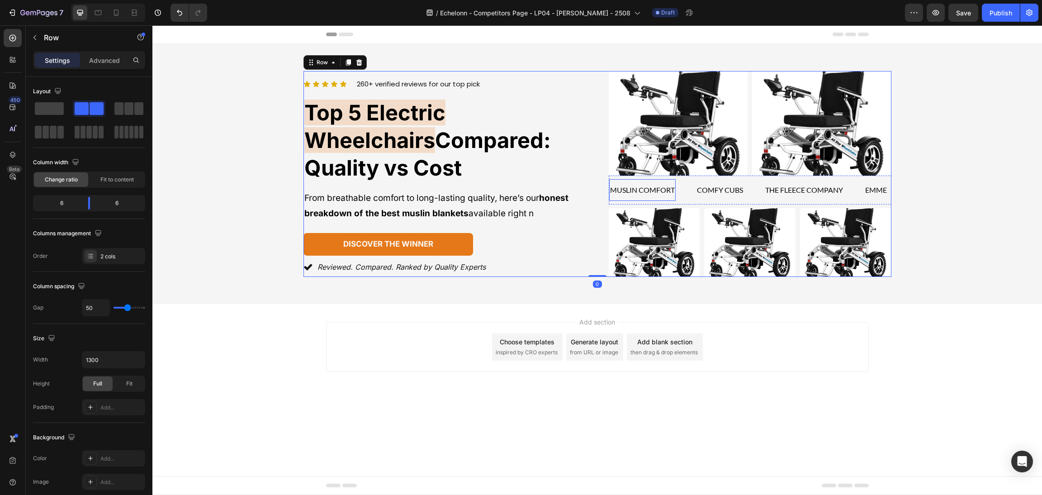
click at [674, 195] on div "muslin comfort" at bounding box center [642, 190] width 66 height 15
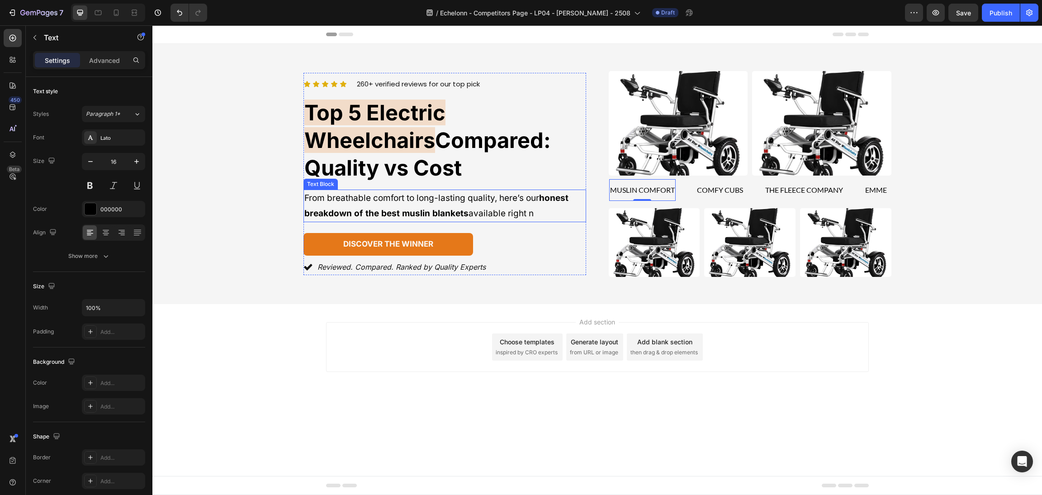
drag, startPoint x: 429, startPoint y: 193, endPoint x: 429, endPoint y: 198, distance: 5.4
click at [429, 193] on p "From breathable comfort to long-lasting quality, here’s our honest breakdown of…" at bounding box center [444, 205] width 281 height 31
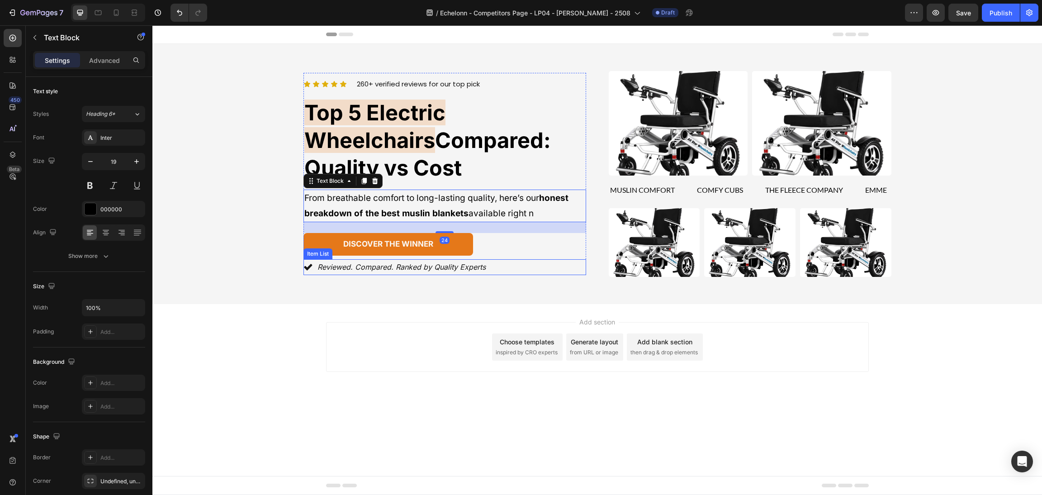
click at [508, 259] on div "Reviewed. Compared. Ranked by Quality Experts" at bounding box center [444, 267] width 283 height 16
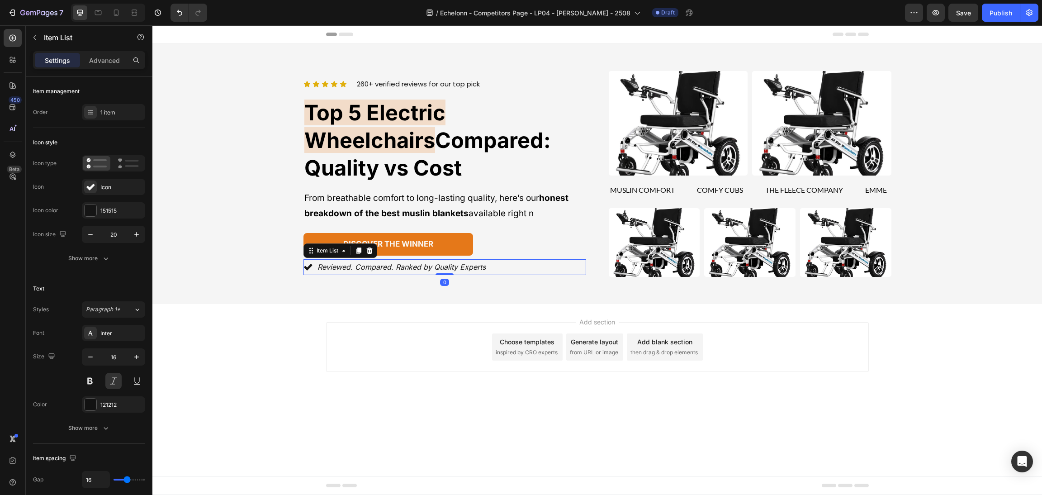
click at [486, 233] on div "discover the winner Button" at bounding box center [444, 244] width 283 height 23
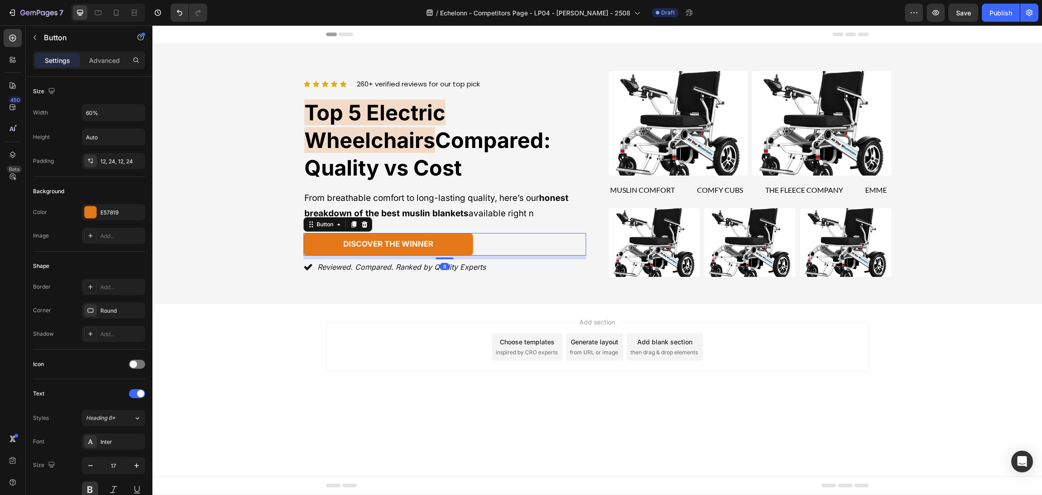
drag, startPoint x: 118, startPoint y: 59, endPoint x: 127, endPoint y: 70, distance: 13.6
click at [118, 59] on p "Advanced" at bounding box center [104, 60] width 31 height 9
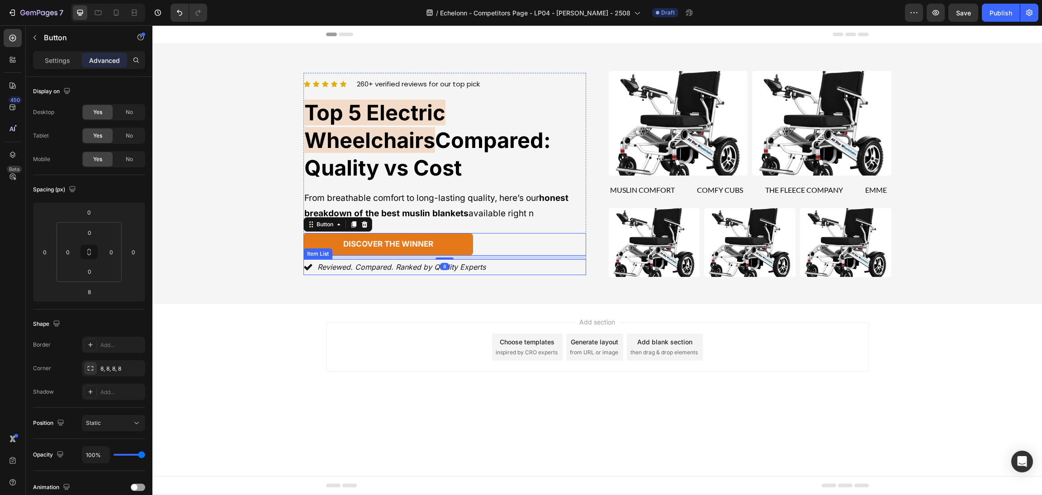
drag, startPoint x: 538, startPoint y: 254, endPoint x: 171, endPoint y: 168, distance: 377.0
click at [538, 259] on div "Reviewed. Compared. Ranked by Quality Experts" at bounding box center [444, 267] width 283 height 16
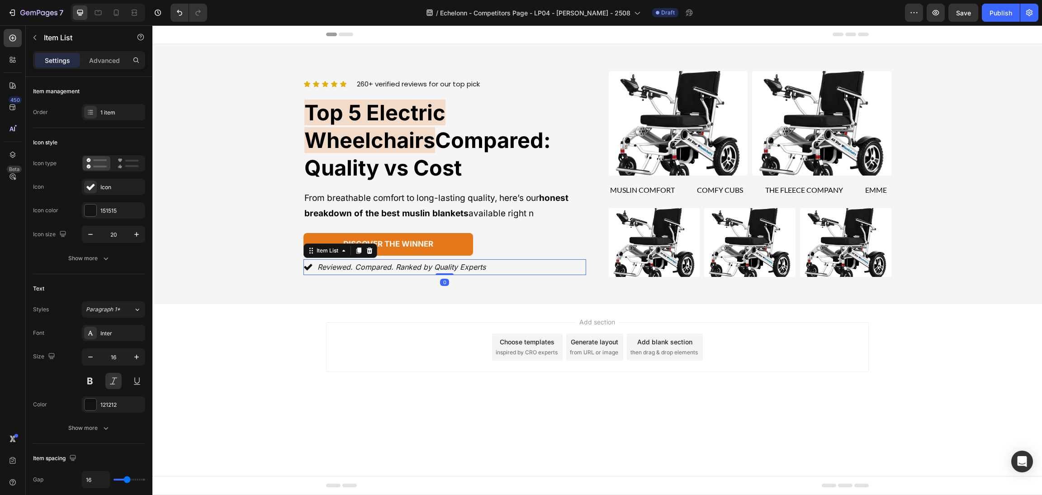
click at [99, 52] on div "Settings Advanced" at bounding box center [89, 60] width 112 height 18
click at [107, 63] on p "Advanced" at bounding box center [104, 60] width 31 height 9
type input "100%"
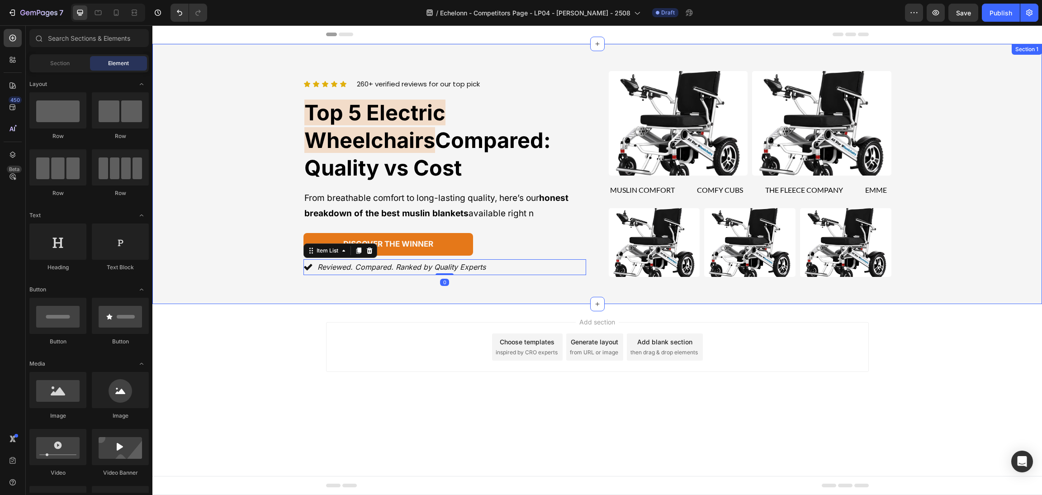
click at [401, 374] on div "Add section Choose templates inspired by CRO experts Generate layout from URL o…" at bounding box center [596, 359] width 889 height 111
click at [541, 195] on p "From breathable comfort to long-lasting quality, here’s our honest breakdown of…" at bounding box center [444, 205] width 281 height 31
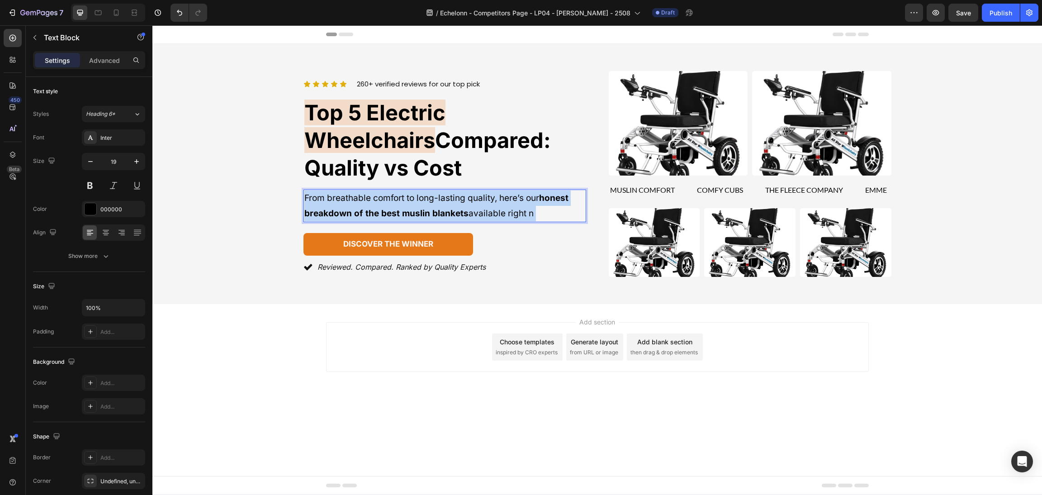
drag, startPoint x: 554, startPoint y: 200, endPoint x: 311, endPoint y: 187, distance: 243.6
click at [311, 190] on p "From breathable comfort to long-lasting quality, here’s our honest breakdown of…" at bounding box center [444, 205] width 281 height 31
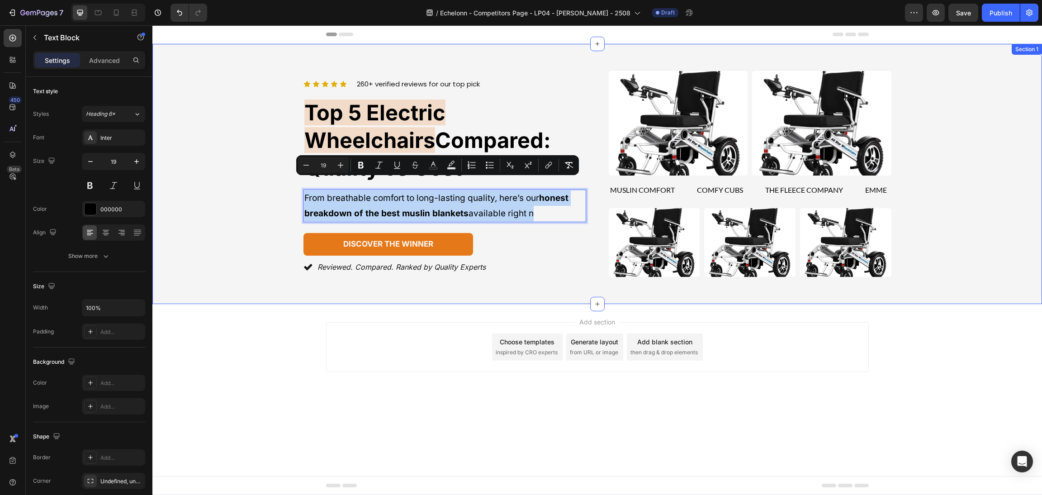
drag, startPoint x: 557, startPoint y: 202, endPoint x: 284, endPoint y: 182, distance: 273.3
click at [284, 182] on div "Icon Icon Icon Icon Icon Icon List 260+ verified reviews for our top pick Text …" at bounding box center [597, 174] width 868 height 206
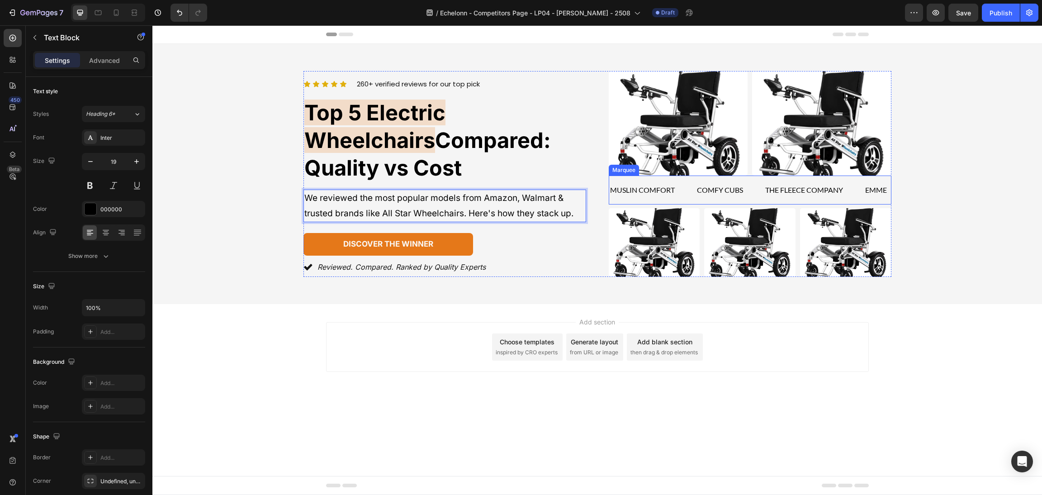
click at [609, 205] on div "Image Image Row muslin comfort Text comfy cubs Text the fleece company Text emm…" at bounding box center [750, 174] width 283 height 206
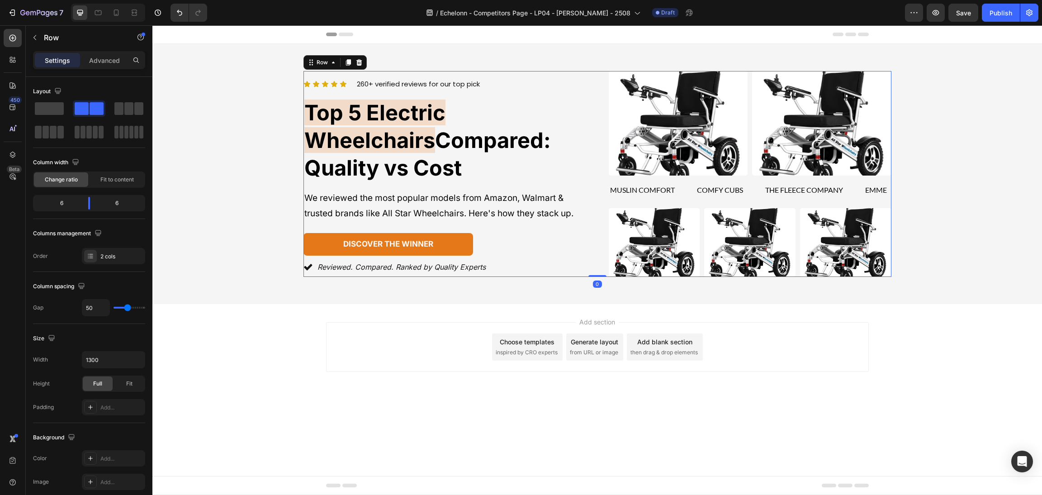
click at [603, 204] on div "Icon Icon Icon Icon Icon Icon List 260+ verified reviews for our top pick Text …" at bounding box center [597, 174] width 588 height 206
click at [931, 201] on div "Icon Icon Icon Icon Icon Icon List 260+ verified reviews for our top pick Text …" at bounding box center [597, 174] width 868 height 206
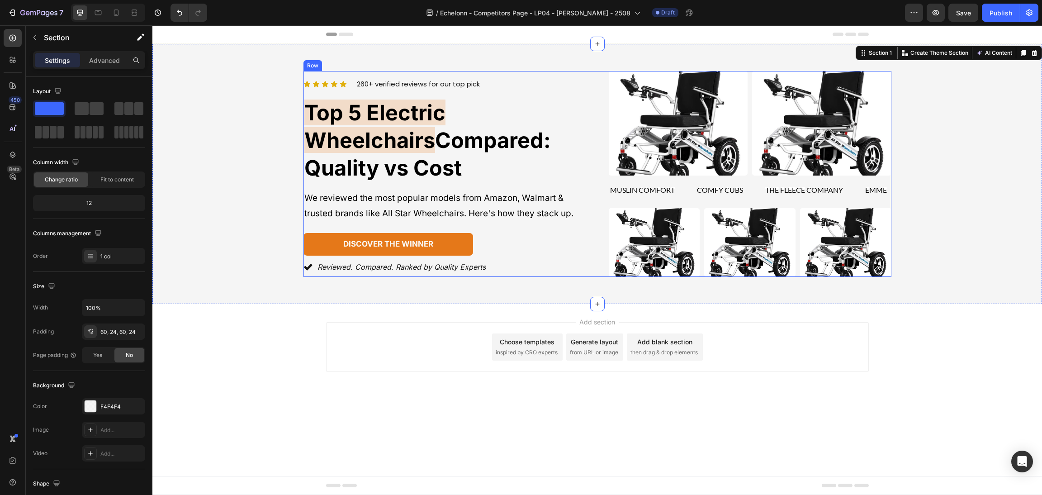
click at [590, 206] on div "Icon Icon Icon Icon Icon Icon List 260+ verified reviews for our top pick Text …" at bounding box center [597, 174] width 588 height 206
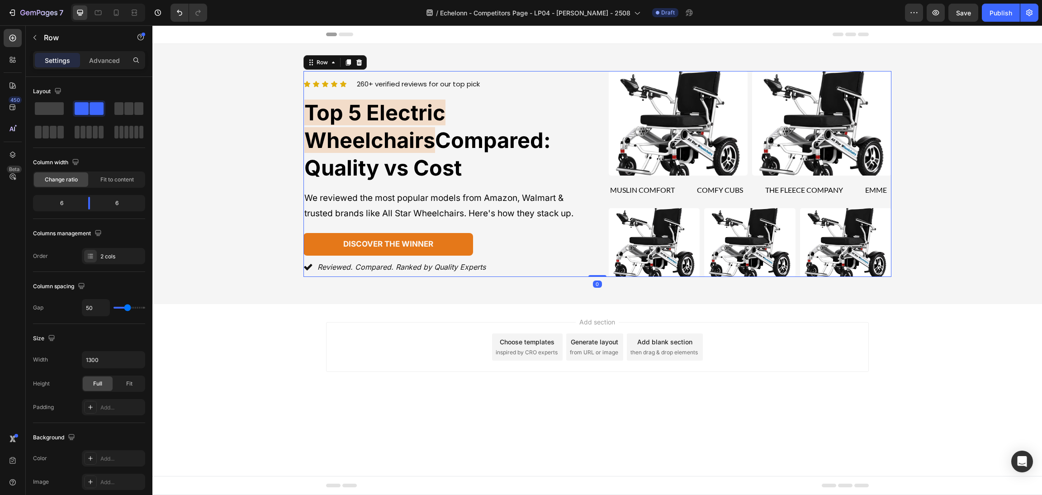
click at [524, 194] on p "We reviewed the most popular models from Amazon, Walmart & trusted brands like …" at bounding box center [444, 205] width 281 height 31
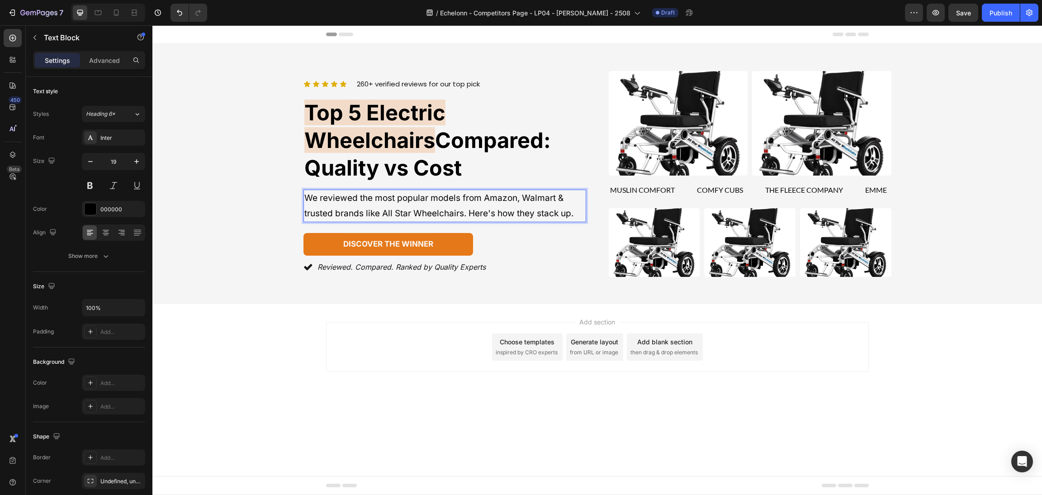
click at [364, 190] on p "We reviewed the most popular models from Amazon, Walmart & trusted brands like …" at bounding box center [444, 205] width 281 height 31
click at [481, 199] on p "We reviewed the most popular models from Amazon, Walmart & trusted brands like …" at bounding box center [444, 205] width 281 height 31
click at [519, 195] on p "We reviewed the most popular models from Amazon, Walmart & trusted brands like …" at bounding box center [444, 205] width 281 height 31
click at [382, 193] on p "We reviewed the most popular models from Amazon, Walmart & trusted brands like …" at bounding box center [444, 205] width 281 height 31
click at [397, 203] on p "We reviewed the most popular models from Amazon, Walmart & trusted brands like …" at bounding box center [444, 205] width 281 height 31
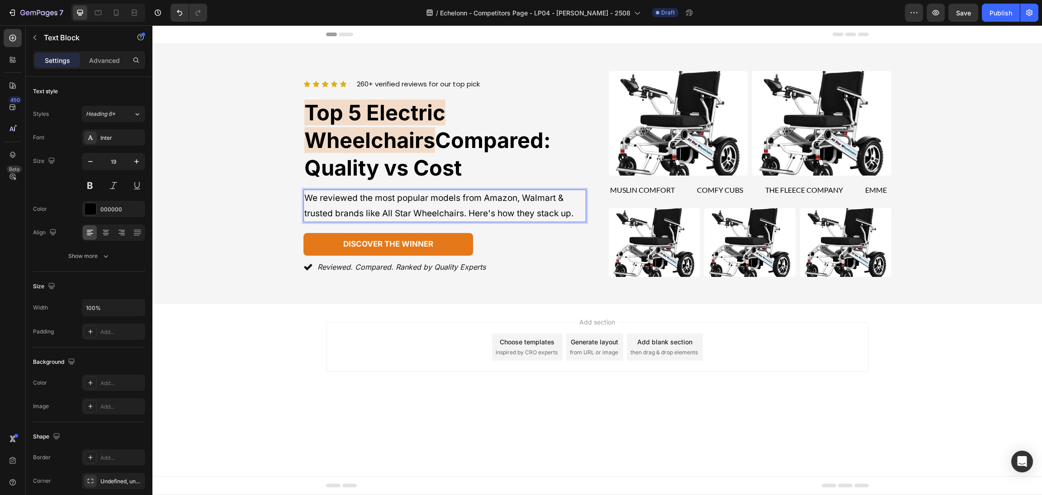
click at [460, 198] on p "We reviewed the most popular models from Amazon, Walmart & trusted brands like …" at bounding box center [444, 205] width 281 height 31
drag, startPoint x: 464, startPoint y: 200, endPoint x: 382, endPoint y: 204, distance: 81.9
click at [382, 204] on p "We reviewed the most popular models from Amazon, Walmart & trusted brands like …" at bounding box center [444, 205] width 281 height 31
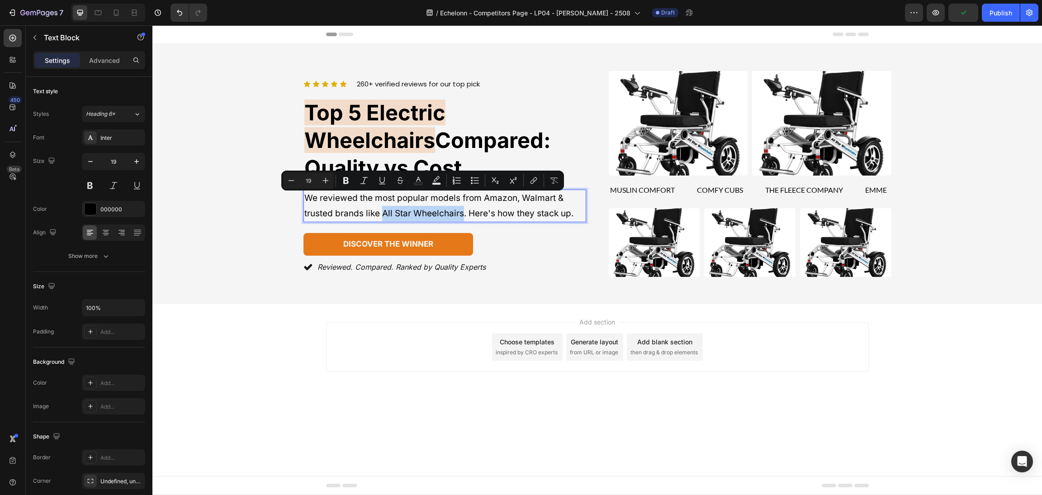
click at [410, 200] on p "We reviewed the most popular models from Amazon, Walmart & trusted brands like …" at bounding box center [444, 205] width 281 height 31
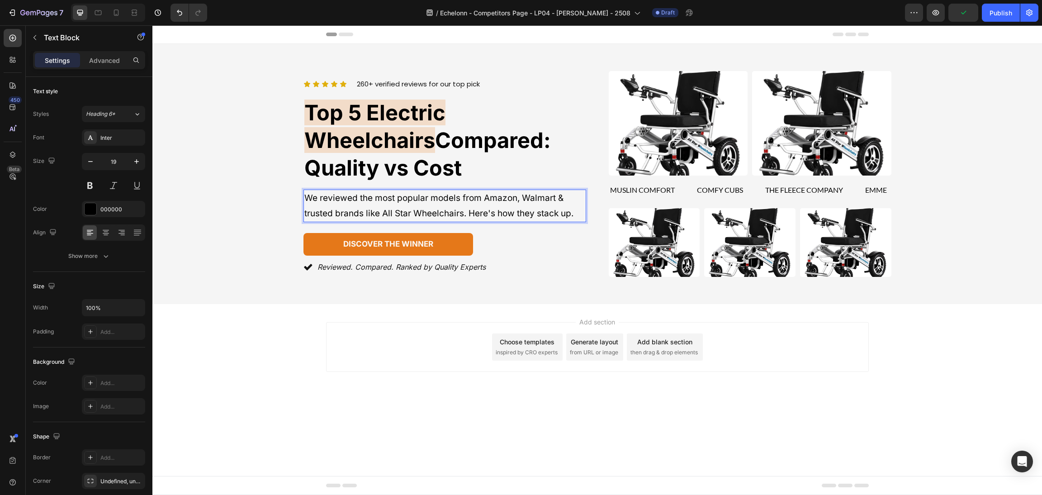
click at [462, 193] on p "We reviewed the most popular models from Amazon, Walmart & trusted brands like …" at bounding box center [444, 205] width 281 height 31
click at [472, 196] on p "We reviewed the most popular models from Amazon, Walmart & trusted brands like …" at bounding box center [444, 205] width 281 height 31
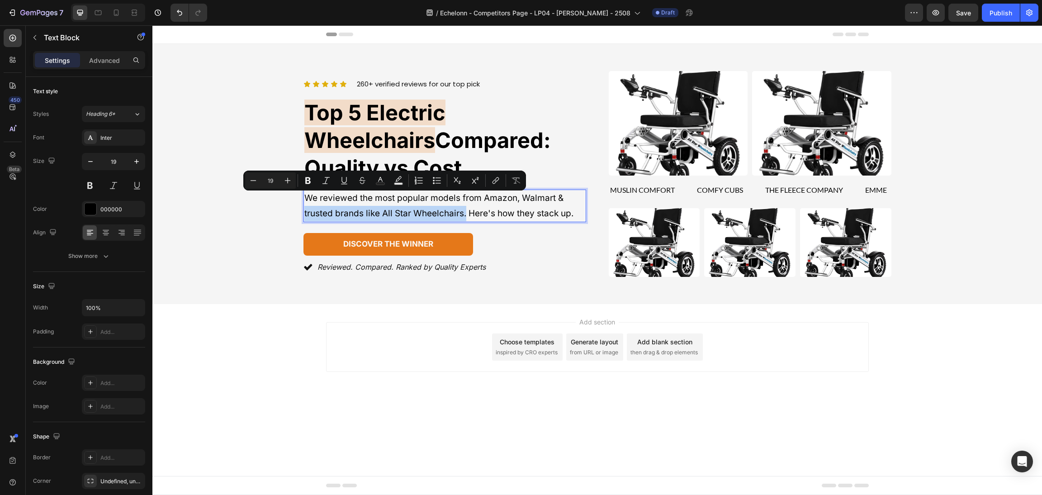
drag, startPoint x: 467, startPoint y: 200, endPoint x: 303, endPoint y: 201, distance: 163.7
click at [304, 201] on p "We reviewed the most popular models from Amazon, Walmart & trusted brands like …" at bounding box center [444, 205] width 281 height 31
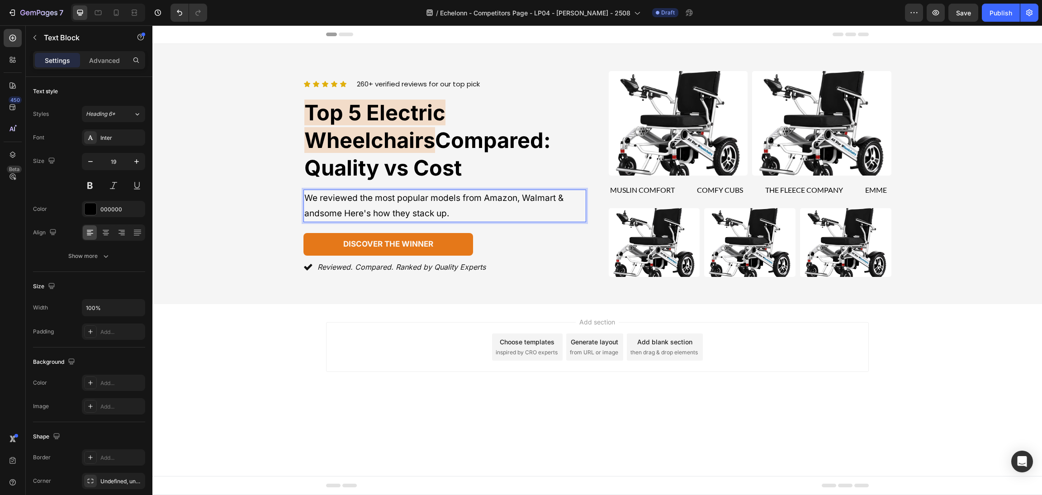
click at [319, 204] on p "We reviewed the most popular models from Amazon, Walmart & andsome Here's how t…" at bounding box center [444, 205] width 281 height 31
click at [328, 193] on p "We reviewed the most popular models from Amazon, Walmart & and some Here's how …" at bounding box center [444, 205] width 281 height 31
drag, startPoint x: 562, startPoint y: 198, endPoint x: 419, endPoint y: 198, distance: 142.9
click at [419, 198] on p "We reviewed the most popular models from Amazon, Walmart & and some of the trus…" at bounding box center [444, 205] width 281 height 31
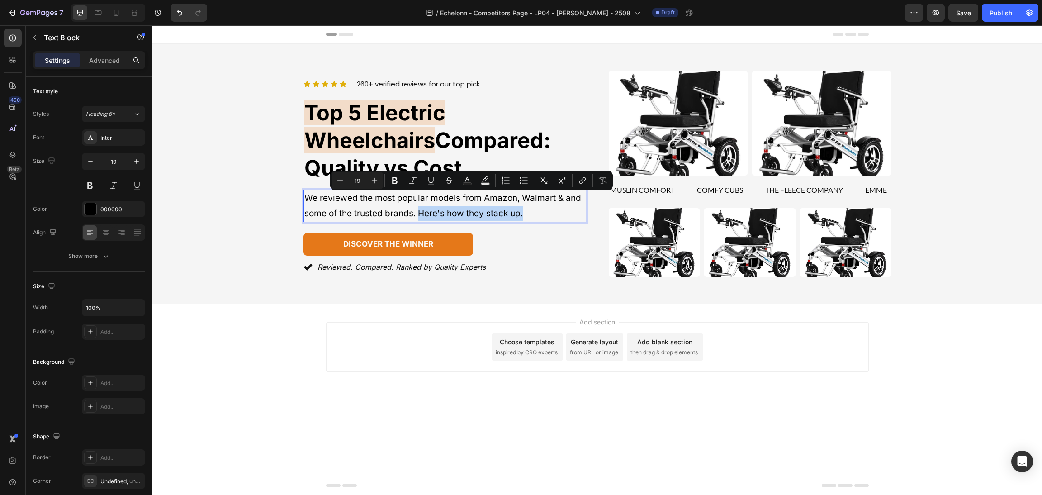
click at [498, 199] on p "We reviewed the most popular models from Amazon, Walmart & and some of the trus…" at bounding box center [444, 205] width 281 height 31
click at [449, 198] on p "We reviewed the most popular models from Amazon, Walmart & and some of the trus…" at bounding box center [444, 205] width 281 height 31
click at [442, 198] on p "We reviewed the most popular models from Amazon, Walmart & and some of the trus…" at bounding box center [444, 205] width 281 height 31
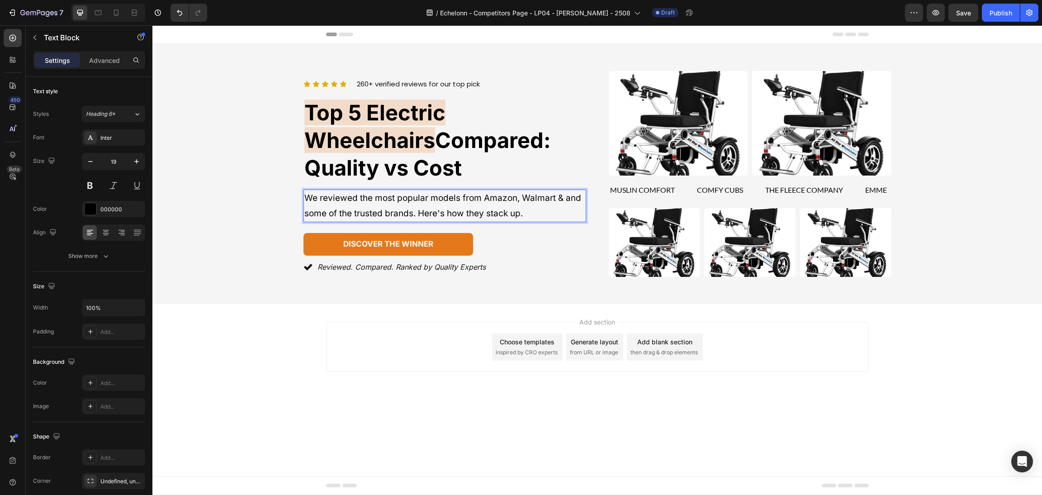
click at [448, 201] on p "We reviewed the most popular models from Amazon, Walmart & and some of the trus…" at bounding box center [444, 205] width 281 height 31
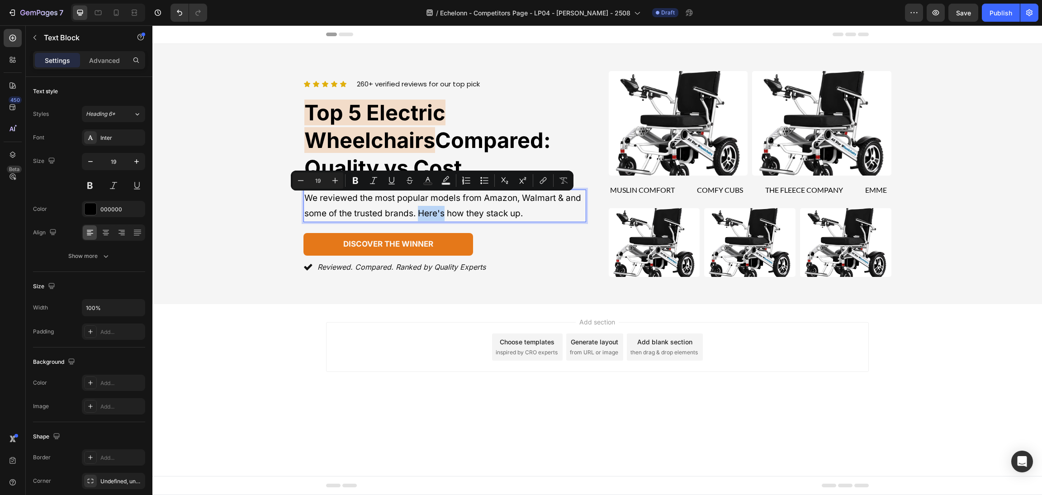
drag, startPoint x: 446, startPoint y: 199, endPoint x: 421, endPoint y: 200, distance: 25.3
click at [421, 200] on p "We reviewed the most popular models from Amazon, Walmart & and some of the trus…" at bounding box center [444, 205] width 281 height 31
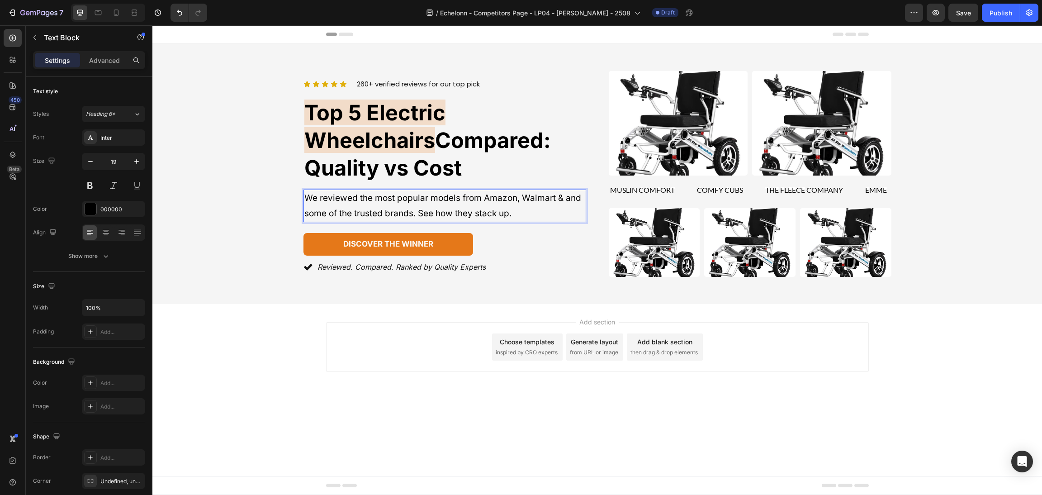
click at [467, 190] on p "We reviewed the most popular models from Amazon, Walmart & and some of the trus…" at bounding box center [444, 205] width 281 height 31
drag, startPoint x: 462, startPoint y: 182, endPoint x: 319, endPoint y: 183, distance: 142.9
click at [319, 190] on p "We reviewed the most popular models from Amazon, Walmart & and some of the trus…" at bounding box center [444, 205] width 281 height 31
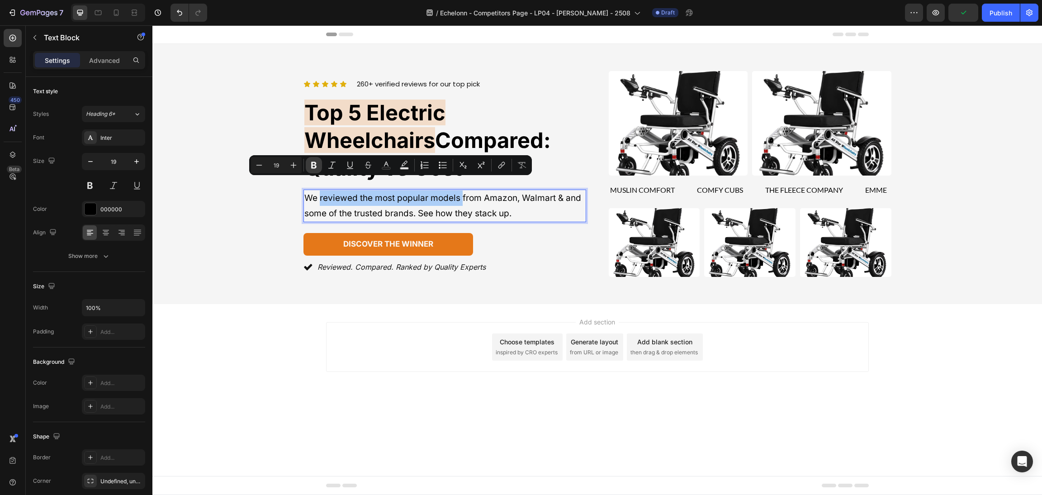
click at [316, 161] on button "Bold" at bounding box center [314, 165] width 16 height 16
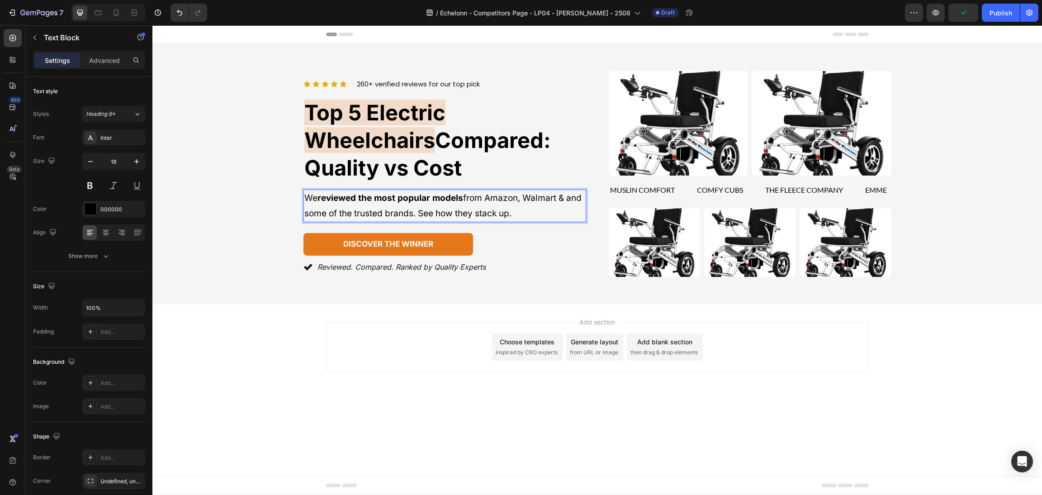
click at [308, 313] on div "Add section Choose templates inspired by CRO experts Generate layout from URL o…" at bounding box center [596, 359] width 889 height 111
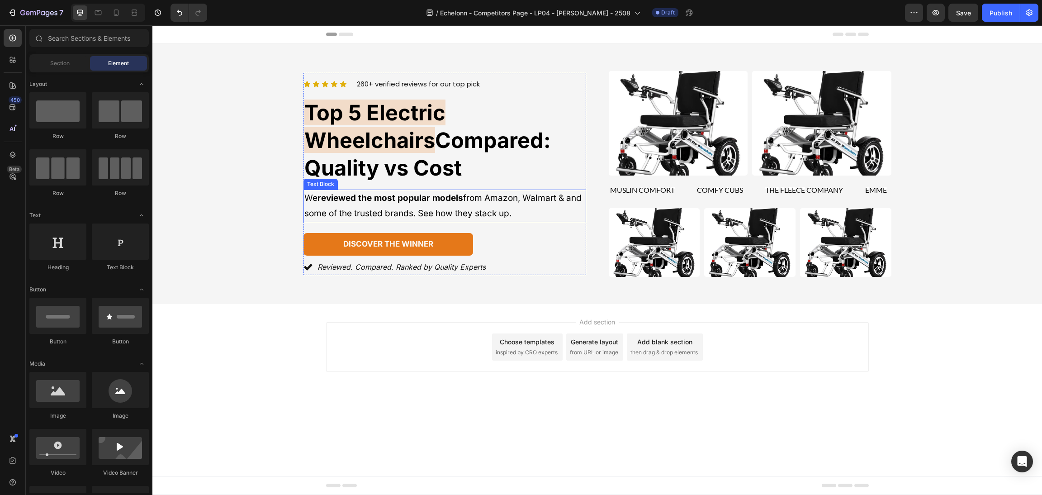
click at [541, 190] on p "We reviewed the most popular models from Amazon, Walmart & and some of the trus…" at bounding box center [444, 205] width 281 height 31
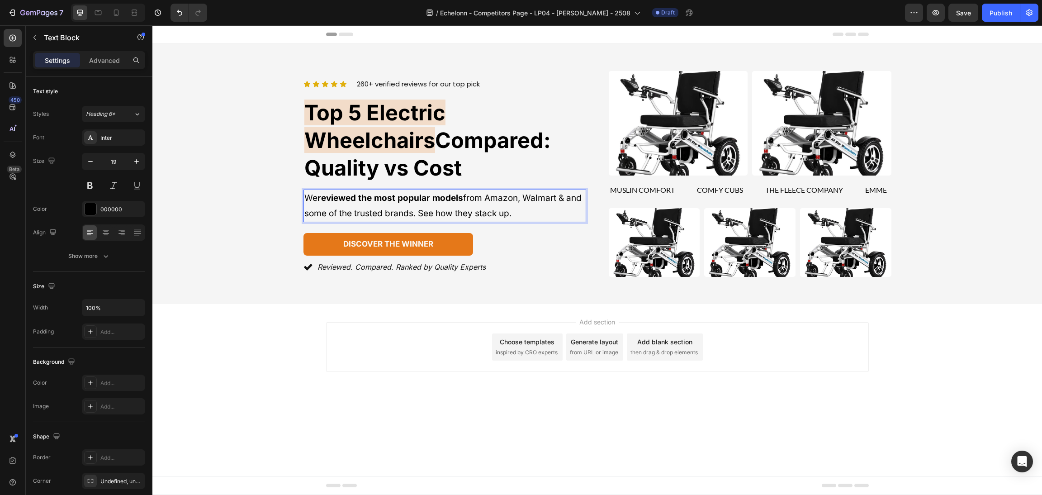
click at [526, 190] on p "We reviewed the most popular models from Amazon, Walmart & and some of the trus…" at bounding box center [444, 205] width 281 height 31
click at [273, 201] on div "Icon Icon Icon Icon Icon Icon List 260+ verified reviews for our top pick Text …" at bounding box center [597, 174] width 868 height 206
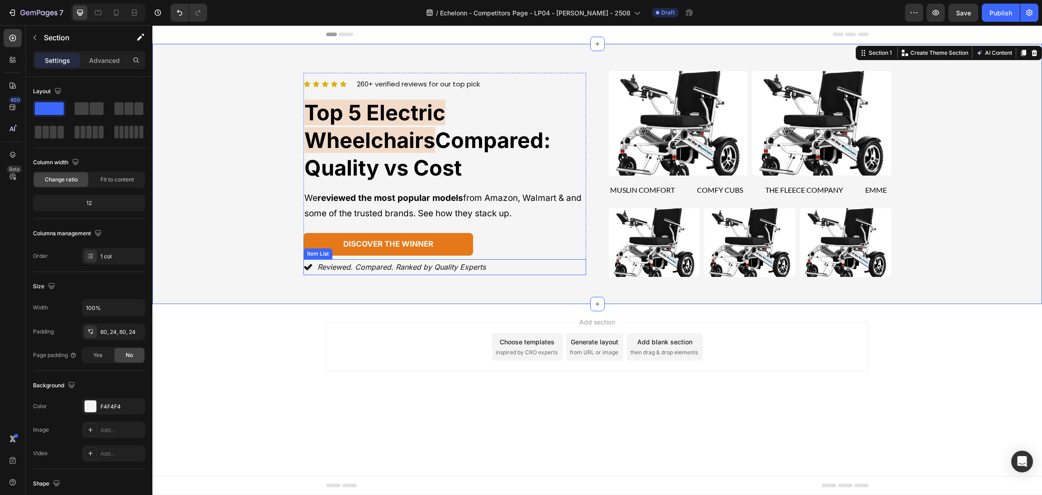
click at [484, 233] on div "discover the winner Button" at bounding box center [444, 244] width 283 height 23
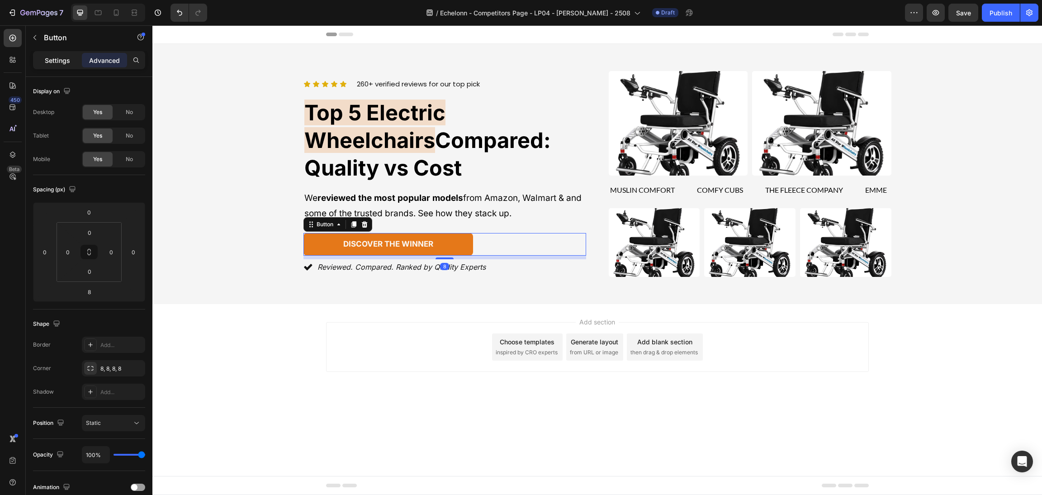
click at [66, 53] on div "Settings" at bounding box center [57, 60] width 45 height 14
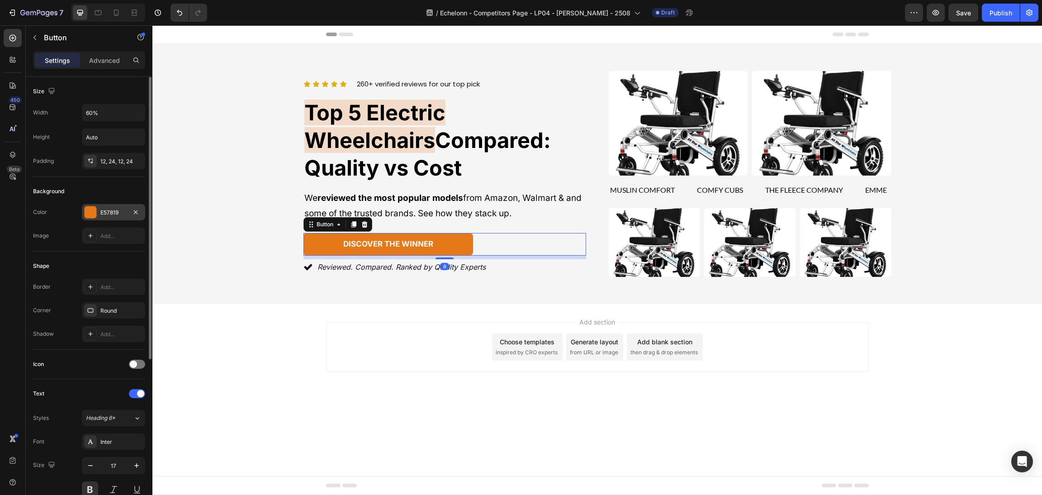
click at [86, 207] on div at bounding box center [91, 212] width 12 height 12
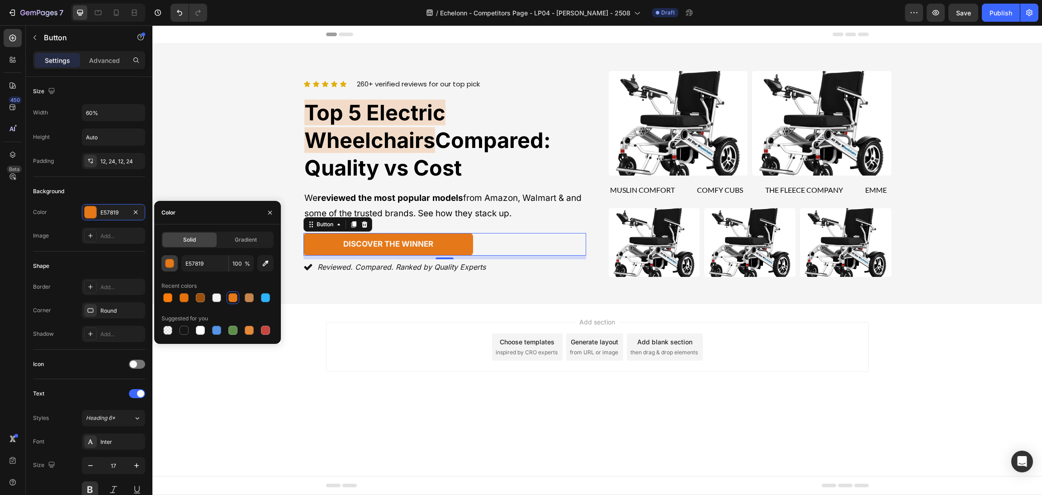
click at [168, 265] on div "button" at bounding box center [169, 263] width 9 height 9
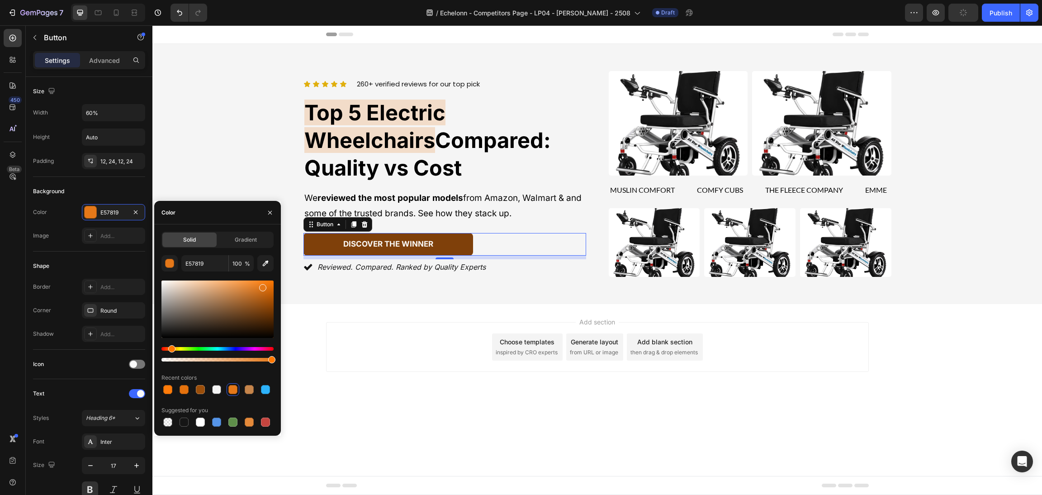
click at [265, 309] on div at bounding box center [217, 308] width 112 height 57
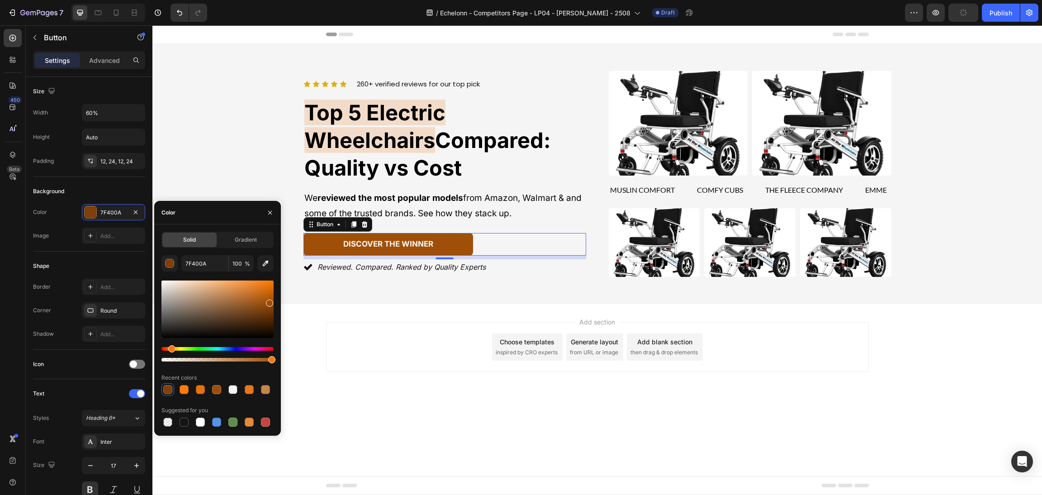
click at [268, 301] on div at bounding box center [217, 308] width 112 height 57
click at [268, 290] on div at bounding box center [217, 308] width 112 height 57
click at [266, 284] on div at bounding box center [217, 308] width 112 height 57
type input "ED7710"
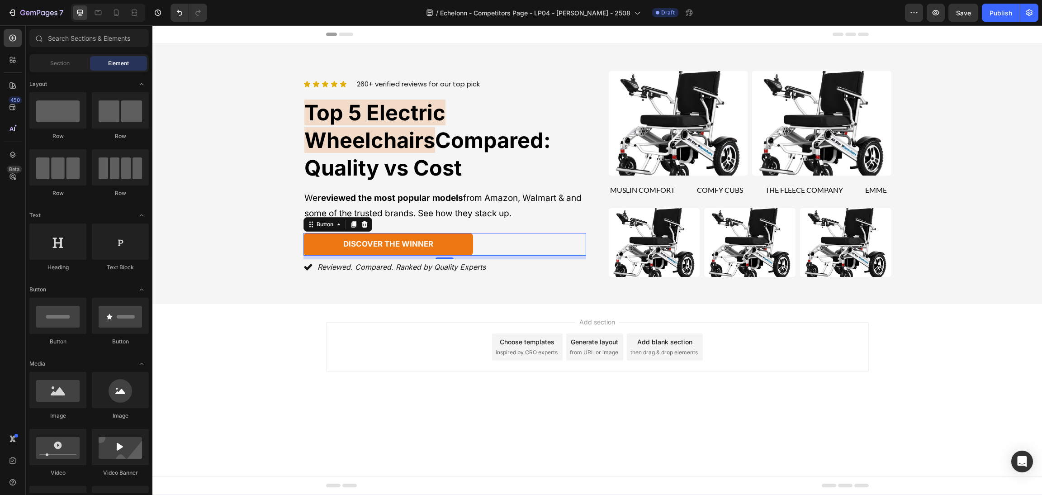
click at [436, 328] on div "Add section Choose templates inspired by CRO experts Generate layout from URL o…" at bounding box center [597, 347] width 543 height 50
click at [646, 432] on body "Header Icon Icon Icon Icon Icon Icon List 260+ verified reviews for our top pic…" at bounding box center [596, 259] width 889 height 469
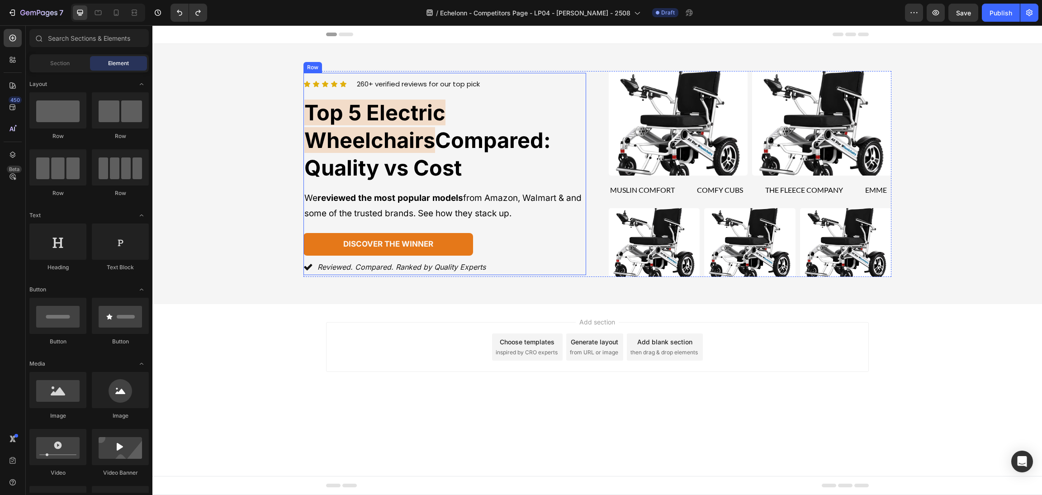
click at [403, 90] on p "260+ verified reviews for our top pick" at bounding box center [418, 84] width 123 height 10
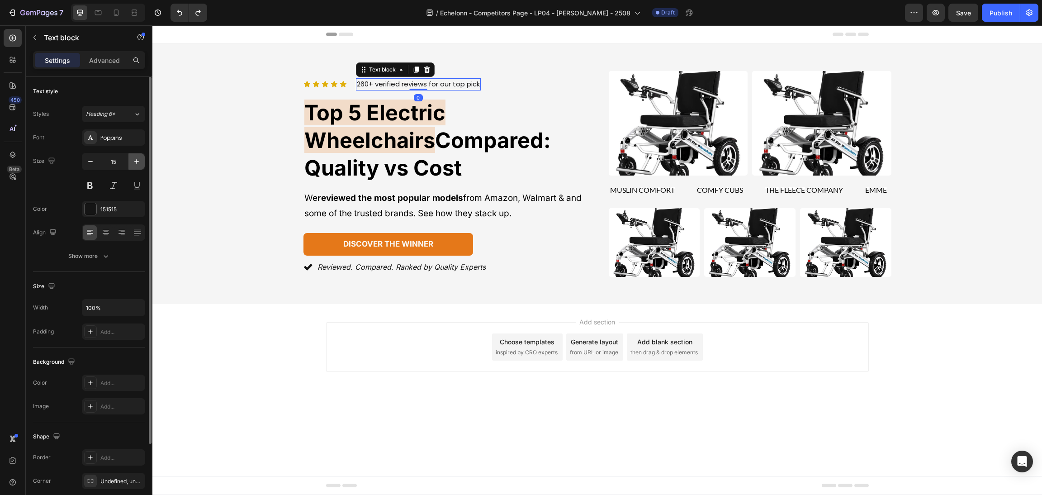
click at [137, 160] on icon "button" at bounding box center [136, 161] width 5 height 5
click at [94, 166] on button "button" at bounding box center [90, 161] width 16 height 16
type input "15"
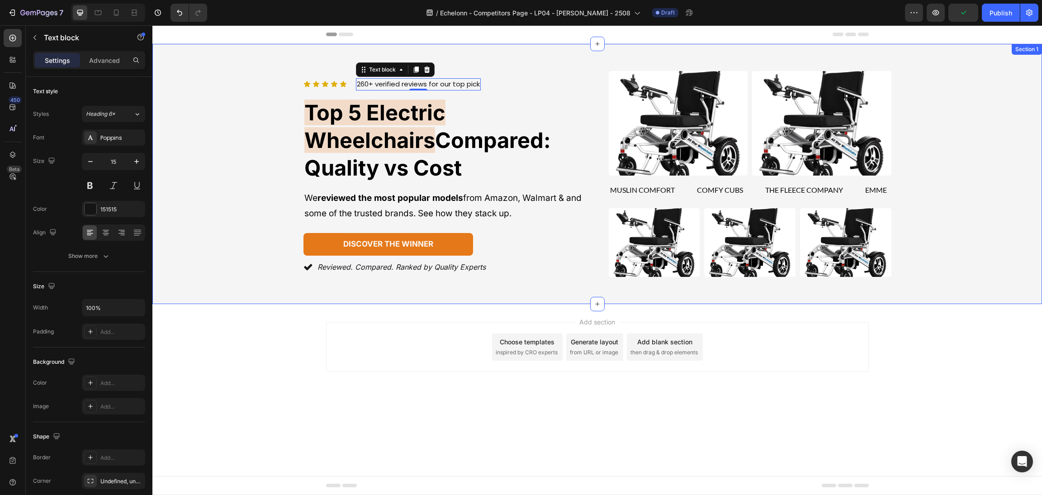
click at [224, 155] on div "Icon Icon Icon Icon Icon Icon List 260+ verified reviews for our top pick Text …" at bounding box center [597, 174] width 868 height 206
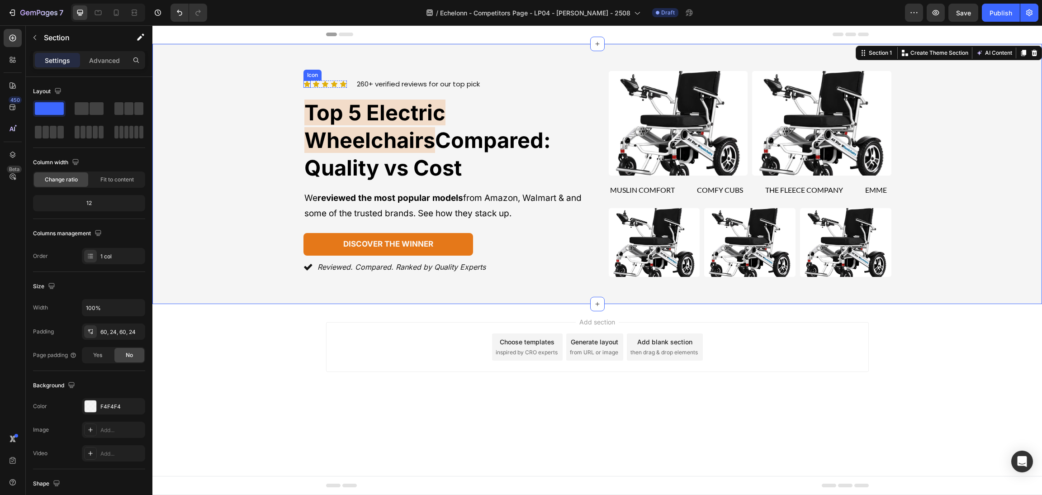
click at [307, 88] on div "Icon" at bounding box center [306, 83] width 7 height 7
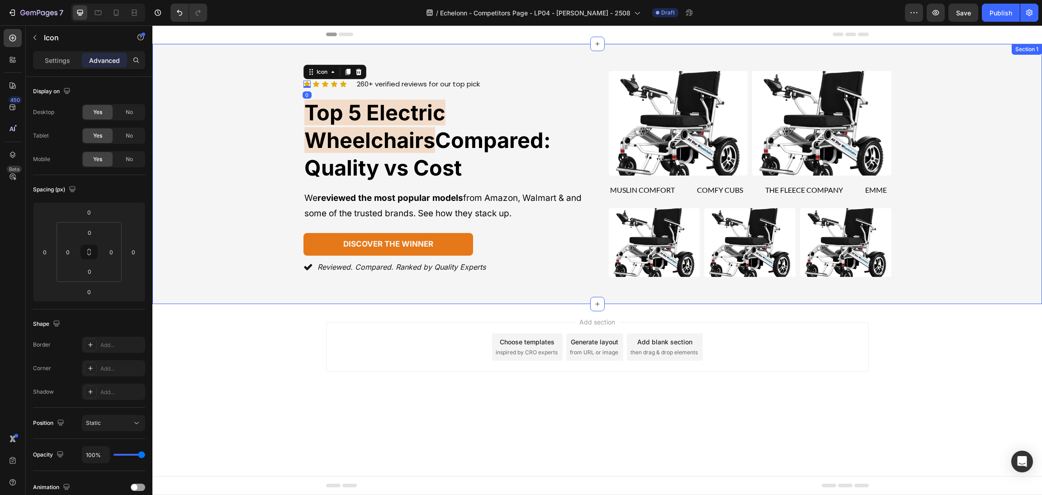
click at [262, 128] on div "Icon 0 Icon Icon Icon Icon Icon List 260+ verified reviews for our top pick Tex…" at bounding box center [597, 174] width 868 height 206
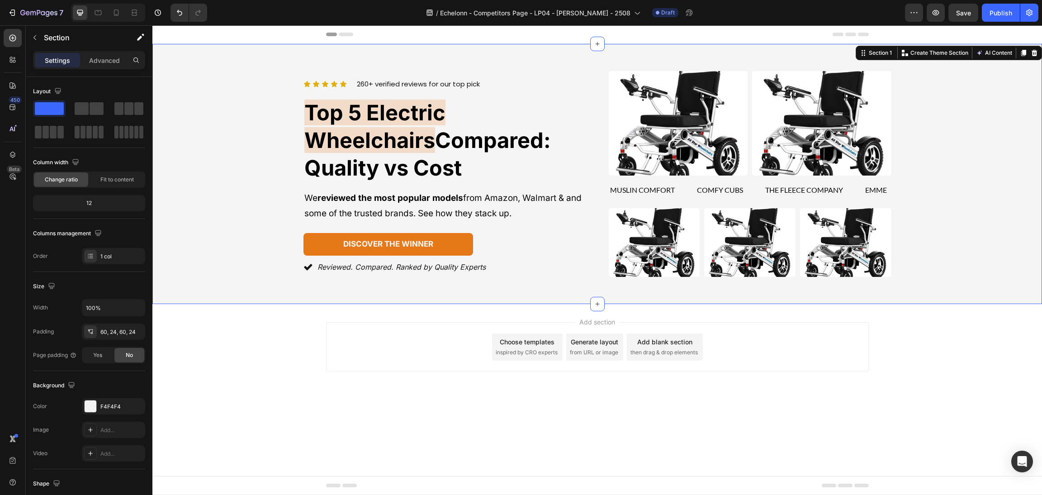
click at [894, 367] on div "Add section Choose templates inspired by CRO experts Generate layout from URL o…" at bounding box center [596, 359] width 889 height 111
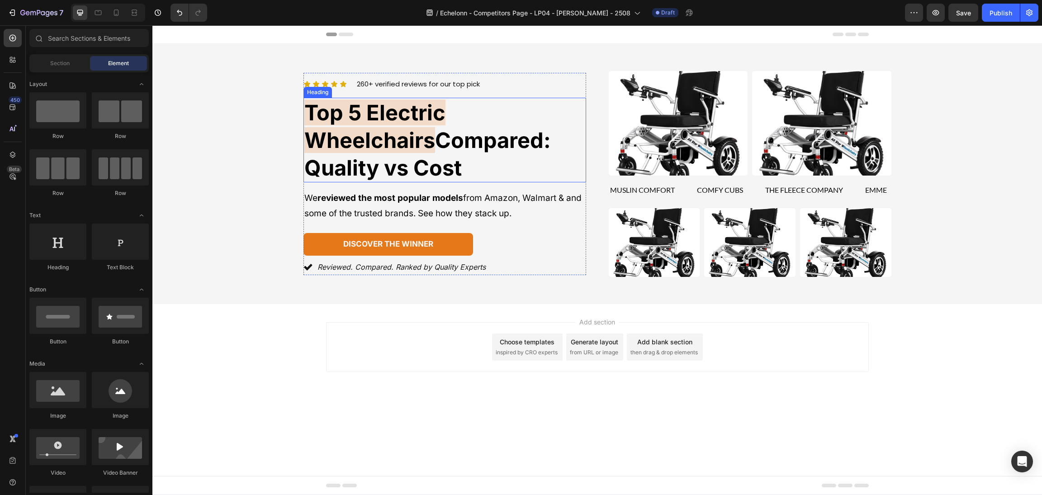
click at [445, 120] on span "Top 5 Electric Wheelchairs" at bounding box center [374, 125] width 141 height 53
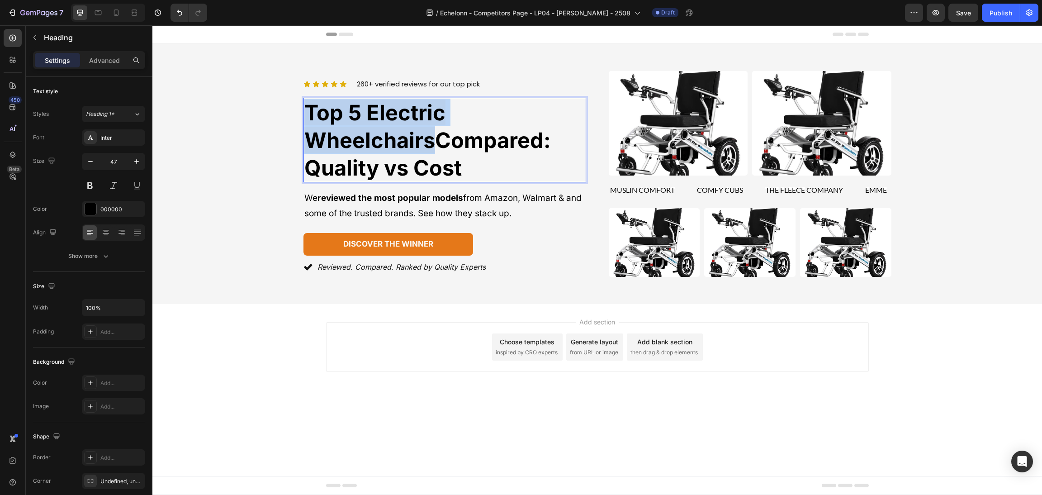
drag, startPoint x: 580, startPoint y: 124, endPoint x: 210, endPoint y: 123, distance: 369.8
click at [206, 123] on div "Icon Icon Icon Icon Icon Icon List 260+ verified reviews for our top pick Text …" at bounding box center [597, 174] width 868 height 206
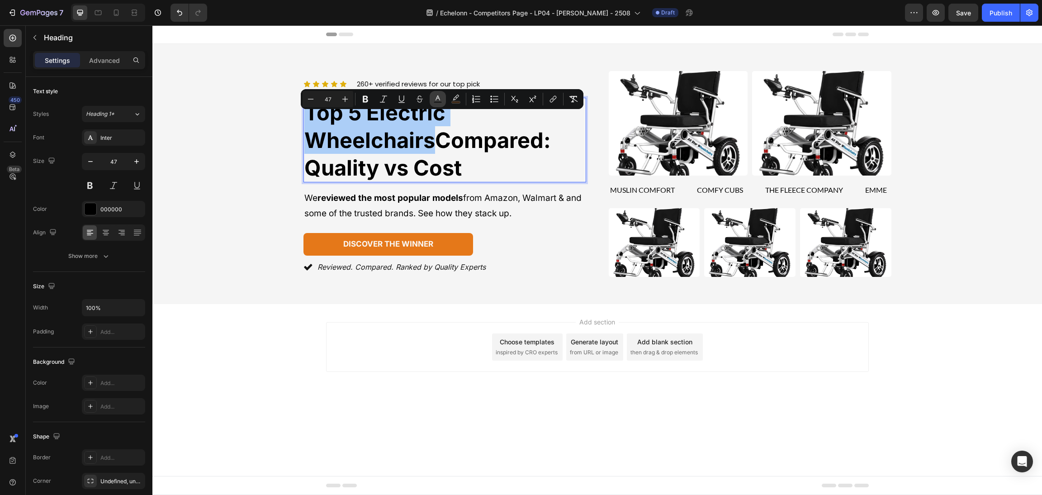
click at [440, 101] on rect "Editor contextual toolbar" at bounding box center [438, 102] width 9 height 2
type input "000000"
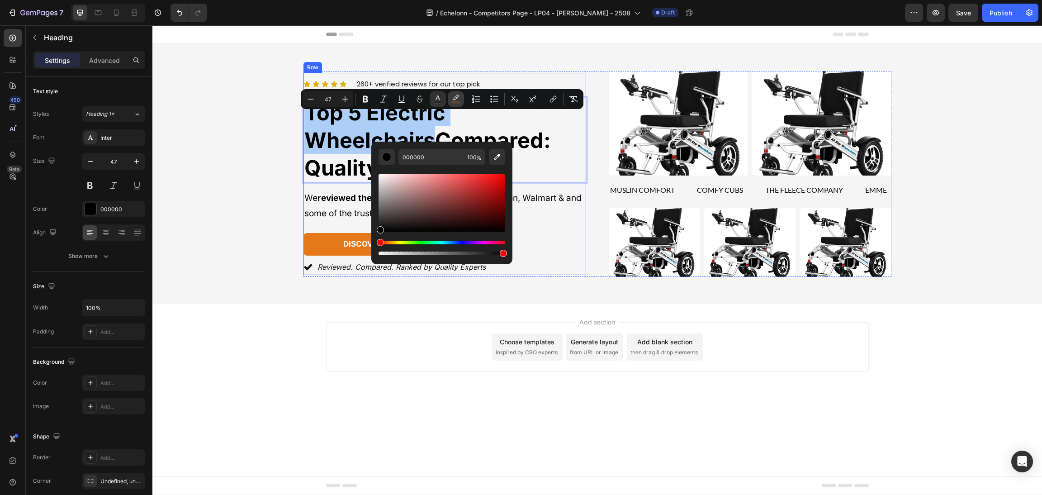
click at [457, 105] on button "color" at bounding box center [456, 99] width 16 height 16
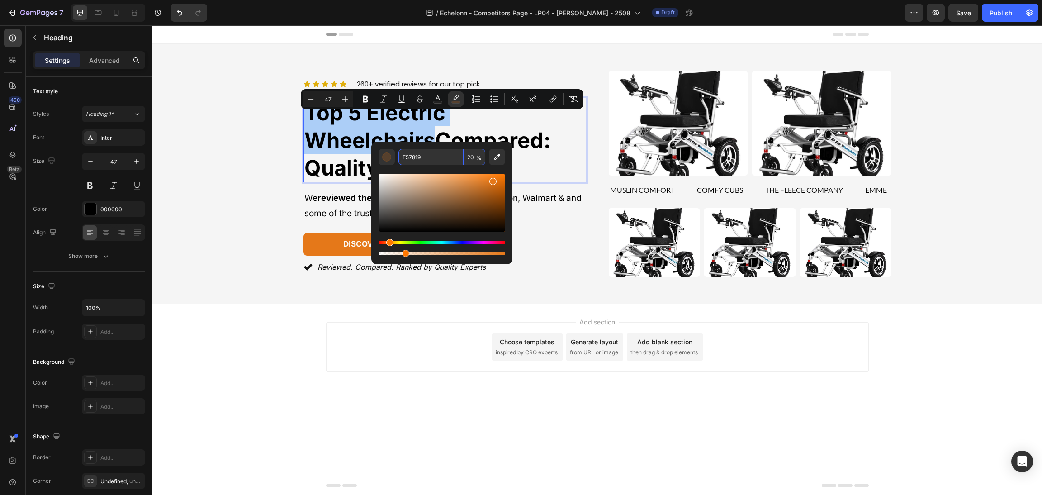
click at [473, 158] on input "20" at bounding box center [474, 157] width 22 height 16
type input "15"
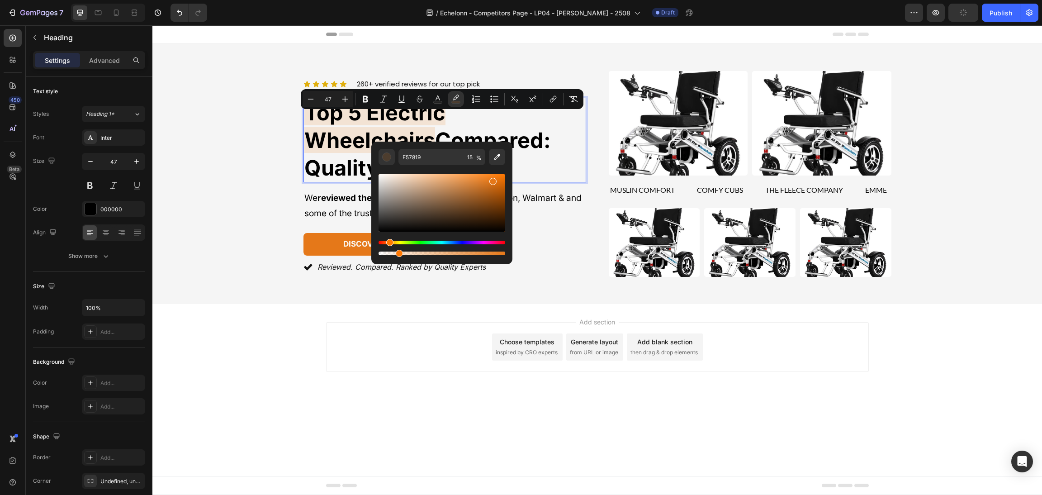
click at [934, 373] on div "Add section Choose templates inspired by CRO experts Generate layout from URL o…" at bounding box center [596, 359] width 889 height 111
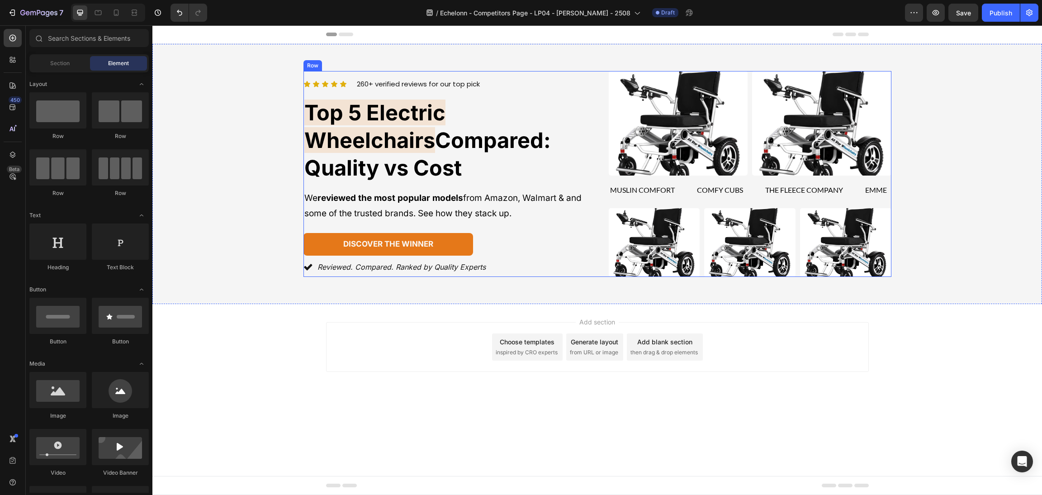
click at [571, 233] on div "discover the winner Button" at bounding box center [444, 244] width 283 height 23
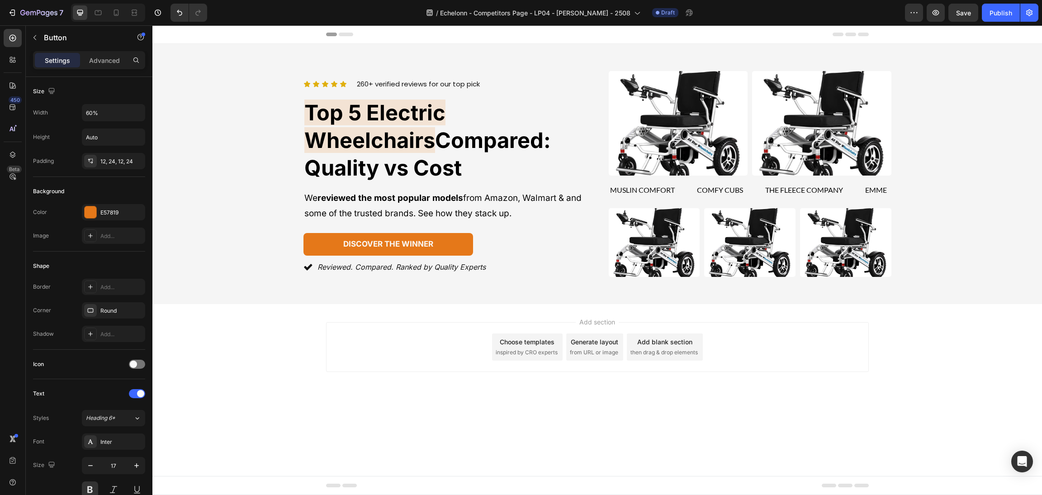
click at [856, 377] on div "Add section Choose templates inspired by CRO experts Generate layout from URL o…" at bounding box center [596, 359] width 889 height 111
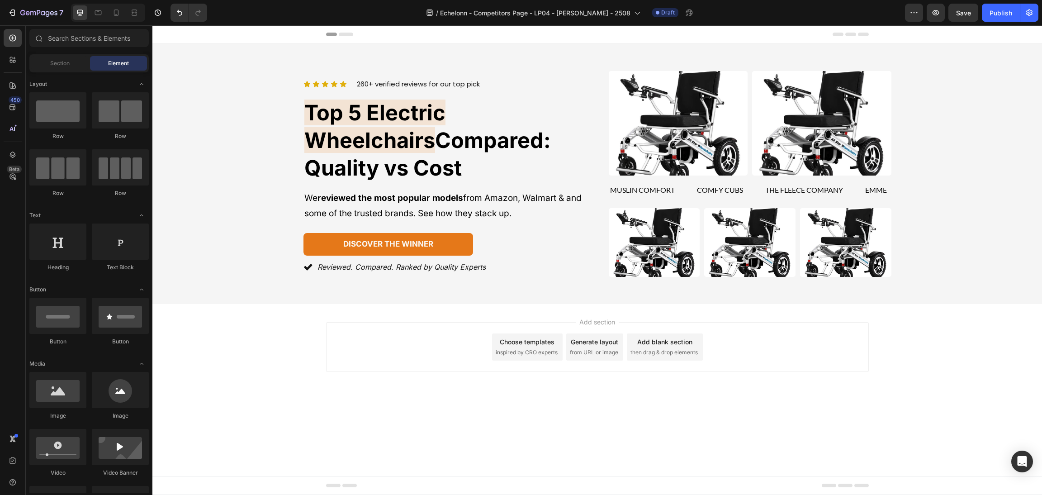
click at [350, 344] on div "Add section Choose templates inspired by CRO experts Generate layout from URL o…" at bounding box center [597, 347] width 543 height 50
click at [582, 259] on div "Reviewed. Compared. Ranked by Quality Experts" at bounding box center [444, 267] width 283 height 16
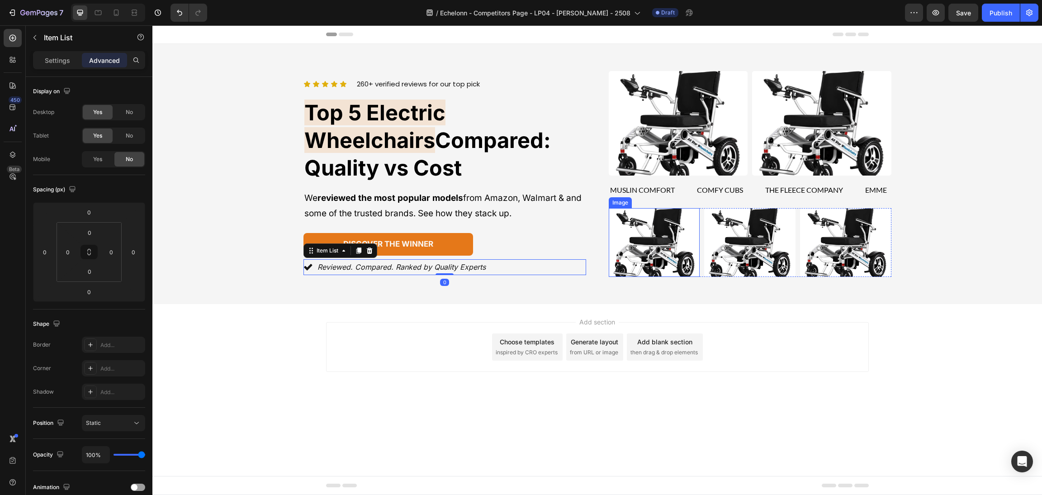
click at [1027, 192] on div "Icon Icon Icon Icon Icon Icon List 260+ verified reviews for our top pick Text …" at bounding box center [597, 174] width 868 height 206
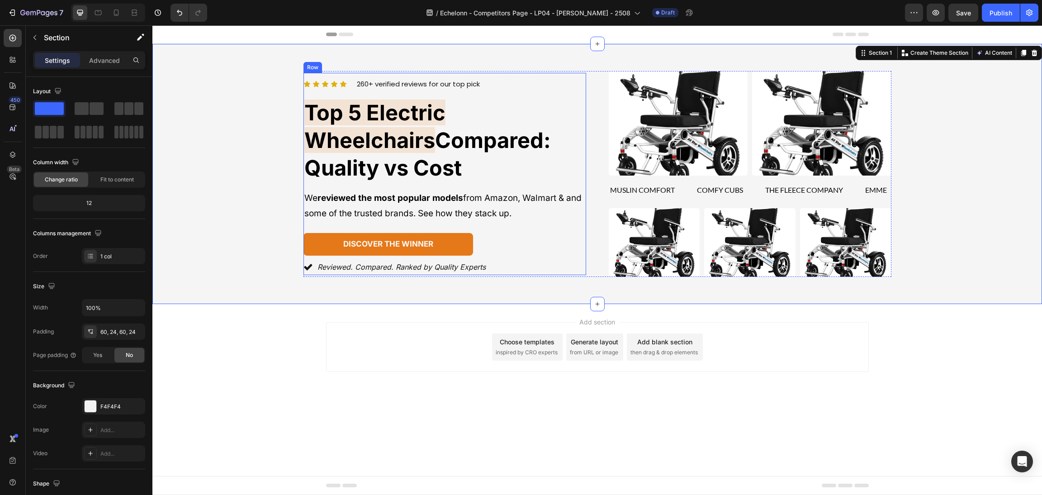
click at [566, 165] on div "Icon Icon Icon Icon Icon Icon List 260+ verified reviews for our top pick Text …" at bounding box center [444, 174] width 283 height 202
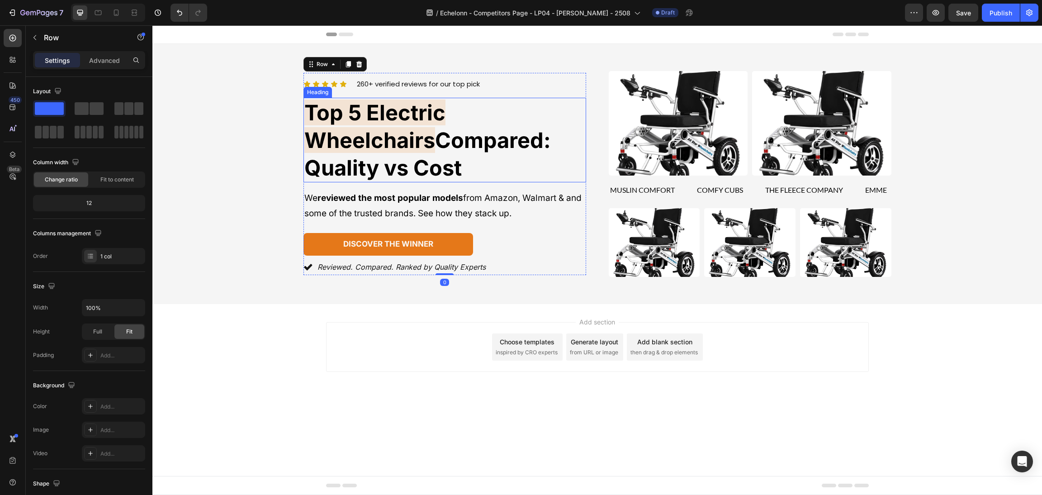
click at [506, 139] on p "⁠⁠⁠⁠⁠⁠⁠ Top 5 Electric Wheelchairs Compared: Quality vs Cost" at bounding box center [444, 140] width 281 height 83
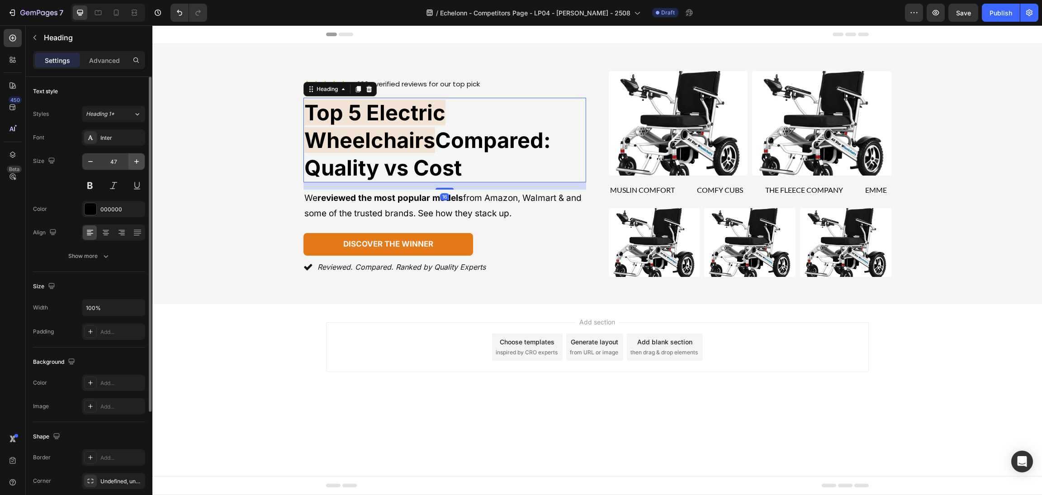
click at [133, 163] on button "button" at bounding box center [136, 161] width 16 height 16
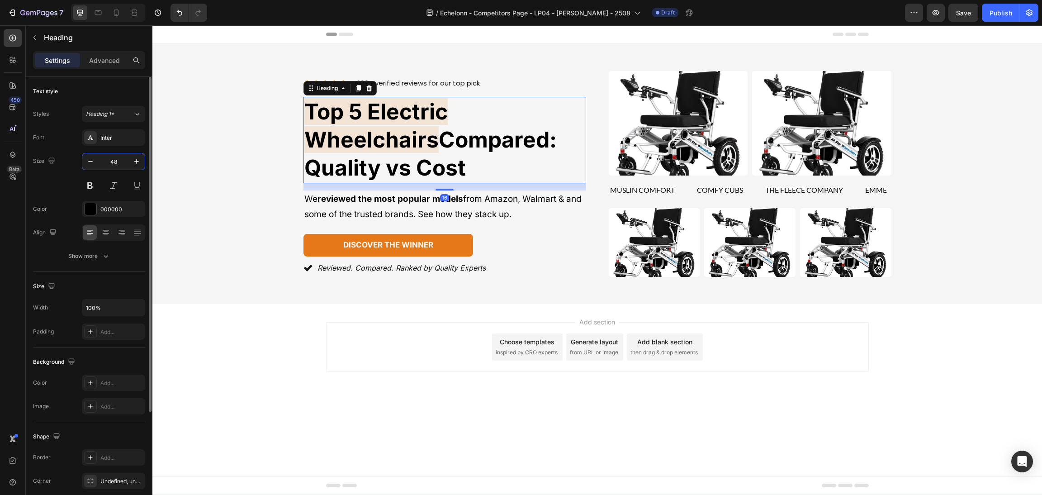
click at [99, 160] on input "48" at bounding box center [114, 161] width 30 height 16
click at [93, 161] on icon "button" at bounding box center [90, 161] width 9 height 9
type input "47"
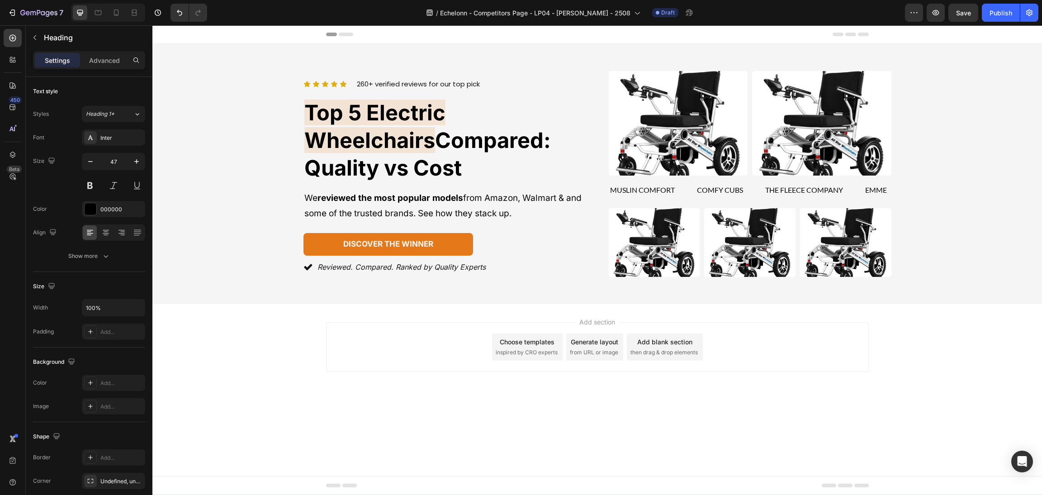
click at [397, 334] on div "Add section Choose templates inspired by CRO experts Generate layout from URL o…" at bounding box center [597, 347] width 543 height 50
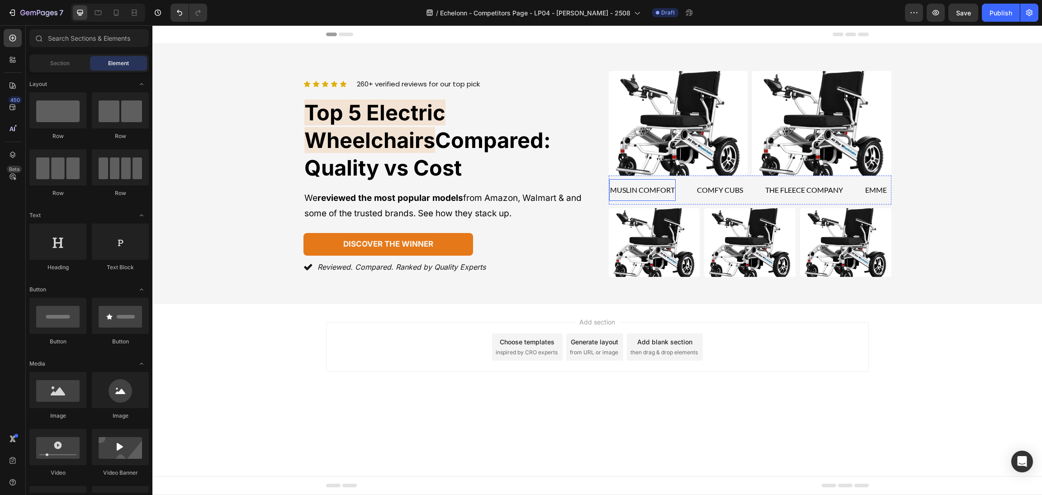
click at [632, 181] on div "muslin comfort Text" at bounding box center [642, 190] width 66 height 22
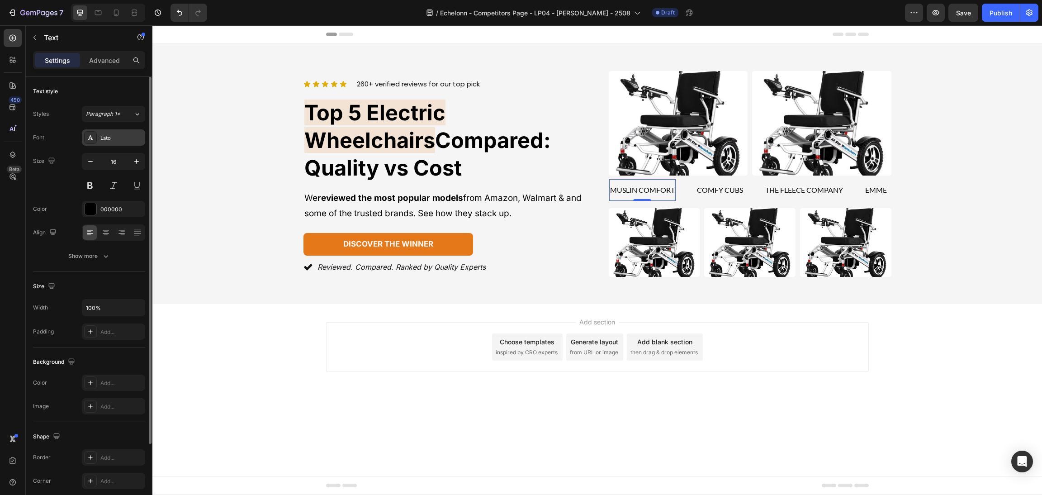
click at [109, 141] on div "Lato" at bounding box center [121, 138] width 42 height 8
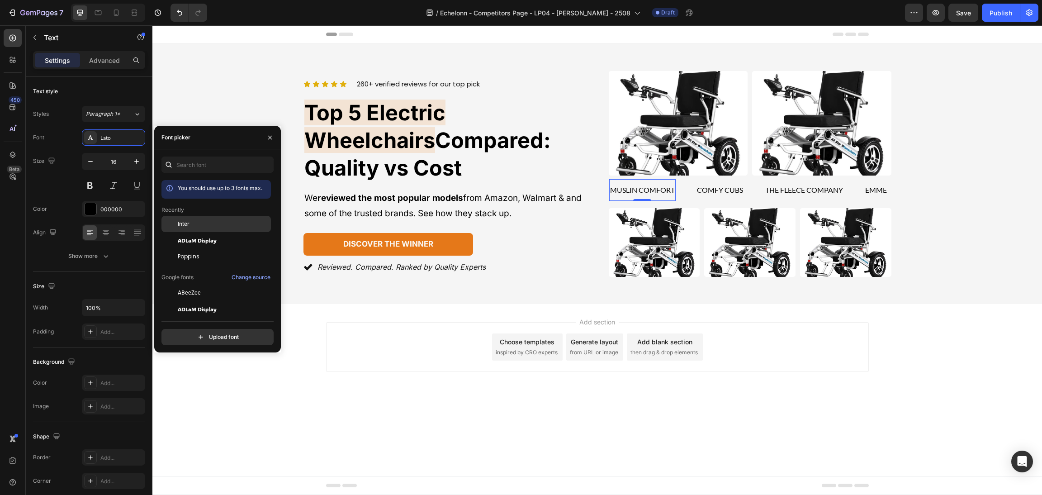
click at [196, 223] on div "Inter" at bounding box center [223, 224] width 91 height 8
click at [715, 190] on p "comfy cubs" at bounding box center [721, 190] width 46 height 13
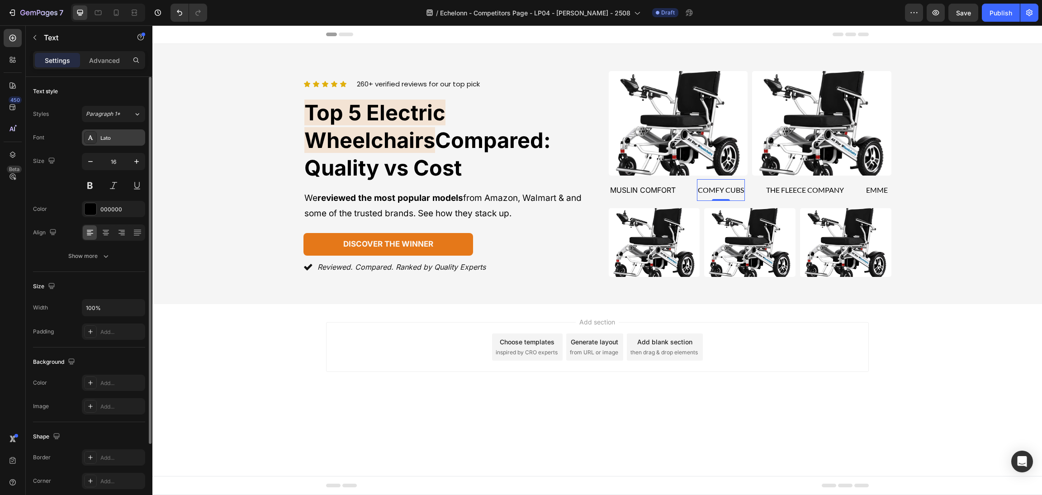
click at [112, 143] on div "Lato" at bounding box center [113, 137] width 63 height 16
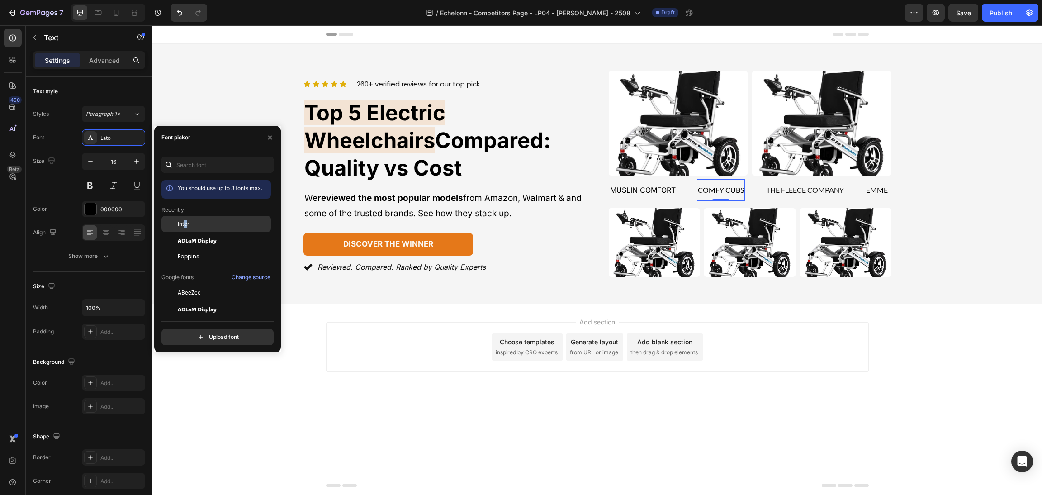
drag, startPoint x: 185, startPoint y: 224, endPoint x: 228, endPoint y: 226, distance: 43.0
click at [187, 225] on span "Inter" at bounding box center [184, 224] width 12 height 8
click at [814, 192] on p "the fleece company" at bounding box center [807, 190] width 78 height 13
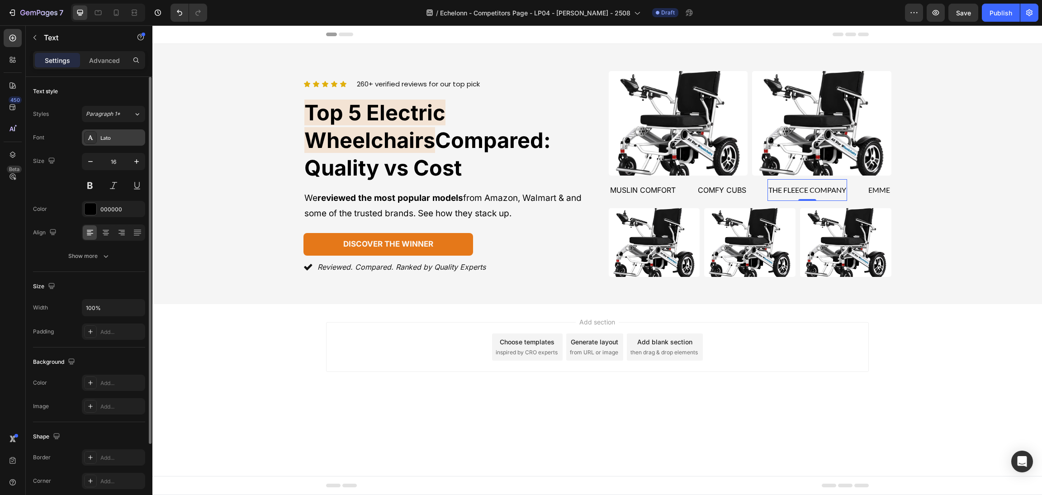
click at [120, 136] on div "Lato" at bounding box center [121, 138] width 42 height 8
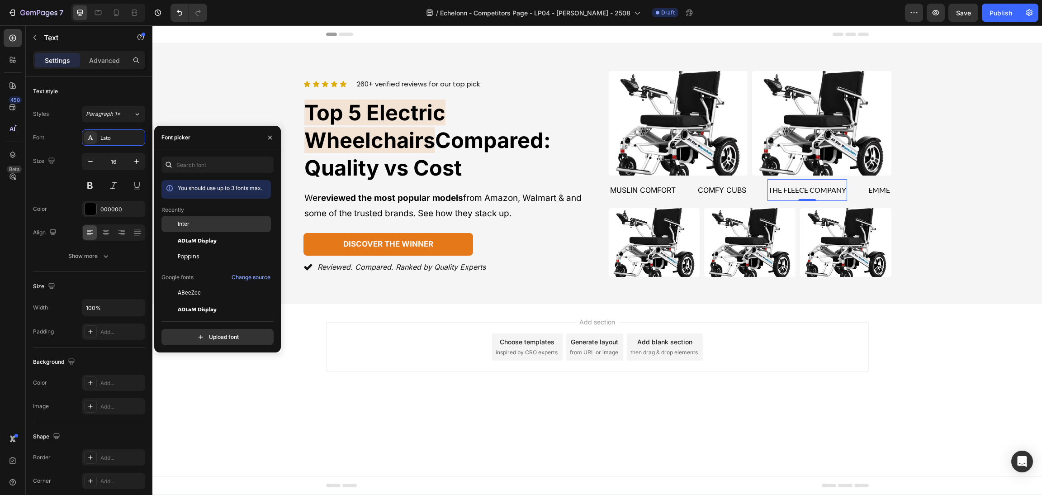
click at [183, 224] on span "Inter" at bounding box center [184, 224] width 12 height 8
click at [876, 185] on p "emme" at bounding box center [884, 190] width 22 height 13
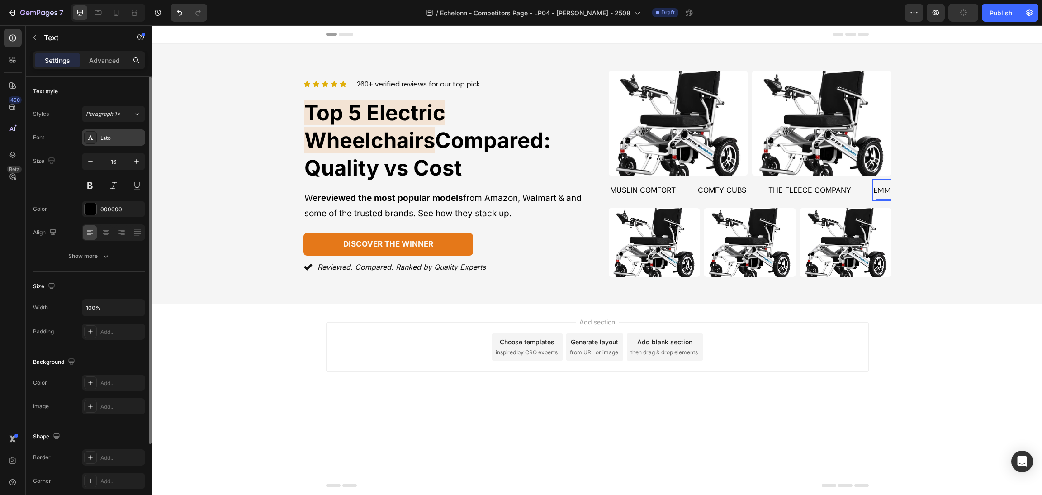
click at [115, 145] on div "Lato" at bounding box center [113, 137] width 63 height 16
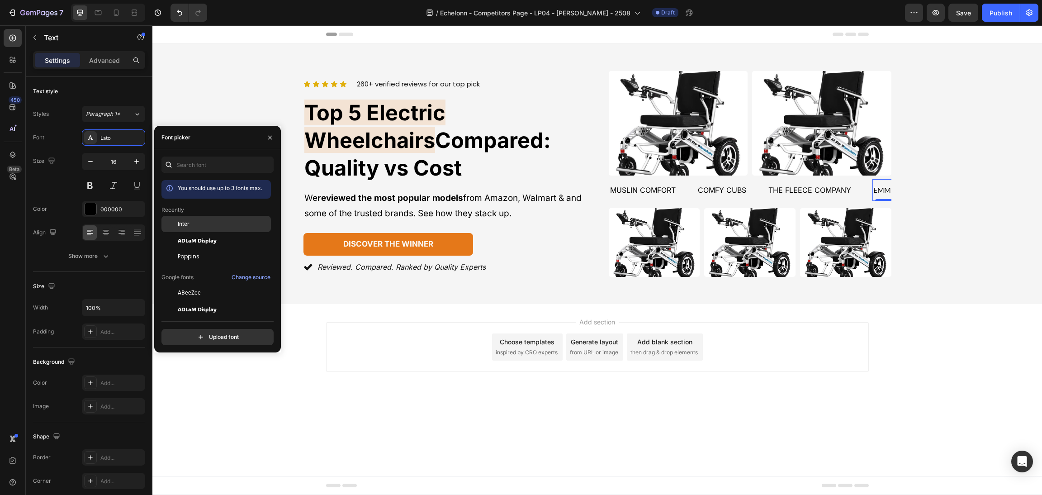
click at [202, 284] on div "Inter" at bounding box center [215, 292] width 109 height 16
click at [962, 214] on div "Icon Icon Icon Icon Icon Icon List 260+ verified reviews for our top pick Text …" at bounding box center [597, 174] width 868 height 206
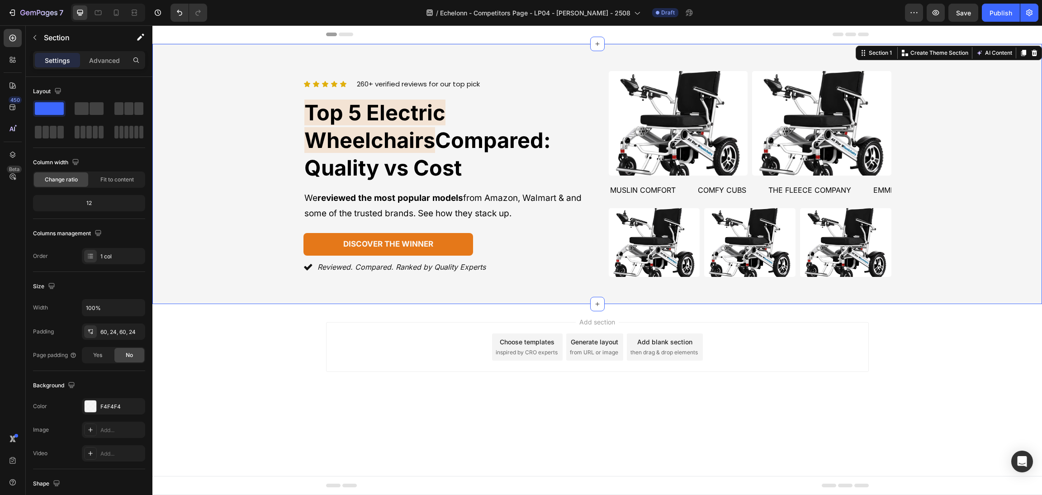
click at [576, 259] on div "Reviewed. Compared. Ranked by Quality Experts" at bounding box center [444, 267] width 283 height 16
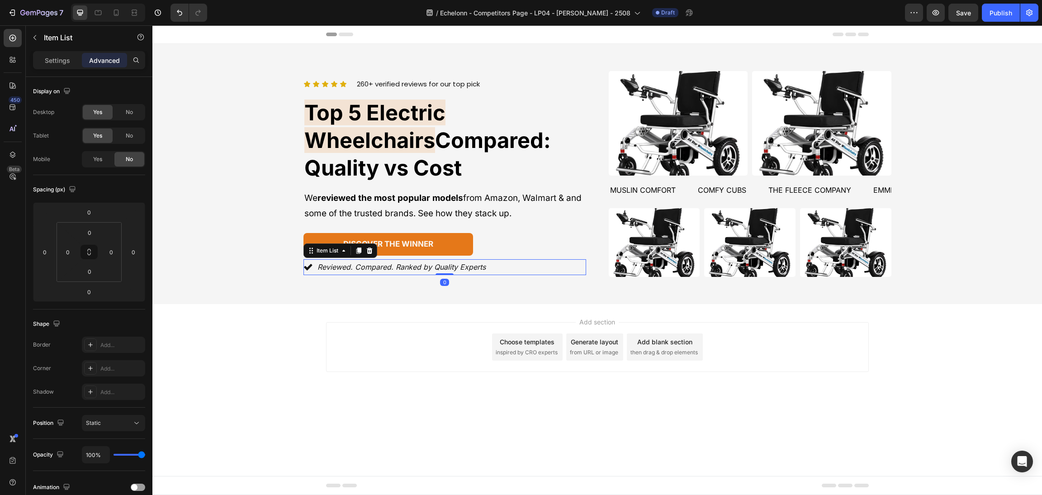
click at [606, 265] on div "Icon Icon Icon Icon Icon Icon List 260+ verified reviews for our top pick Text …" at bounding box center [597, 174] width 588 height 206
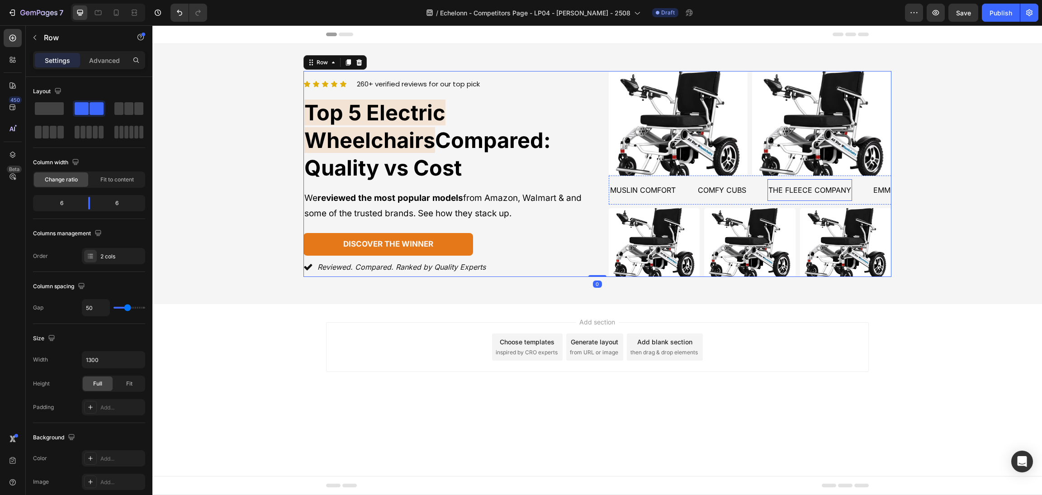
click at [857, 193] on div "the fleece company Text" at bounding box center [819, 190] width 105 height 22
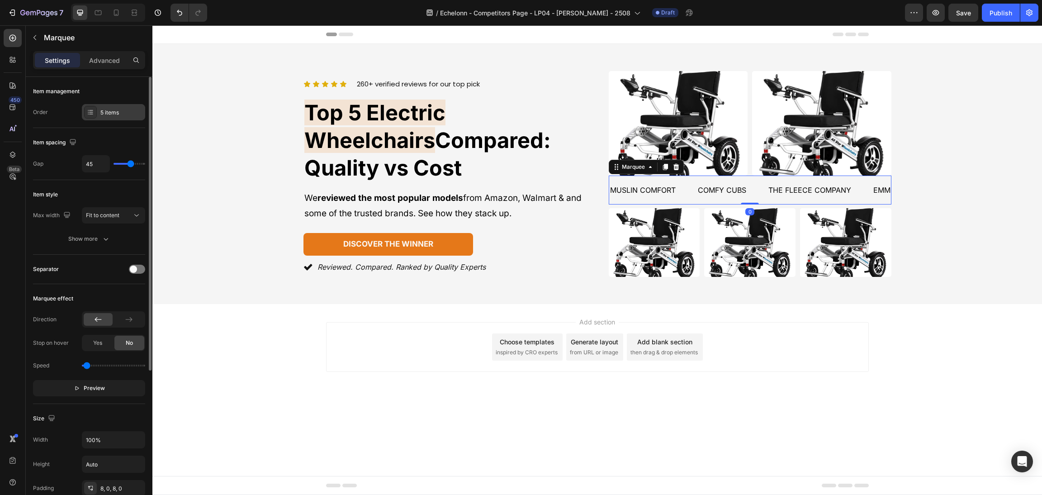
click at [106, 116] on div "5 items" at bounding box center [121, 113] width 42 height 8
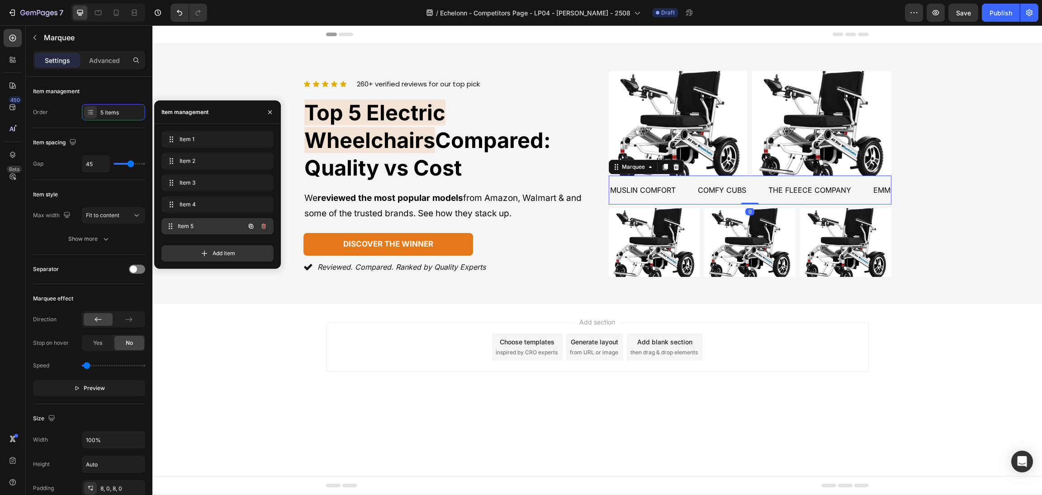
click at [200, 221] on div "Item 5 Item 5" at bounding box center [205, 226] width 80 height 13
click at [815, 177] on div "muslin comfort Text comfy cubs Text the fleece company Text emme Text Yoofoss T…" at bounding box center [750, 189] width 283 height 29
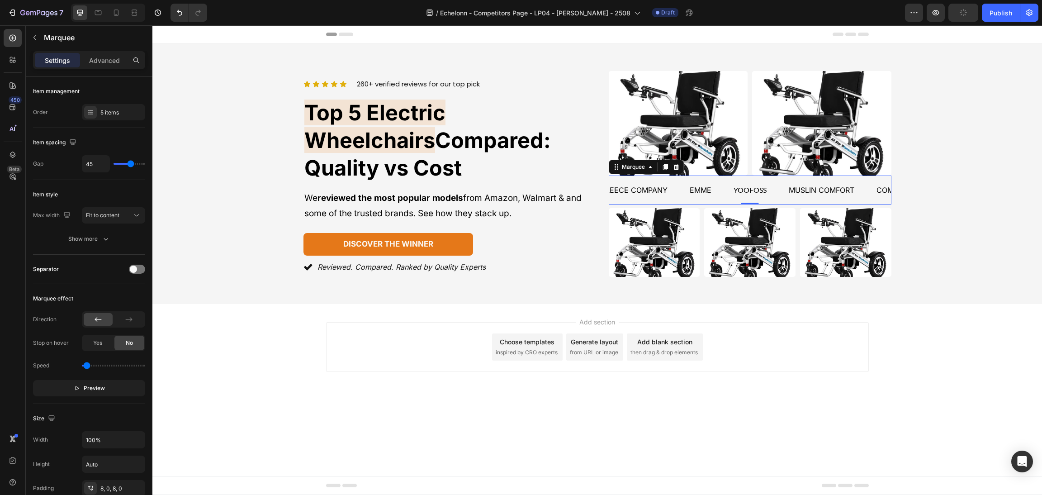
click at [736, 190] on p "Yoofoss" at bounding box center [749, 190] width 33 height 13
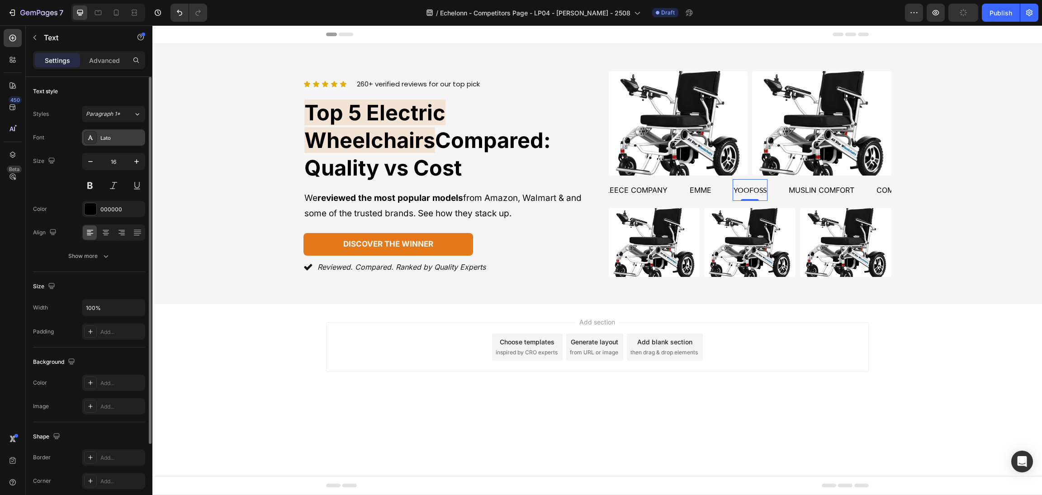
click at [108, 139] on div "Lato" at bounding box center [121, 138] width 42 height 8
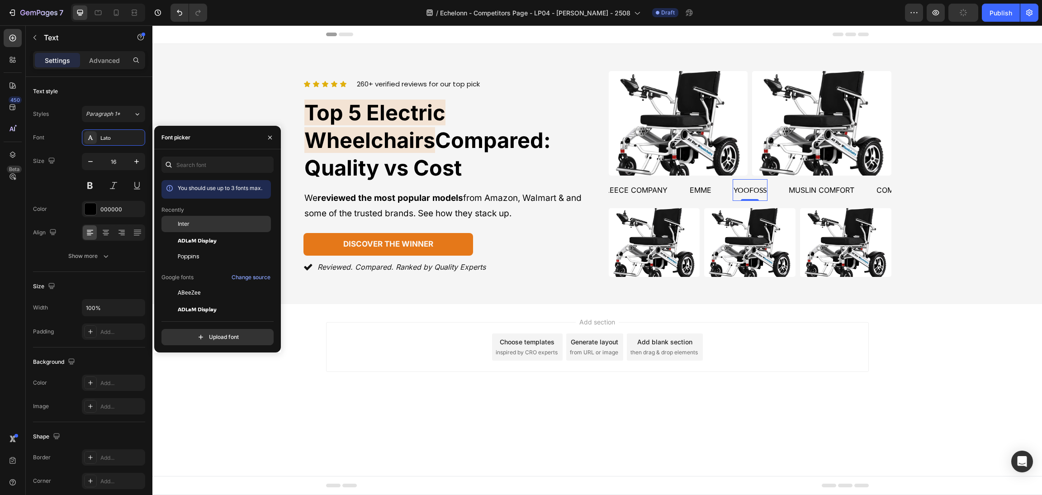
click at [231, 221] on div "Inter" at bounding box center [223, 224] width 91 height 8
click at [712, 187] on div "emme Text" at bounding box center [711, 190] width 44 height 22
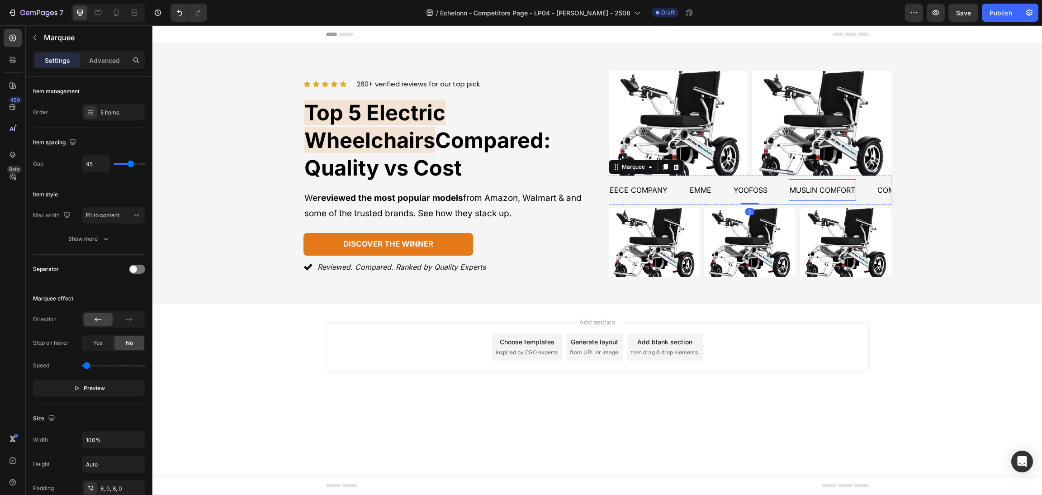
click at [989, 204] on div "Icon Icon Icon Icon Icon Icon List 260+ verified reviews for our top pick Text …" at bounding box center [597, 174] width 868 height 206
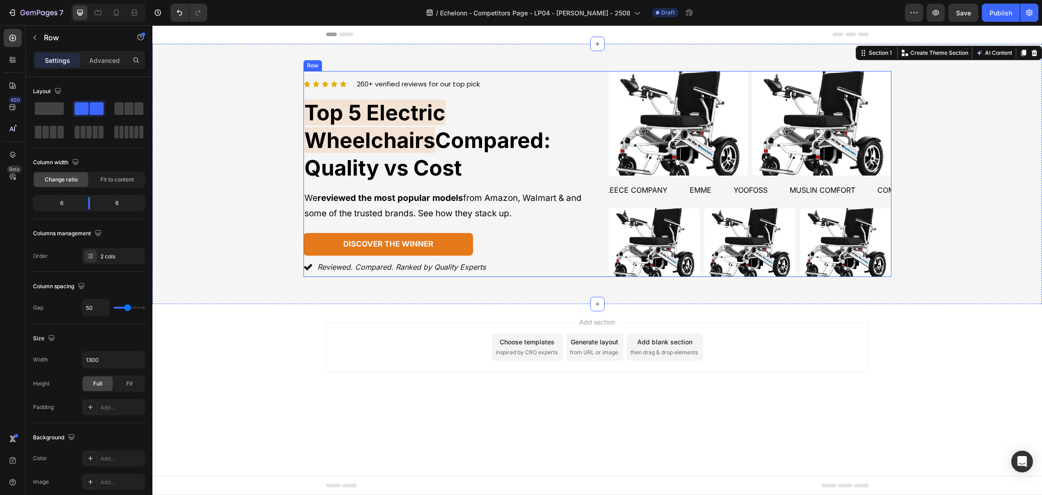
click at [595, 177] on div "Icon Icon Icon Icon Icon Icon List 260+ verified reviews for our top pick Text …" at bounding box center [597, 174] width 588 height 206
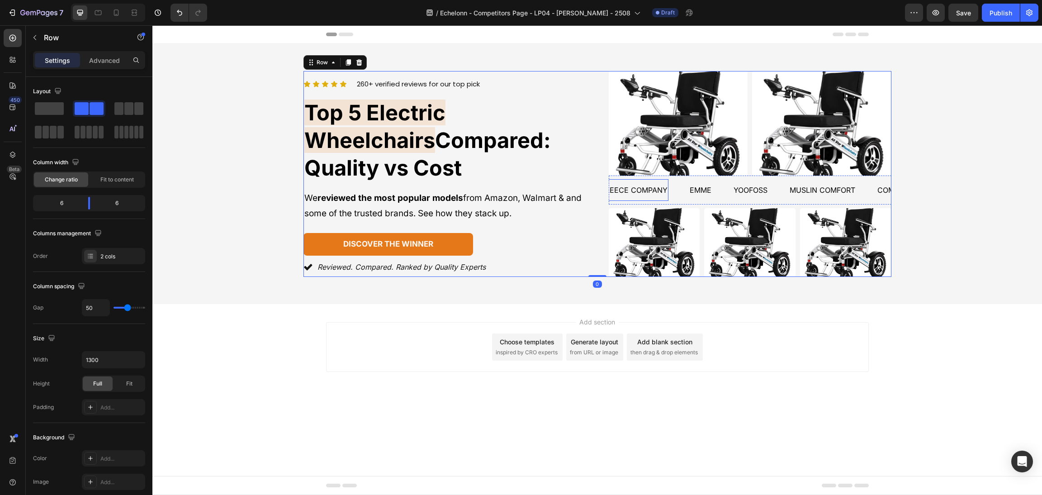
click at [1040, 146] on div "Icon Icon Icon Icon Icon Icon List 260+ verified reviews for our top pick Text …" at bounding box center [596, 174] width 889 height 260
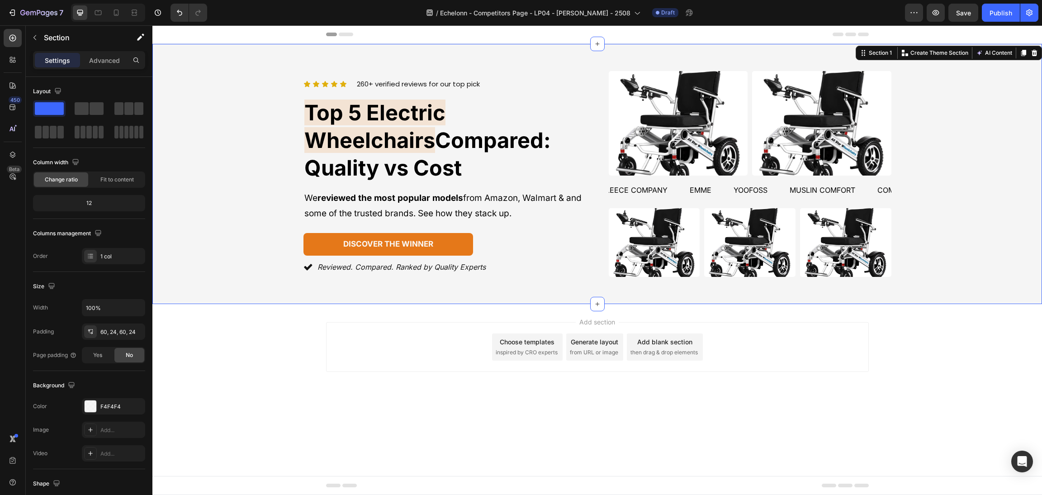
click at [991, 152] on div "Icon Icon Icon Icon Icon Icon List 260+ verified reviews for our top pick Text …" at bounding box center [597, 174] width 868 height 206
click at [753, 129] on img at bounding box center [821, 123] width 139 height 104
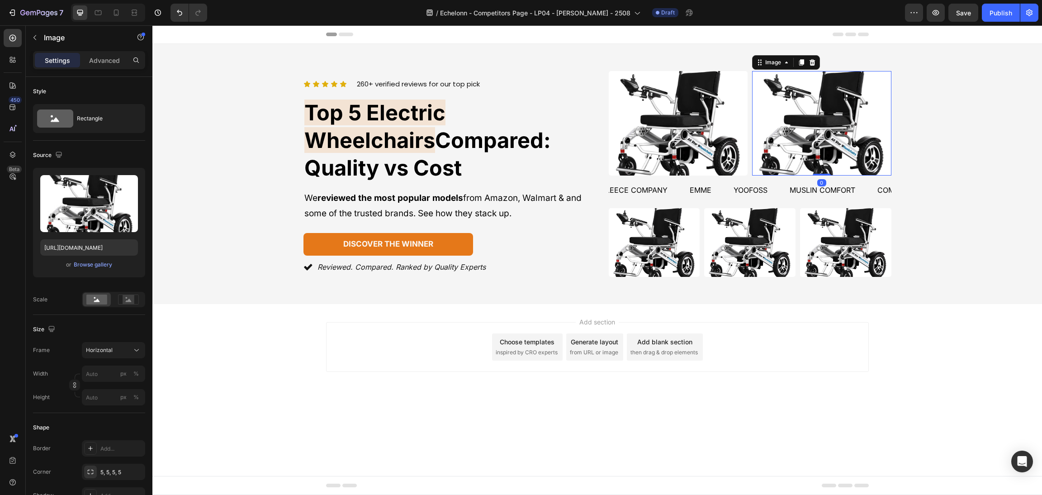
click at [750, 127] on div "Image Image 0 Row" at bounding box center [750, 123] width 283 height 104
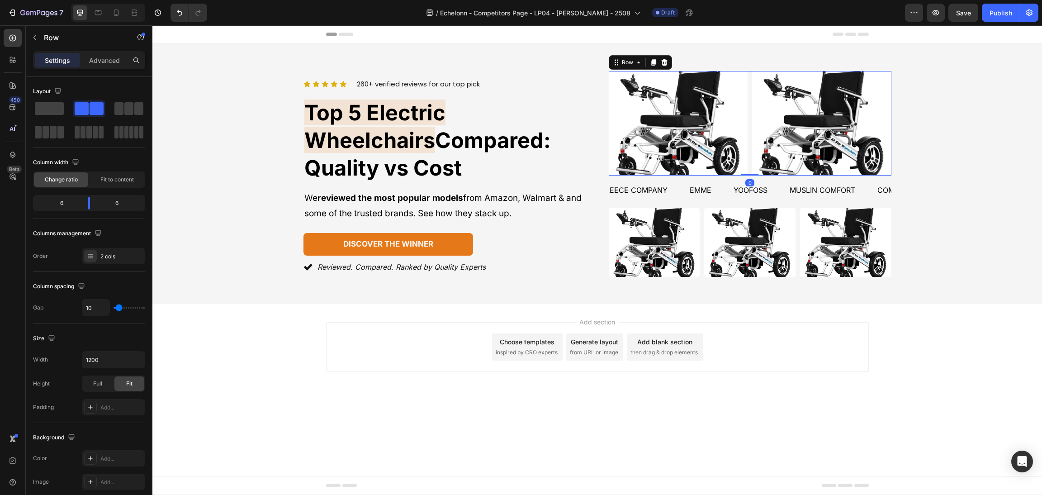
click at [750, 127] on div "Image Image Row 0" at bounding box center [750, 123] width 283 height 104
click at [925, 202] on div "Icon Icon Icon Icon Icon Icon List 260+ verified reviews for our top pick Text …" at bounding box center [597, 174] width 868 height 206
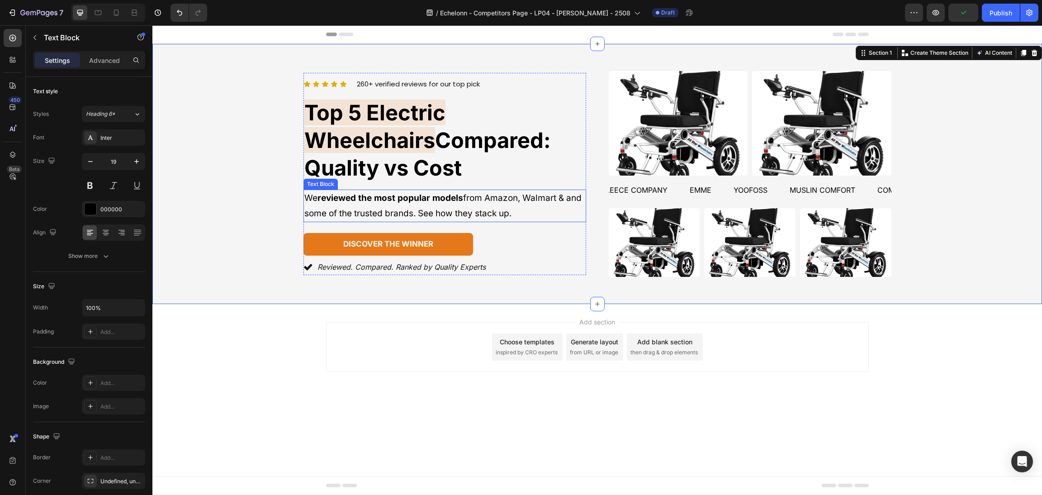
click at [361, 190] on p "We reviewed the most popular models from Amazon, Walmart & and some of the trus…" at bounding box center [444, 205] width 281 height 31
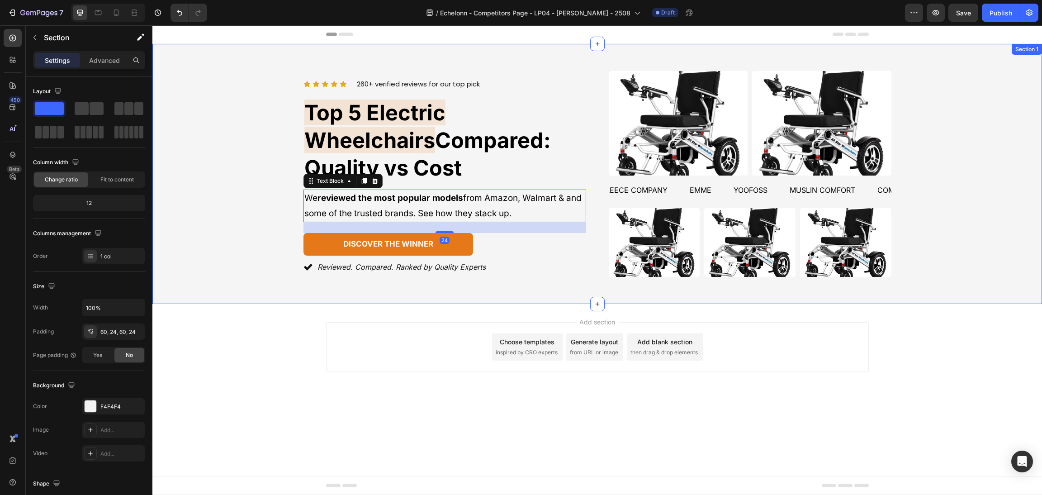
click at [408, 287] on div "Icon Icon Icon Icon Icon Icon List 260+ verified reviews for our top pick Text …" at bounding box center [596, 174] width 889 height 260
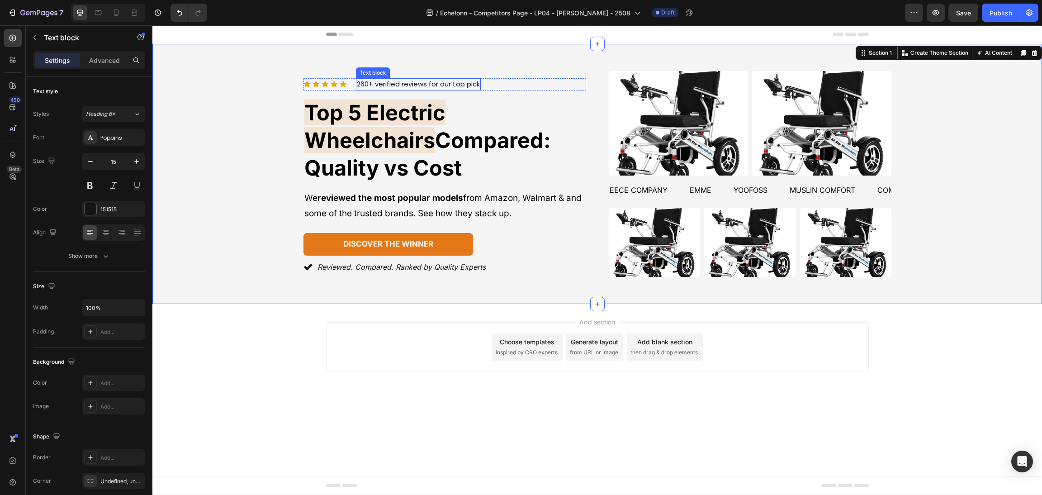
click at [430, 90] on p "260+ verified reviews for our top pick" at bounding box center [418, 84] width 123 height 10
